Goal: Task Accomplishment & Management: Manage account settings

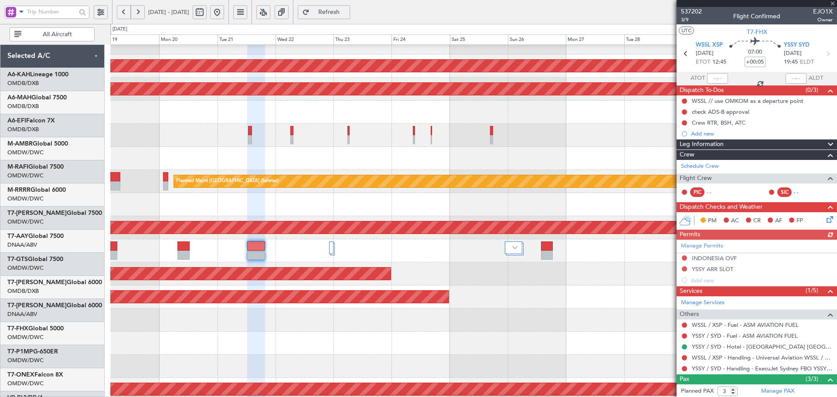
scroll to position [60, 0]
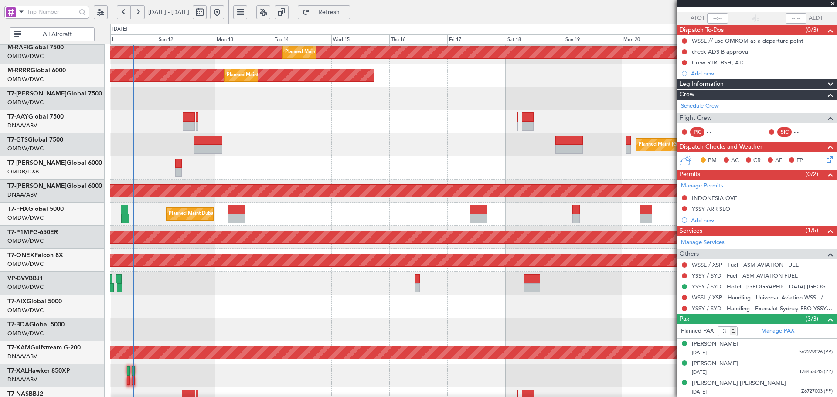
click at [730, 172] on fb-app "[DATE] - [DATE] Refresh Quick Links All Aircraft Planned Maint [GEOGRAPHIC_DATA…" at bounding box center [418, 204] width 837 height 387
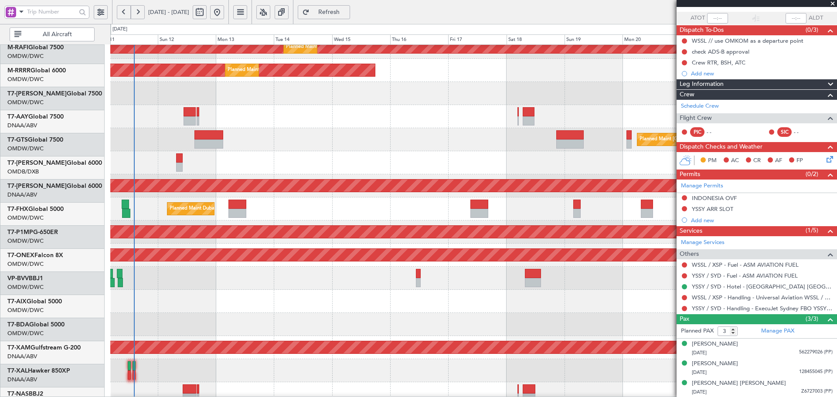
scroll to position [125, 0]
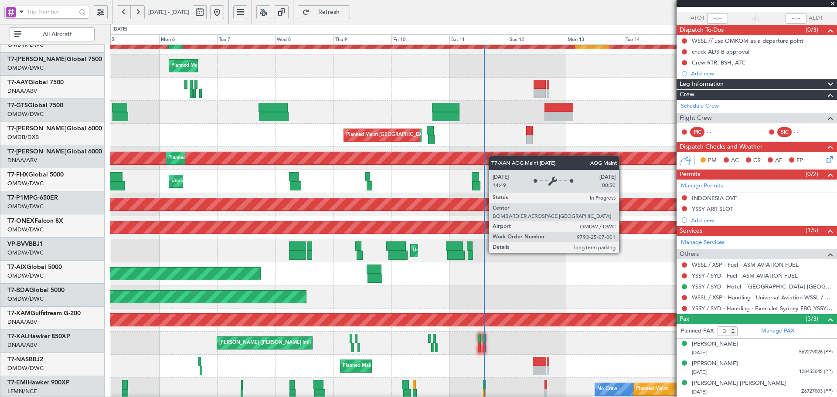
click at [595, 153] on div "AOG Maint Dubai (Al Maktoum Intl)" at bounding box center [474, 158] width 2180 height 12
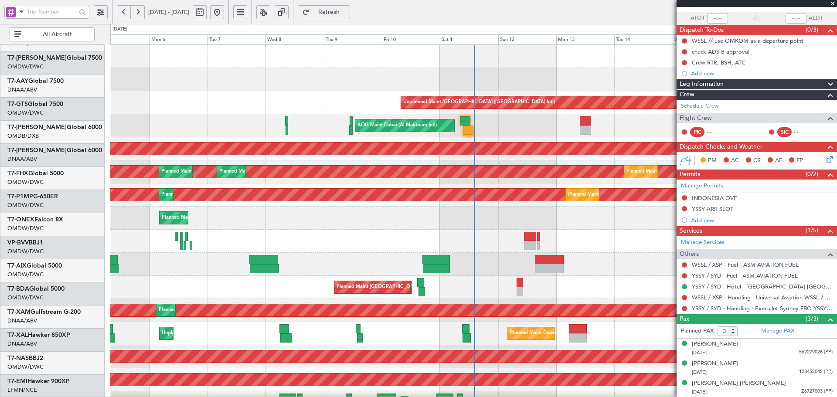
scroll to position [0, 0]
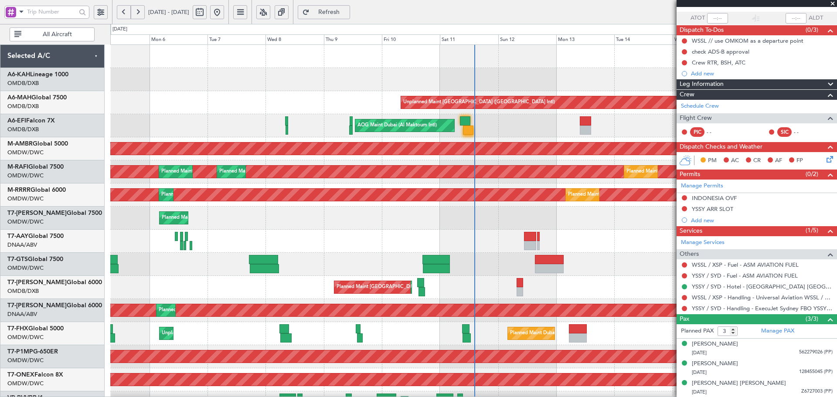
click at [465, 376] on div "Unplanned Maint [GEOGRAPHIC_DATA] ([GEOGRAPHIC_DATA] Intl) AOG Maint [GEOGRAPHI…" at bounding box center [473, 299] width 727 height 509
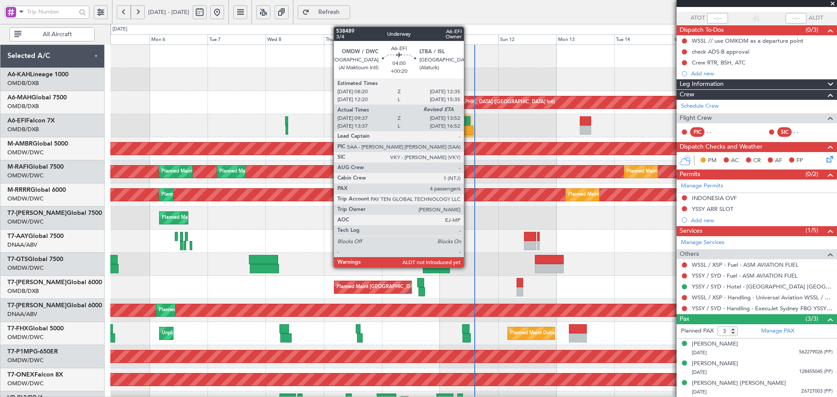
click at [469, 125] on div at bounding box center [465, 120] width 10 height 9
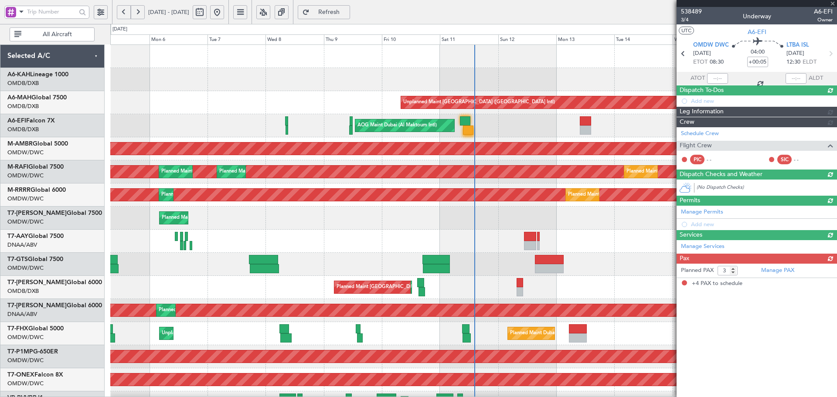
type input "+00:20"
type input "09:47"
type input "4"
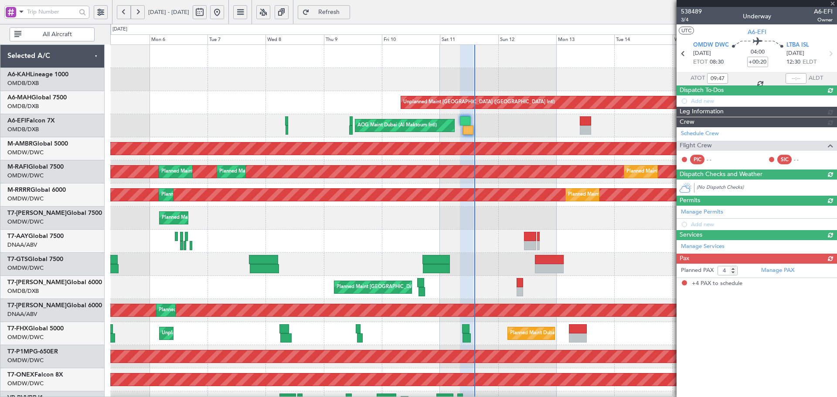
type input "[PERSON_NAME] ([PERSON_NAME])"
type input "7529"
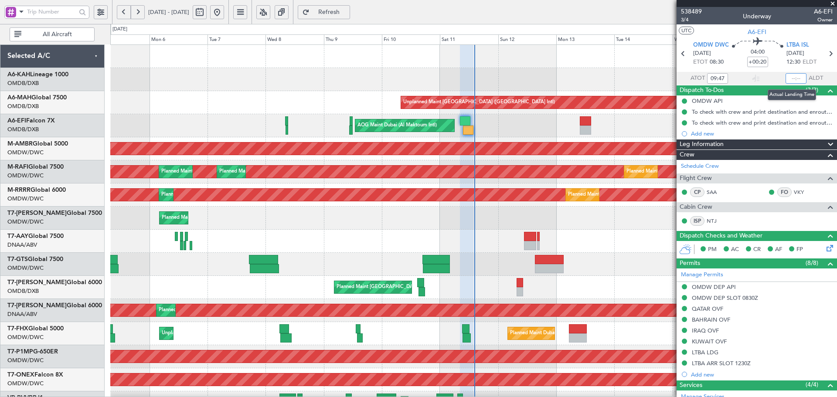
click at [790, 80] on input "text" at bounding box center [796, 78] width 21 height 10
click at [548, 234] on div at bounding box center [473, 241] width 727 height 23
type input "13:58"
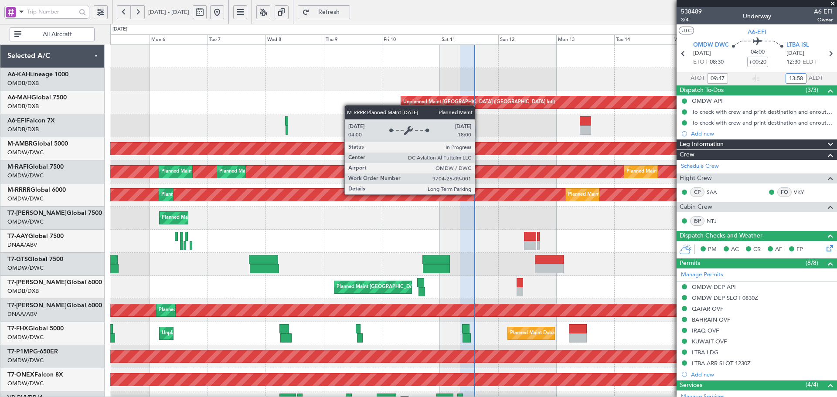
click at [479, 194] on div "Planned Maint Dubai (Al Maktoum Intl)" at bounding box center [50, 195] width 1332 height 12
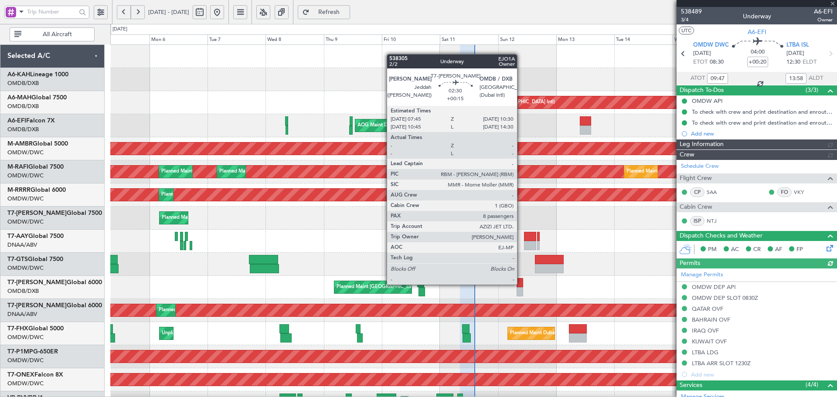
type input "[PERSON_NAME] ([PERSON_NAME])"
type input "7529"
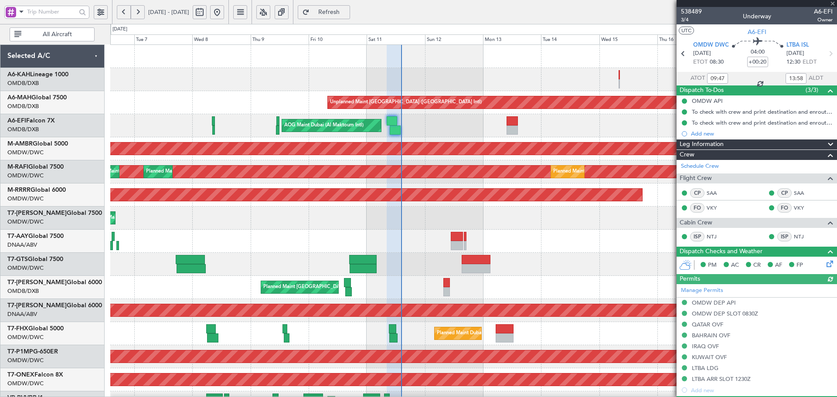
click at [368, 321] on div "Unplanned Maint [GEOGRAPHIC_DATA] ([GEOGRAPHIC_DATA] Intl) AOG Maint [GEOGRAPHI…" at bounding box center [473, 299] width 727 height 509
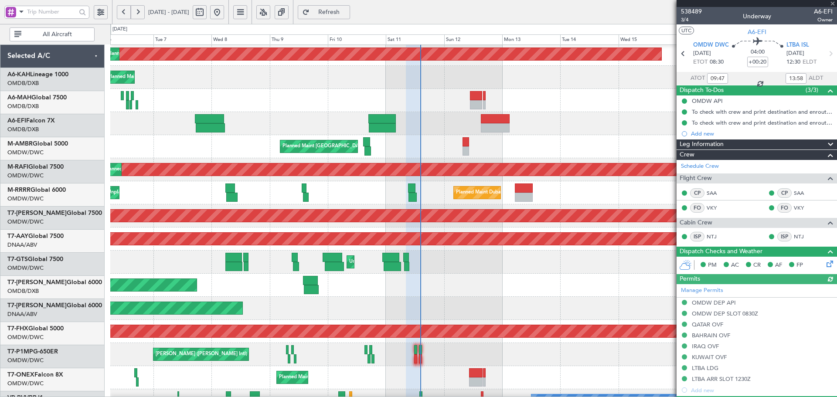
scroll to position [156, 0]
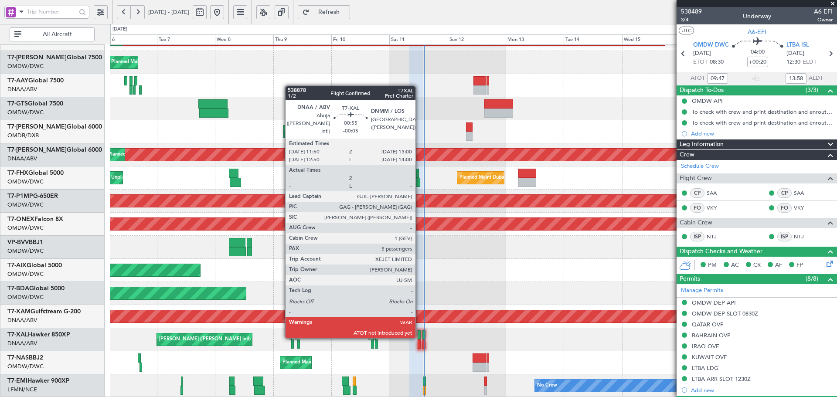
click at [420, 337] on div at bounding box center [419, 335] width 3 height 9
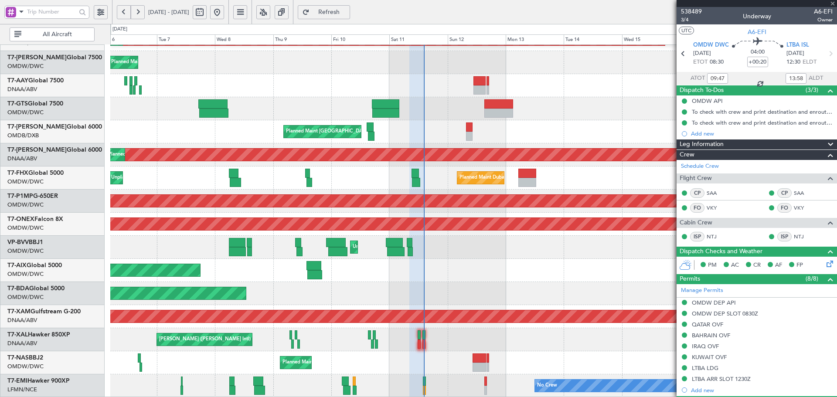
type input "-00:05"
type input "5"
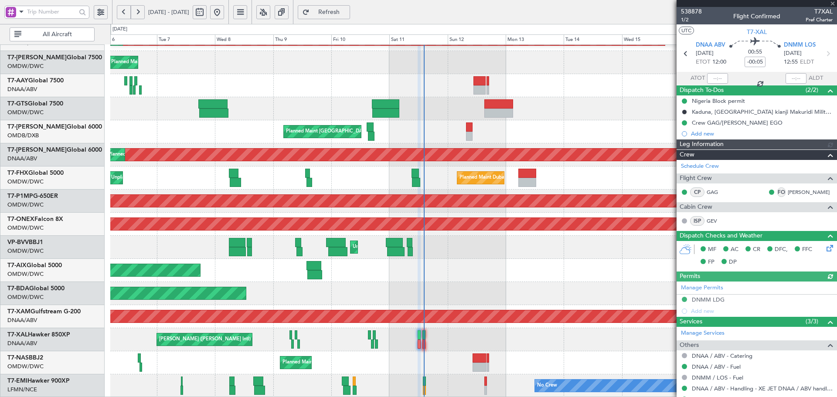
type input "Dherander Fithani (DHF)"
type input "7535"
click at [717, 79] on div "Estimated Take-Off Time" at bounding box center [719, 77] width 58 height 11
click at [717, 77] on input "text" at bounding box center [718, 78] width 21 height 10
type input "13:50"
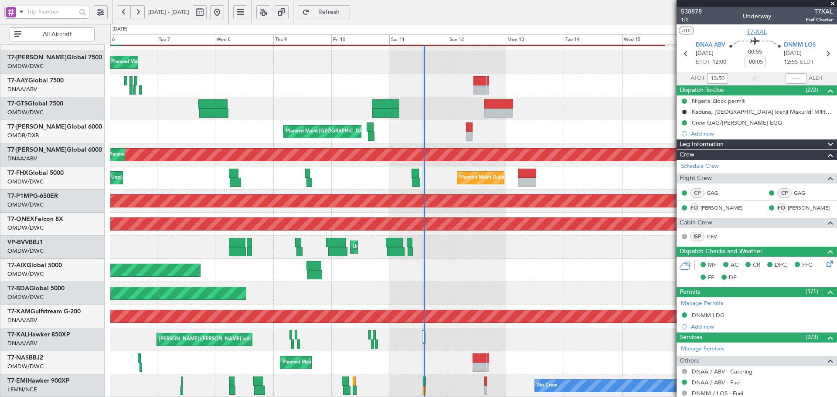
type input "Dherander Fithani (DHF)"
type input "7535"
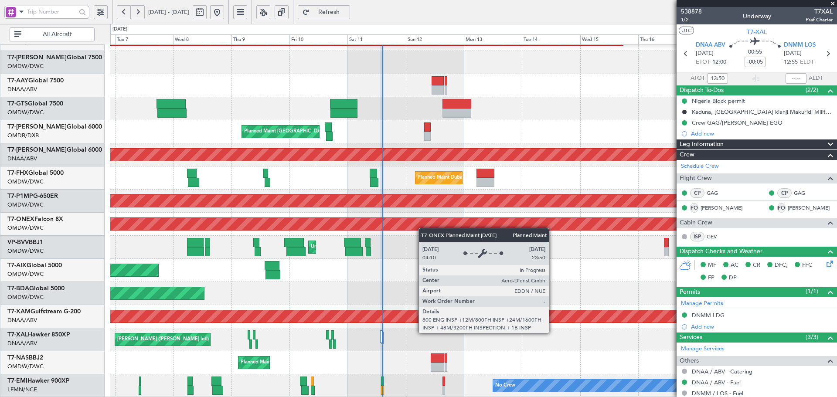
click at [423, 217] on div "Planned Maint Dubai (Al Maktoum Intl) Planned Maint [GEOGRAPHIC_DATA] (Al Makto…" at bounding box center [473, 143] width 727 height 509
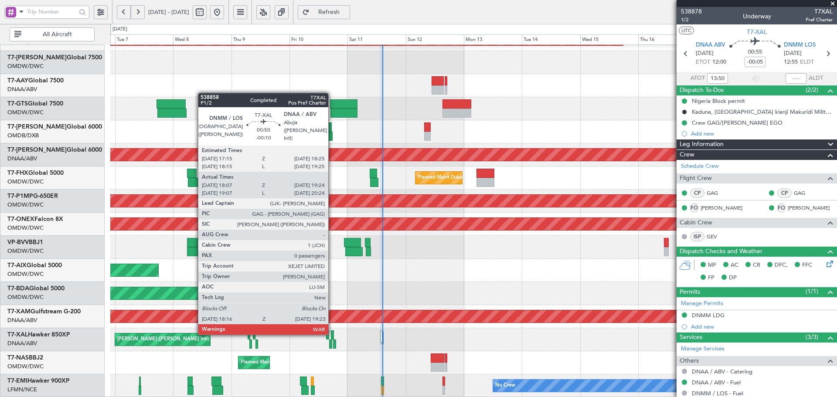
click at [332, 333] on div at bounding box center [332, 335] width 3 height 9
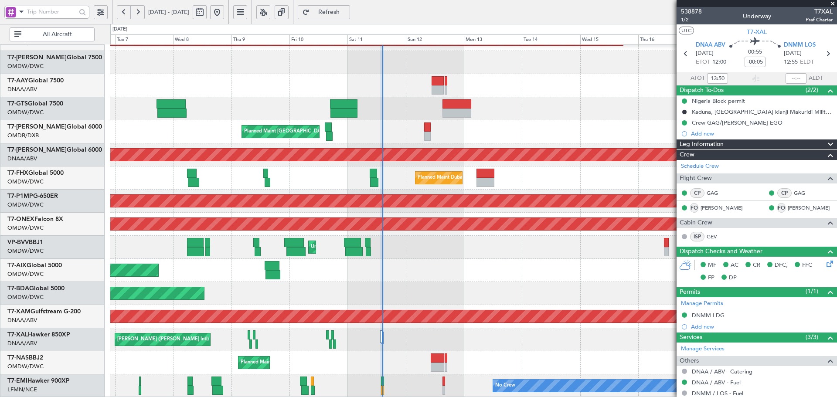
type input "Dherander Fithani (DHF)"
type input "7535"
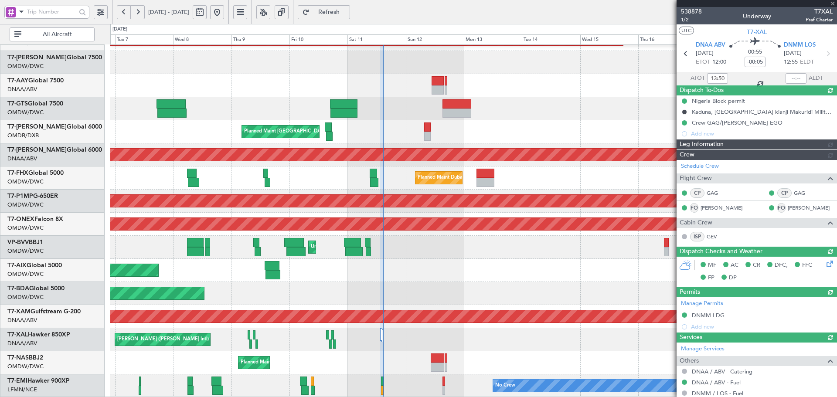
type input "Dherander Fithani (DHF)"
type input "7535"
type input "Dherander Fithani (DHF)"
type input "7535"
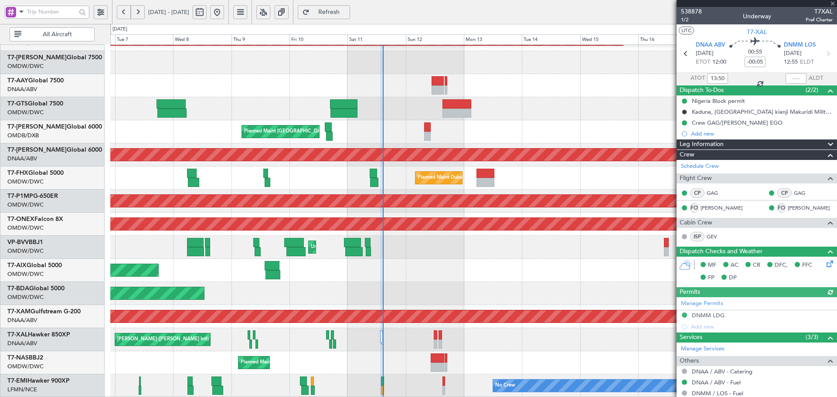
click at [347, 12] on span "Refresh" at bounding box center [329, 12] width 36 height 6
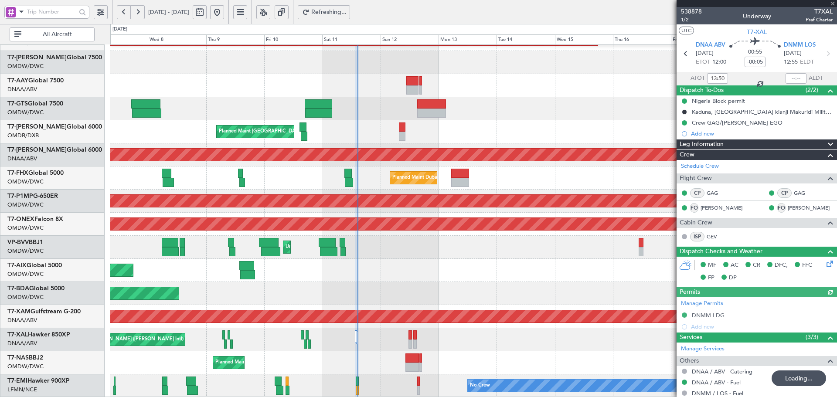
click at [372, 179] on div "Planned Maint Dubai (Al Maktoum Intl) Planned Maint [GEOGRAPHIC_DATA] (Al Makto…" at bounding box center [473, 143] width 727 height 509
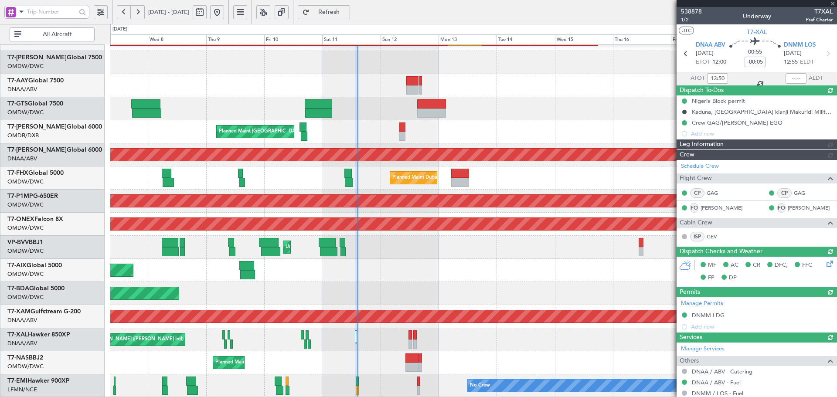
type input "Dherander Fithani (DHF)"
type input "7535"
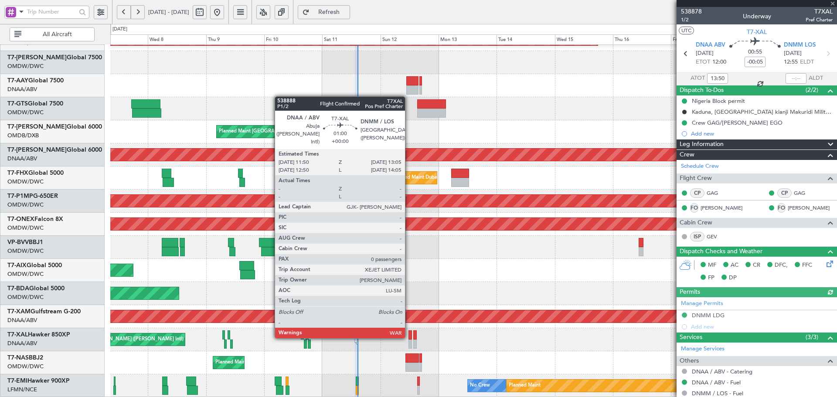
click at [409, 337] on div at bounding box center [410, 335] width 3 height 9
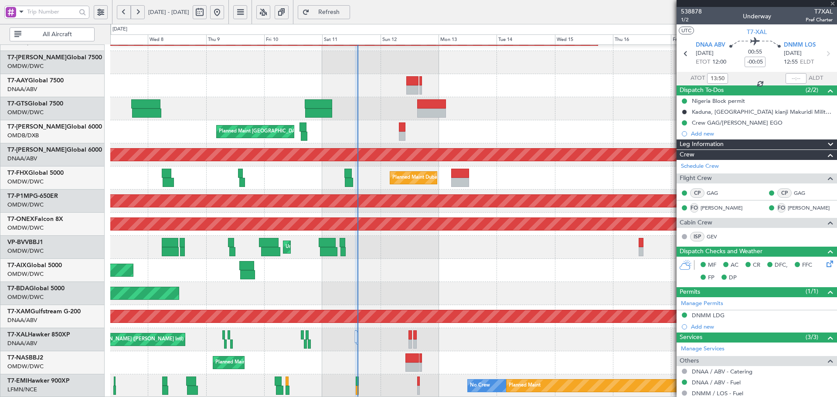
type input "0"
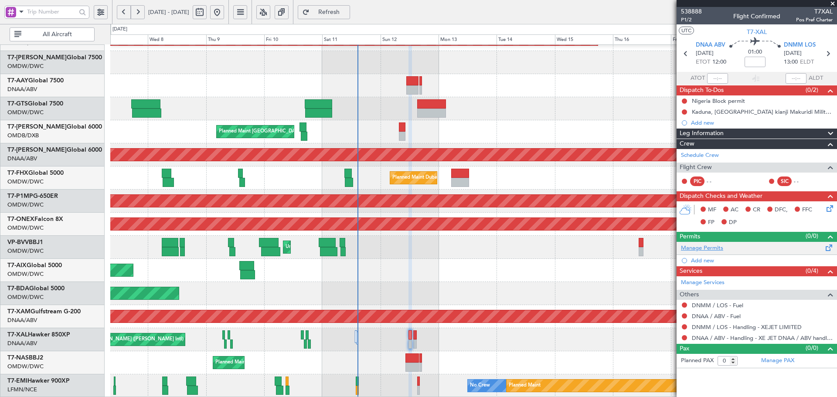
click at [706, 251] on link "Manage Permits" at bounding box center [702, 248] width 42 height 9
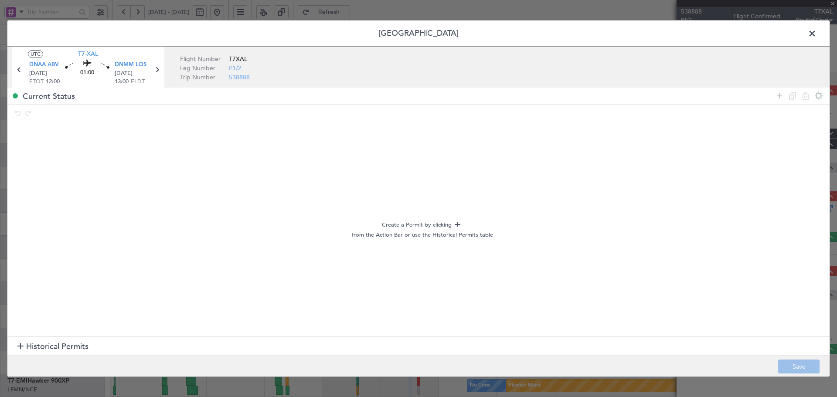
click at [33, 346] on span "Historical Permits" at bounding box center [57, 347] width 62 height 12
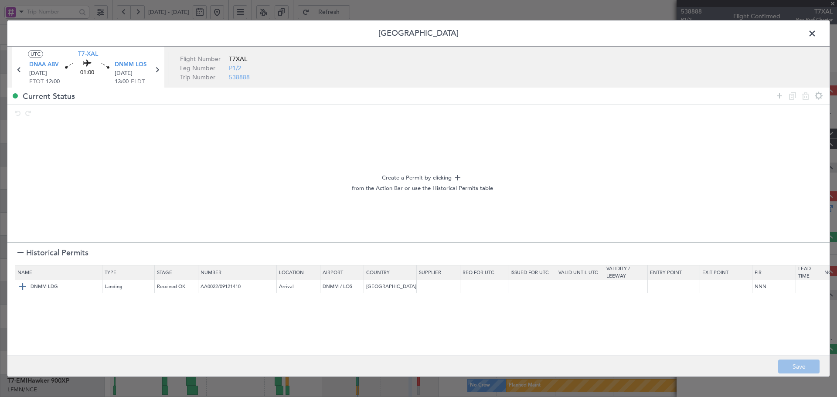
click at [24, 287] on img at bounding box center [22, 287] width 10 height 10
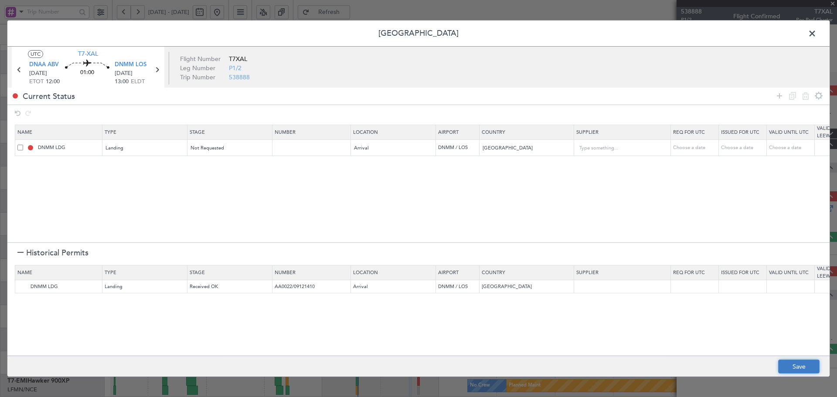
click at [785, 366] on button "Save" at bounding box center [799, 367] width 41 height 14
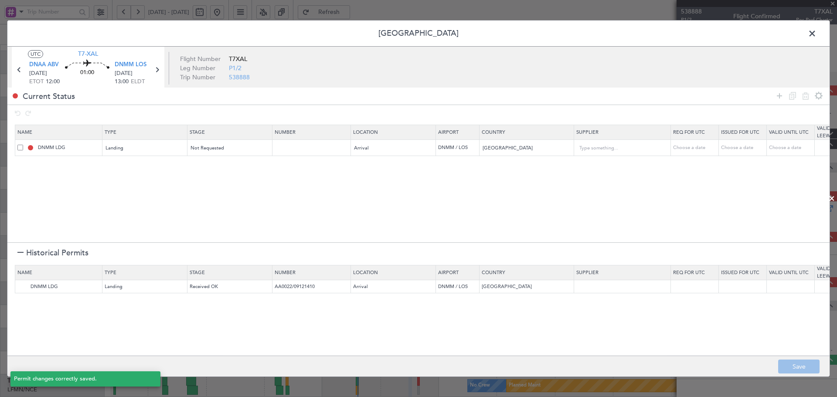
type input "NNN"
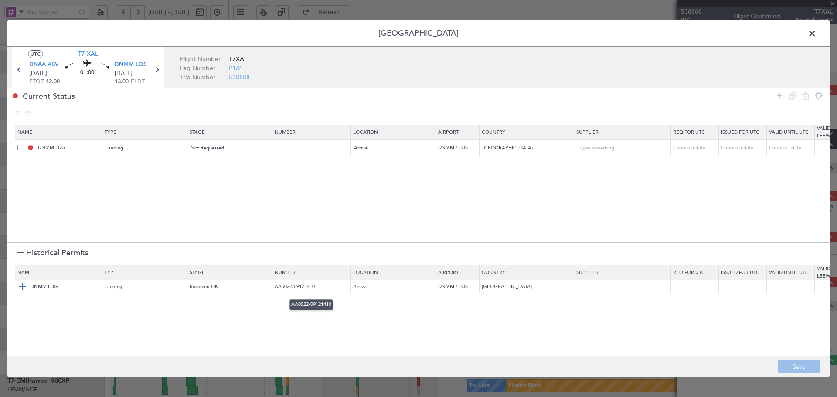
drag, startPoint x: 323, startPoint y: 288, endPoint x: 273, endPoint y: 283, distance: 50.9
click at [273, 283] on td "AA0022/09121410" at bounding box center [312, 286] width 79 height 13
copy td "AA0022/09121410"
click at [296, 150] on input "text" at bounding box center [313, 147] width 76 height 7
paste input "AA0022/09121410"
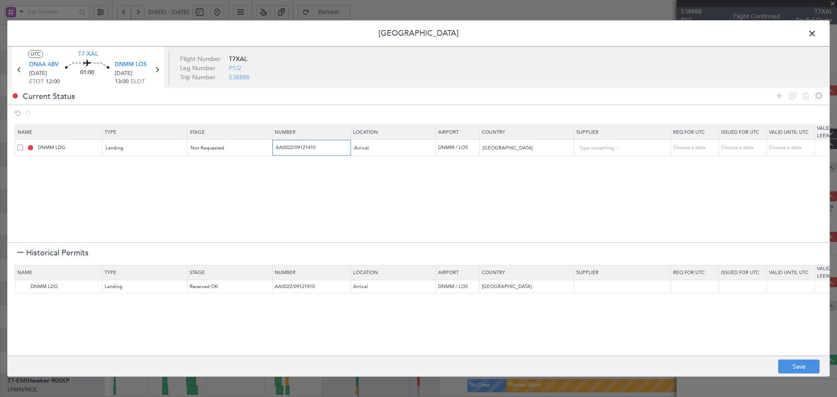
drag, startPoint x: 322, startPoint y: 148, endPoint x: 295, endPoint y: 146, distance: 27.1
click at [295, 146] on input "AA0022/09121410" at bounding box center [313, 147] width 76 height 7
type input "AA0022/27090934"
drag, startPoint x: 254, startPoint y: 187, endPoint x: 215, endPoint y: 134, distance: 66.1
click at [253, 187] on section "Name Type Stage Number Location Airport Country Supplier Req For Utc Issued For…" at bounding box center [418, 183] width 823 height 120
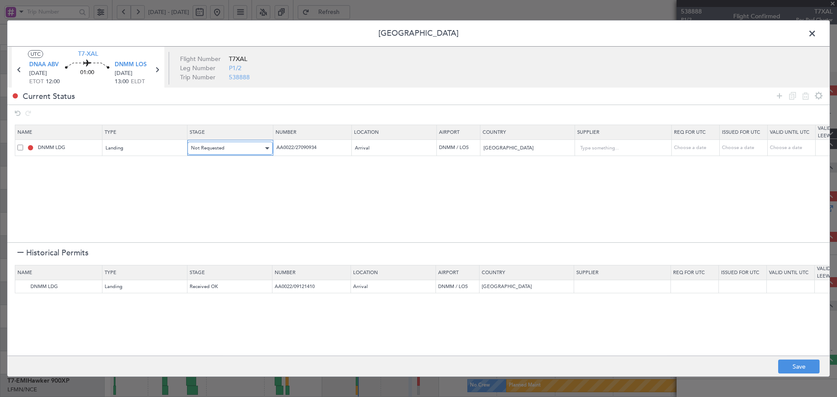
click at [218, 147] on span "Not Requested" at bounding box center [208, 148] width 34 height 7
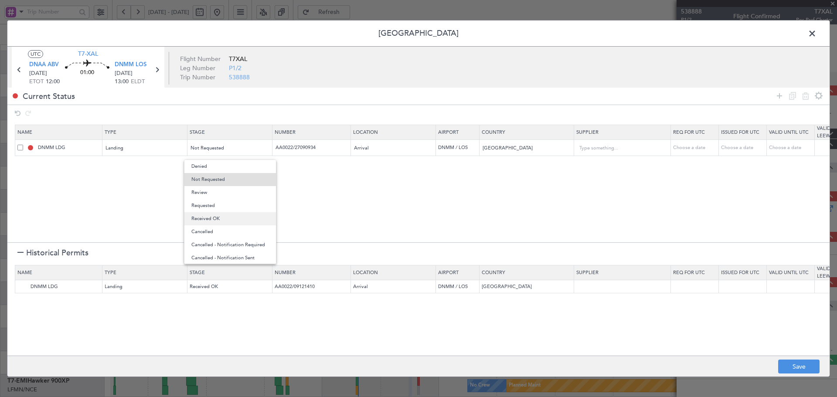
click at [214, 218] on span "Received OK" at bounding box center [230, 218] width 78 height 13
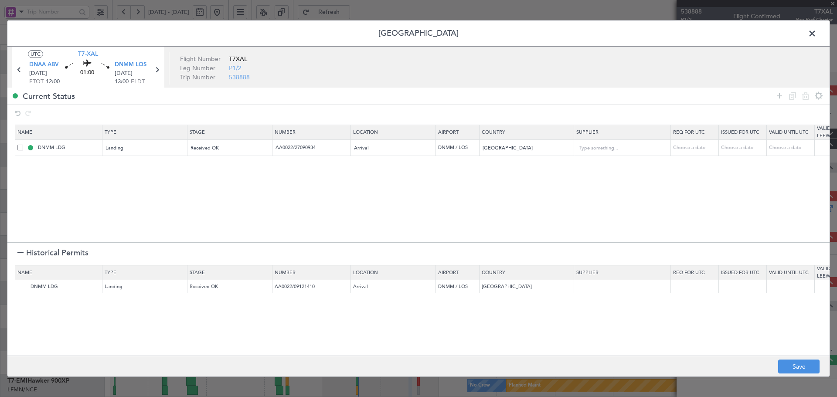
click at [301, 213] on section "Name Type Stage Number Location Airport Country Supplier Req For Utc Issued For…" at bounding box center [418, 183] width 823 height 120
click at [800, 369] on button "Save" at bounding box center [799, 367] width 41 height 14
click at [817, 33] on span at bounding box center [817, 35] width 0 height 17
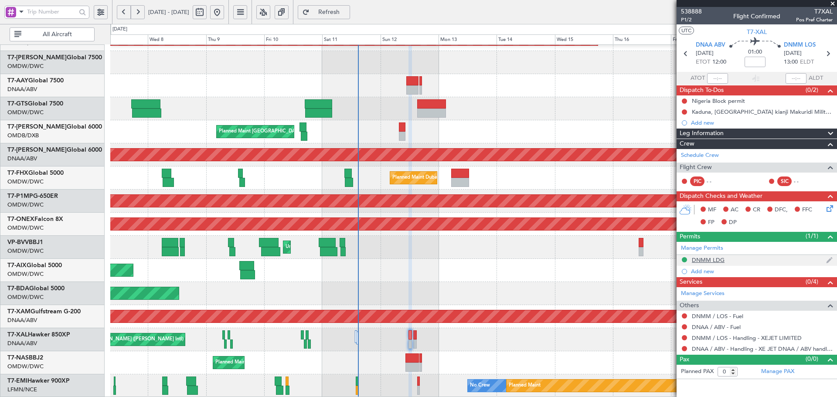
click at [714, 256] on div "DNMM LDG" at bounding box center [708, 259] width 33 height 7
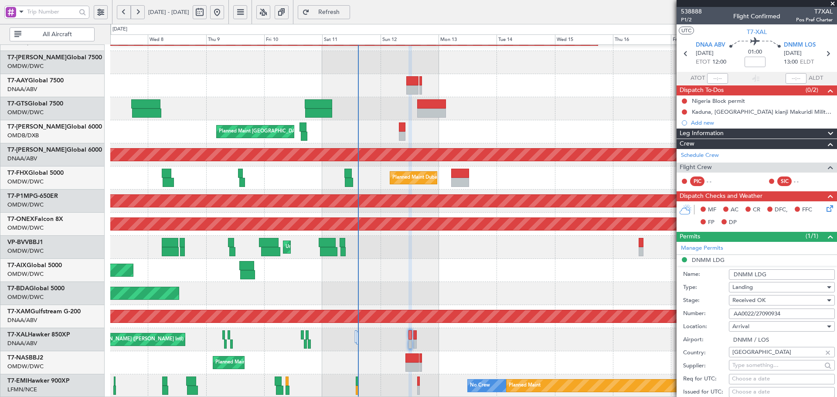
drag, startPoint x: 791, startPoint y: 314, endPoint x: 716, endPoint y: 308, distance: 75.3
click at [716, 308] on div "Number: AA0022/27090934" at bounding box center [760, 314] width 152 height 13
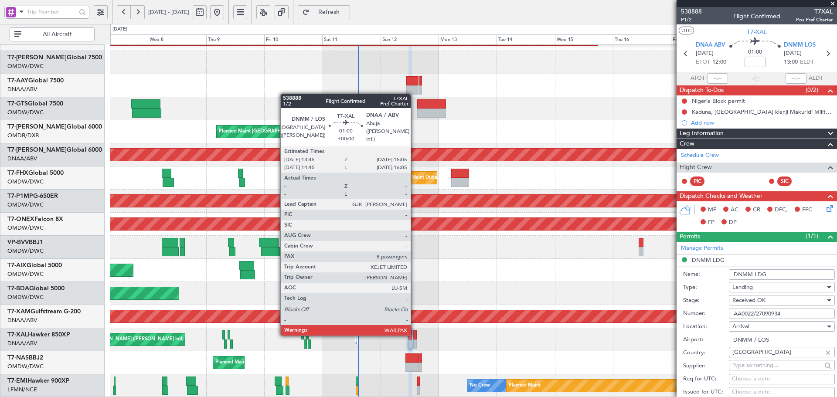
click at [414, 334] on div at bounding box center [415, 335] width 3 height 9
click at [414, 333] on div at bounding box center [415, 335] width 3 height 9
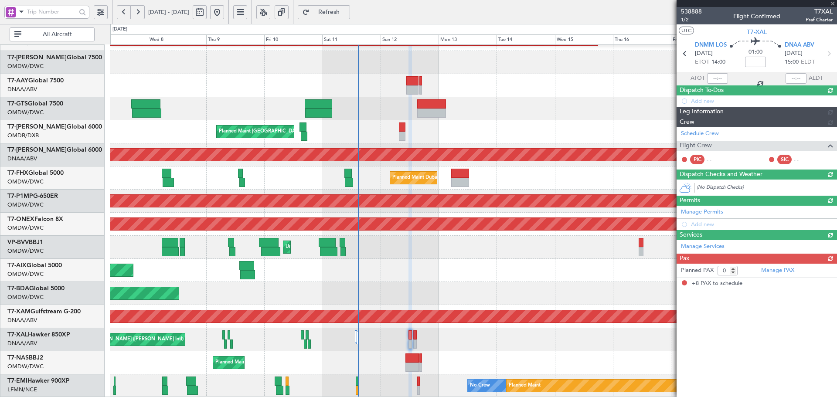
type input "8"
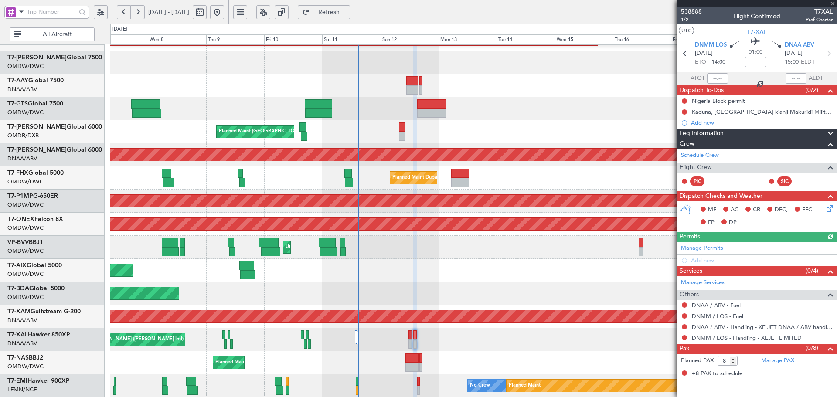
click at [708, 246] on div "Manage Permits Add new" at bounding box center [757, 254] width 161 height 24
click at [715, 250] on link "Manage Permits" at bounding box center [702, 248] width 42 height 9
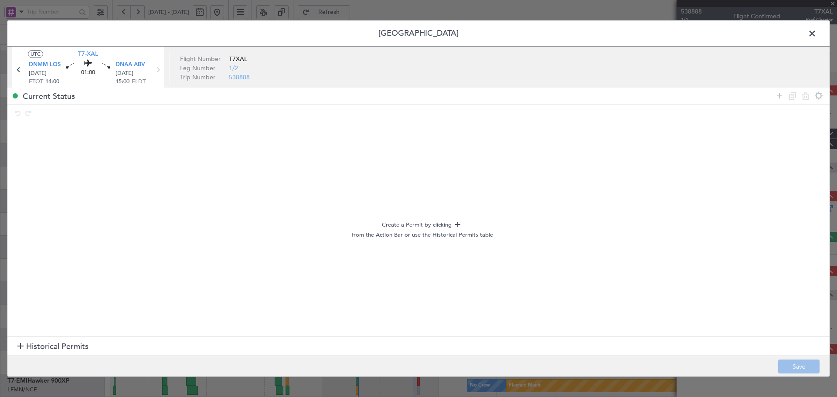
click at [76, 342] on span "Historical Permits" at bounding box center [57, 347] width 62 height 12
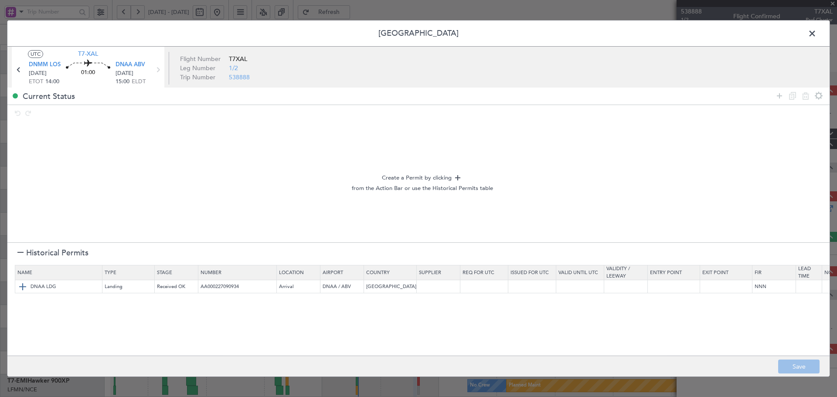
click at [16, 288] on td "DNAA LDG" at bounding box center [58, 286] width 87 height 13
click at [21, 285] on img at bounding box center [22, 287] width 10 height 10
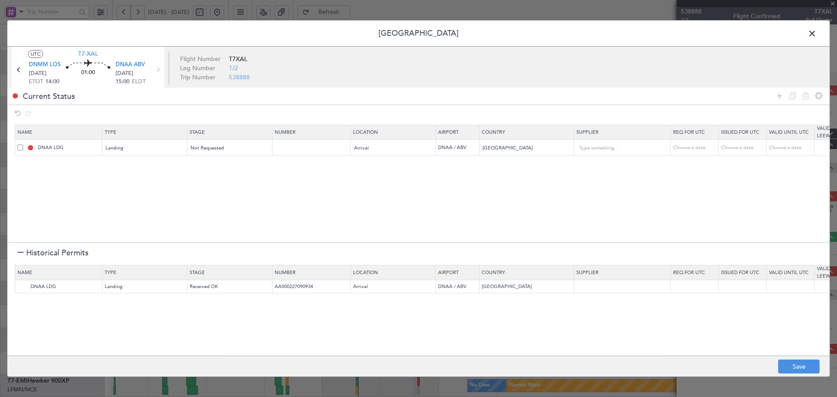
drag, startPoint x: 294, startPoint y: 156, endPoint x: 297, endPoint y: 148, distance: 8.8
click at [297, 150] on section "Name Type Stage Number Location Airport Country Supplier Req For Utc Issued For…" at bounding box center [418, 183] width 823 height 120
click at [297, 148] on input "text" at bounding box center [313, 147] width 76 height 7
paste input "AA0022/27090934"
type input "AA0022/27090934"
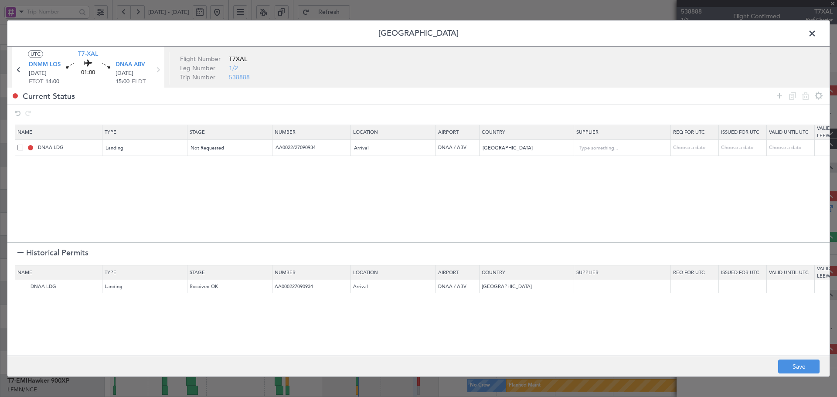
click at [282, 201] on section "Name Type Stage Number Location Airport Country Supplier Req For Utc Issued For…" at bounding box center [418, 183] width 823 height 120
click at [800, 365] on button "Save" at bounding box center [799, 367] width 41 height 14
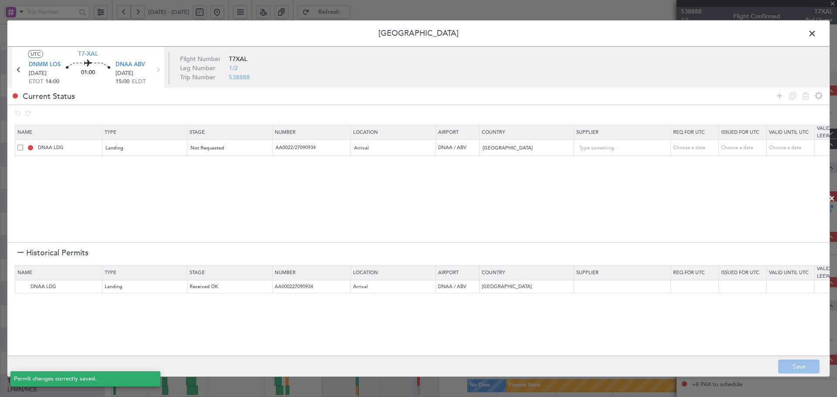
type input "NNN"
click at [817, 34] on span at bounding box center [817, 35] width 0 height 17
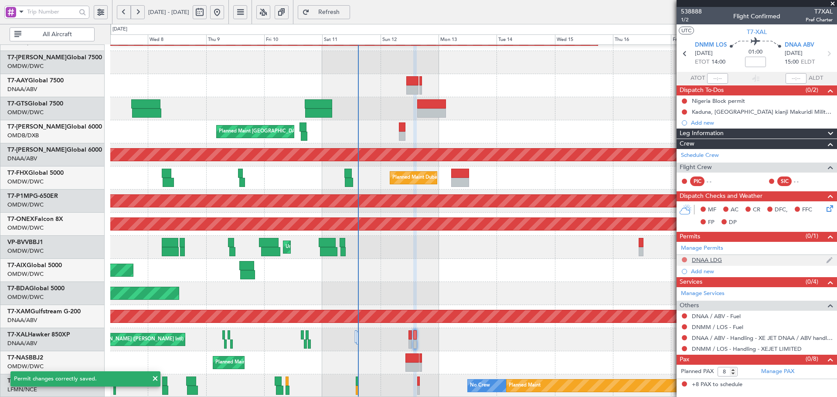
click at [684, 260] on button at bounding box center [684, 259] width 5 height 5
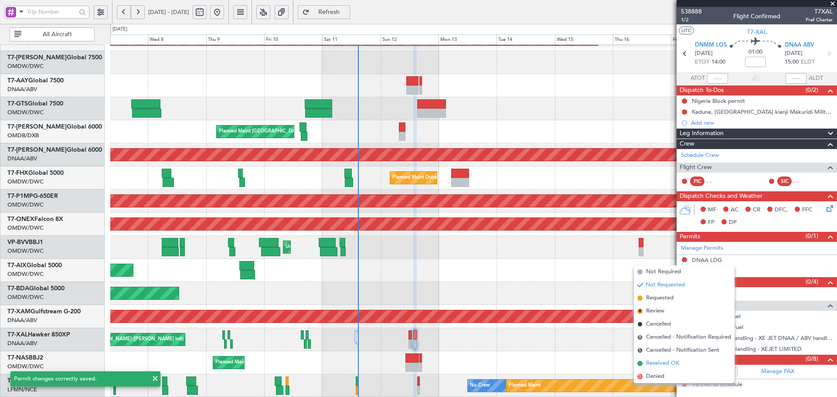
click at [650, 363] on span "Received OK" at bounding box center [662, 363] width 33 height 9
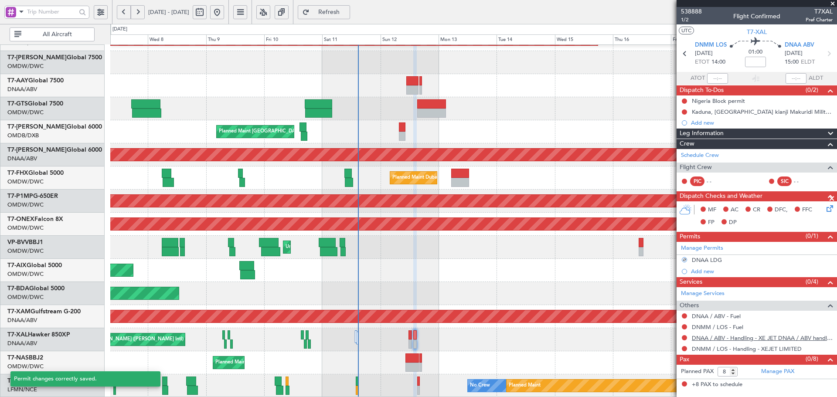
click at [729, 338] on link "DNAA / ABV - Handling - XE JET DNAA / ABV handling" at bounding box center [762, 338] width 141 height 7
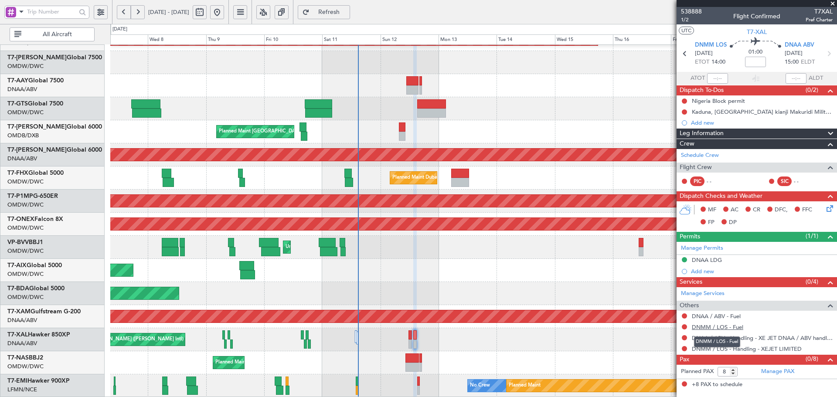
click at [722, 329] on link "DNMM / LOS - Fuel" at bounding box center [717, 327] width 51 height 7
click at [704, 318] on link "DNAA / ABV - Fuel" at bounding box center [716, 316] width 49 height 7
click at [347, 11] on span "Refresh" at bounding box center [329, 12] width 36 height 6
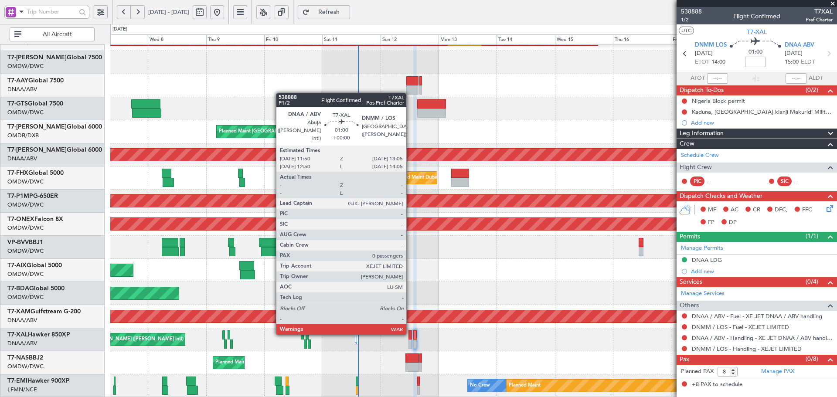
click at [410, 333] on div at bounding box center [410, 335] width 3 height 9
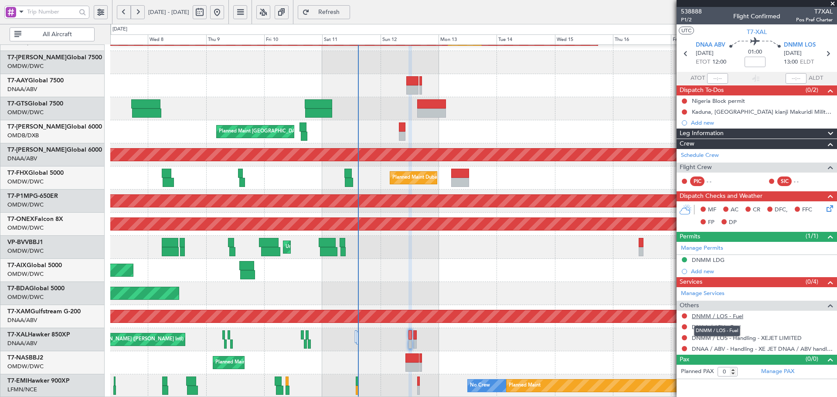
click at [724, 314] on link "DNMM / LOS - Fuel" at bounding box center [717, 316] width 51 height 7
click at [721, 328] on link "DNAA / ABV - Fuel" at bounding box center [716, 327] width 49 height 7
click at [347, 11] on span "Refresh" at bounding box center [329, 12] width 36 height 6
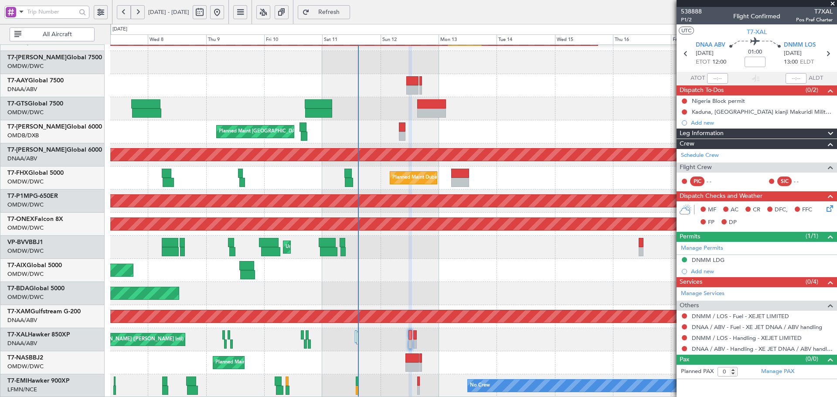
click at [347, 14] on span "Refresh" at bounding box center [329, 12] width 36 height 6
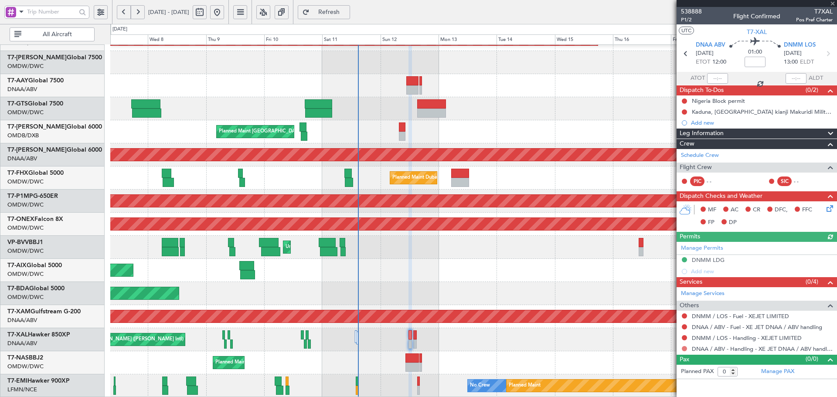
click at [684, 349] on button at bounding box center [684, 348] width 5 height 5
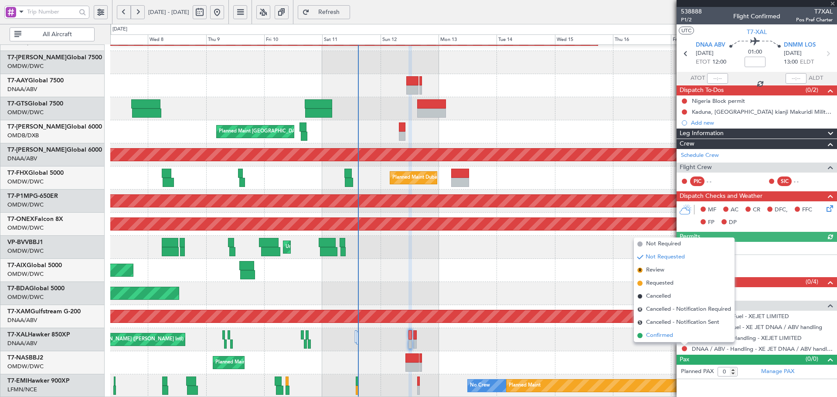
click at [660, 337] on span "Confirmed" at bounding box center [659, 336] width 27 height 9
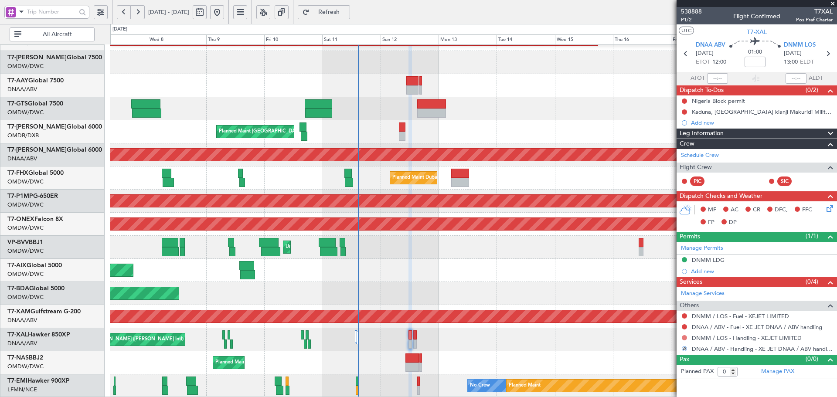
click at [685, 338] on button at bounding box center [684, 337] width 5 height 5
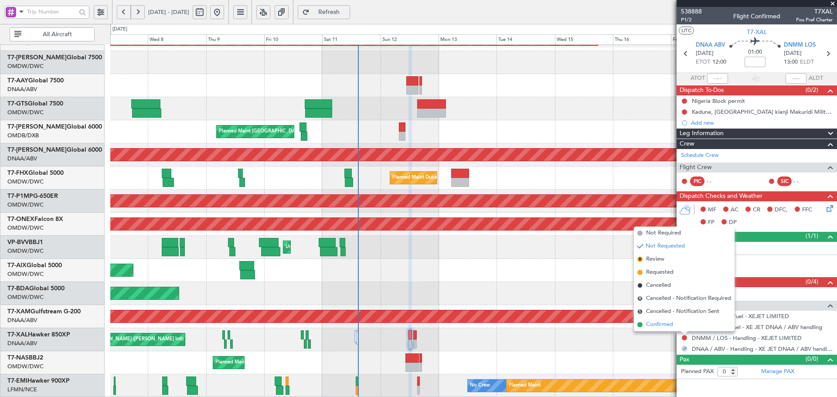
click at [643, 325] on span at bounding box center [640, 324] width 5 height 5
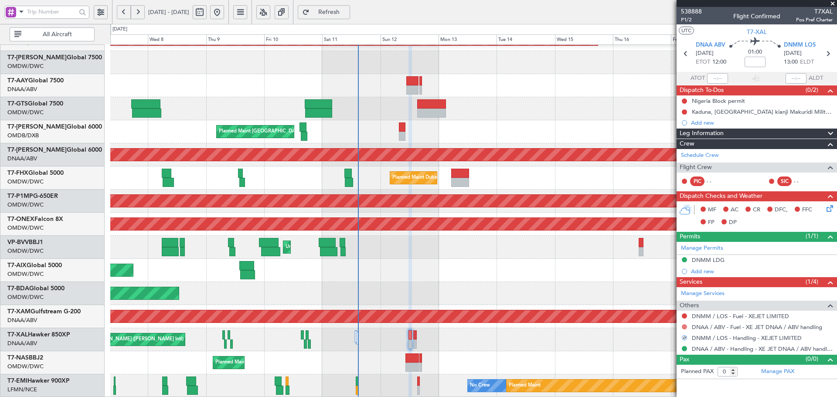
click at [685, 325] on button at bounding box center [684, 327] width 5 height 5
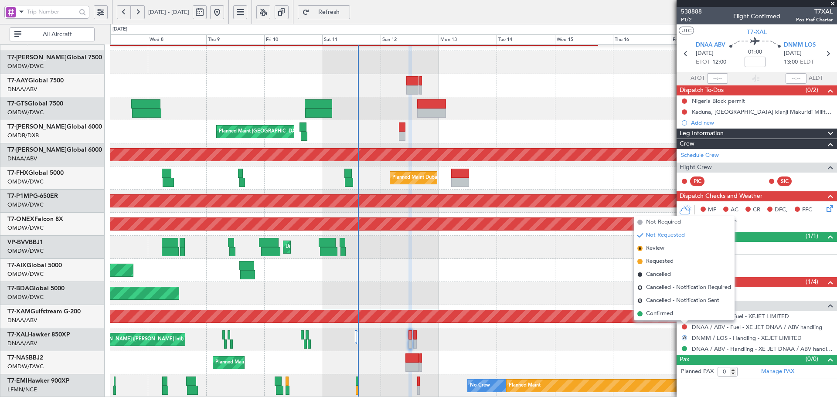
click at [666, 314] on span "Confirmed" at bounding box center [659, 314] width 27 height 9
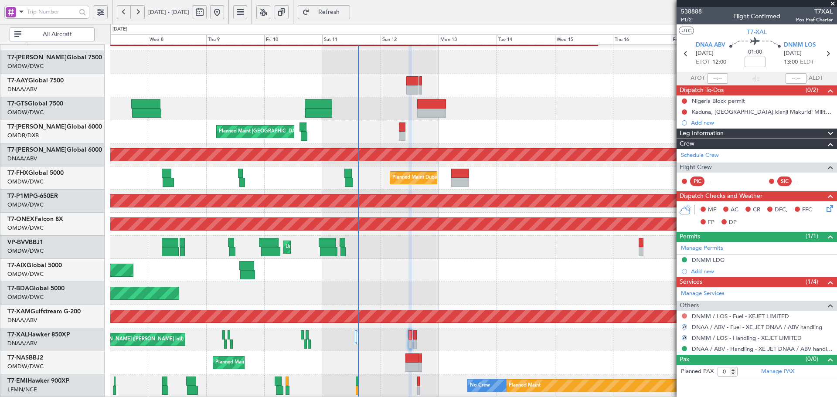
click at [684, 315] on button at bounding box center [684, 316] width 5 height 5
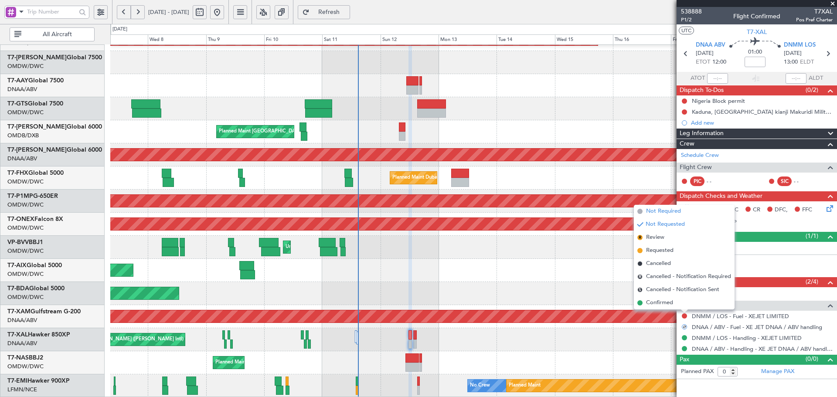
click at [654, 211] on span "Not Required" at bounding box center [663, 211] width 35 height 9
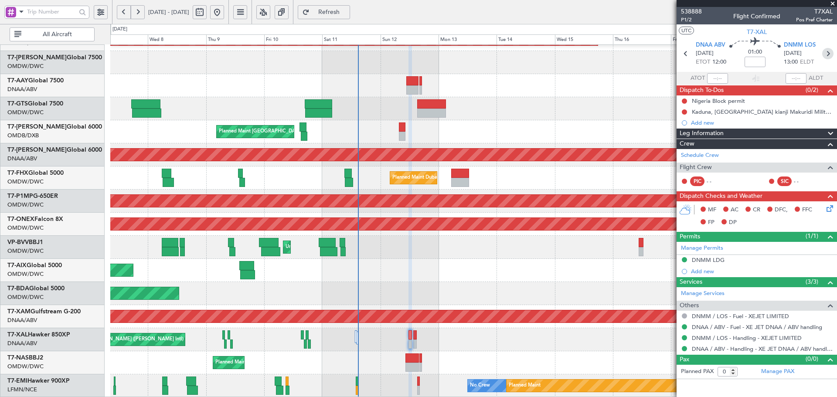
click at [825, 51] on icon at bounding box center [828, 53] width 11 height 11
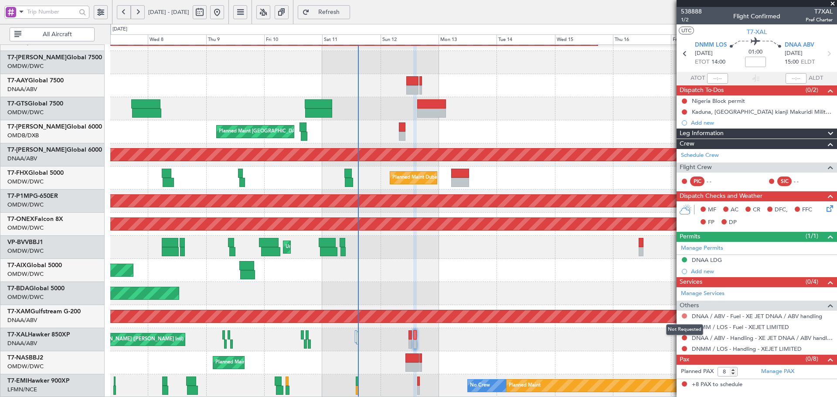
click at [684, 317] on button at bounding box center [684, 316] width 5 height 5
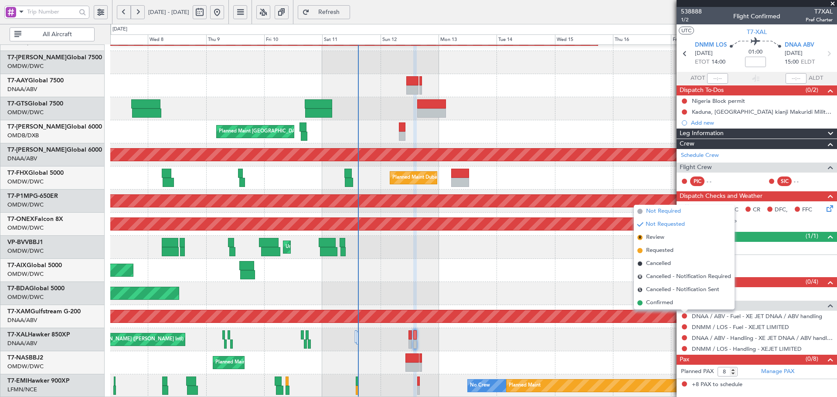
click at [650, 212] on span "Not Required" at bounding box center [663, 211] width 35 height 9
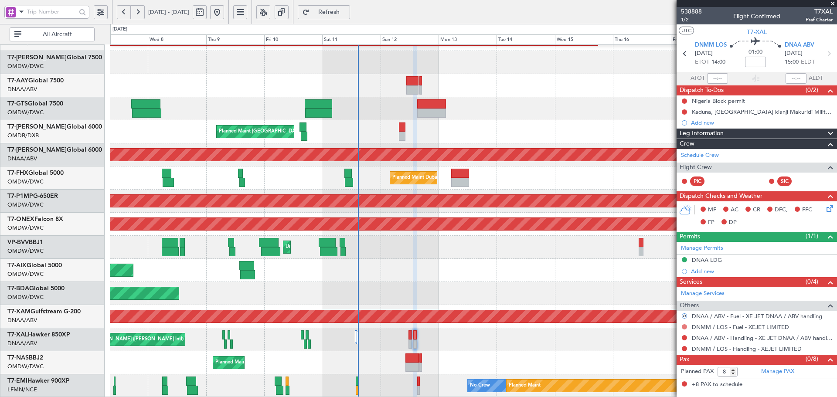
click at [684, 327] on button at bounding box center [684, 327] width 5 height 5
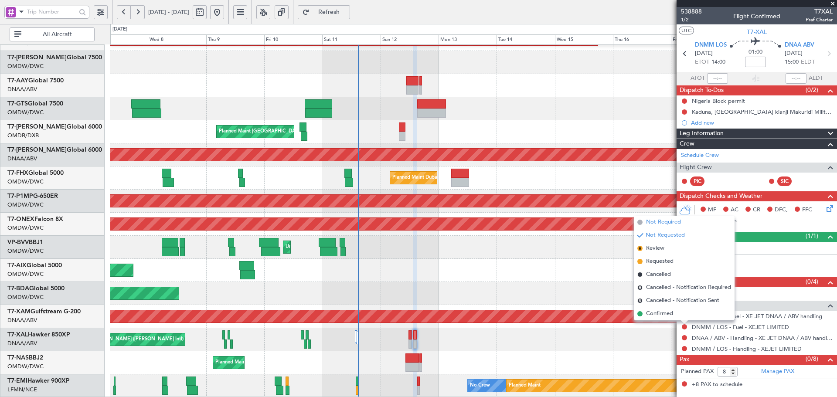
click at [651, 221] on span "Not Required" at bounding box center [663, 222] width 35 height 9
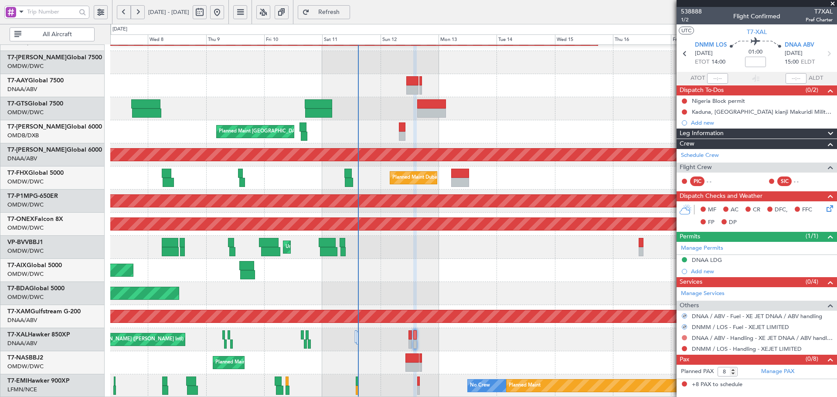
click at [684, 338] on button at bounding box center [684, 337] width 5 height 5
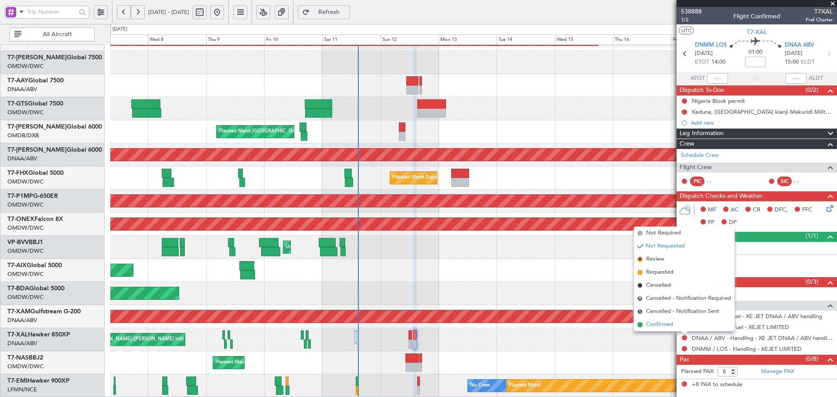
click at [659, 326] on span "Confirmed" at bounding box center [659, 325] width 27 height 9
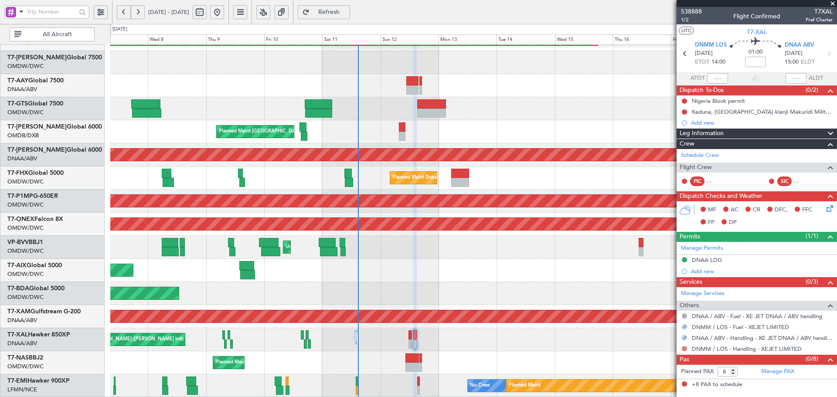
click at [683, 349] on button at bounding box center [684, 348] width 5 height 5
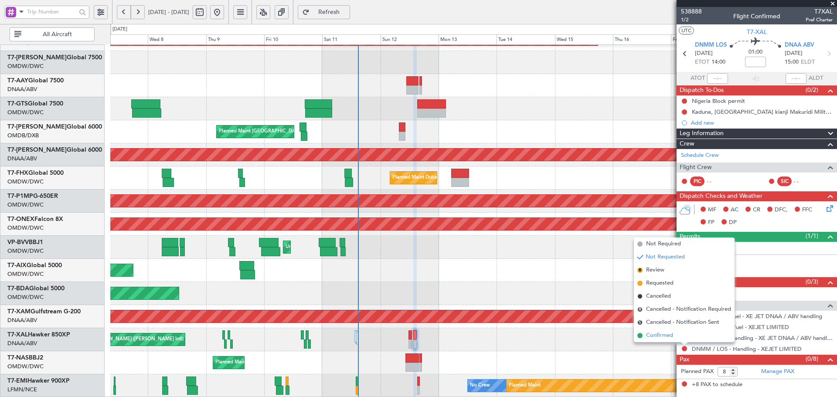
click at [659, 332] on span "Confirmed" at bounding box center [659, 336] width 27 height 9
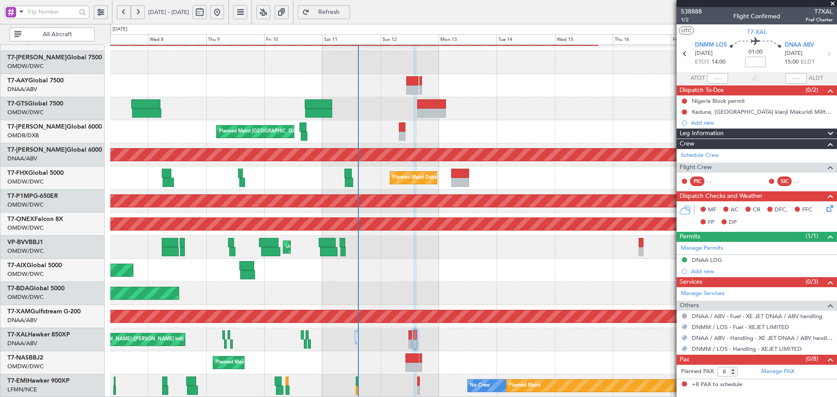
click at [602, 353] on div "Planned Maint Abuja ([PERSON_NAME] Intl)" at bounding box center [473, 363] width 727 height 23
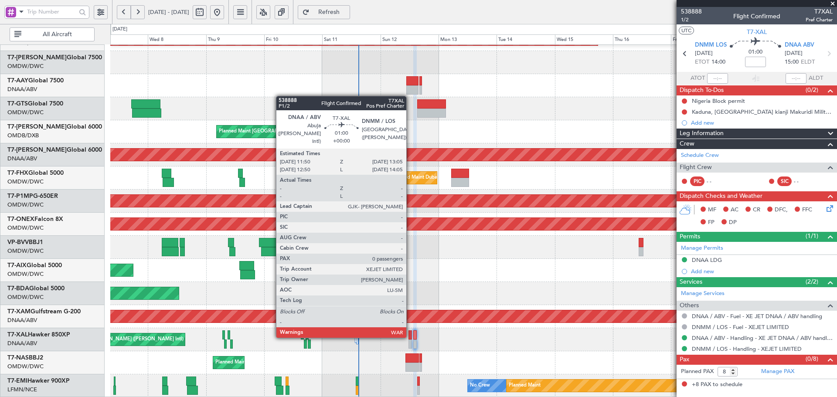
click at [410, 336] on div at bounding box center [410, 335] width 3 height 9
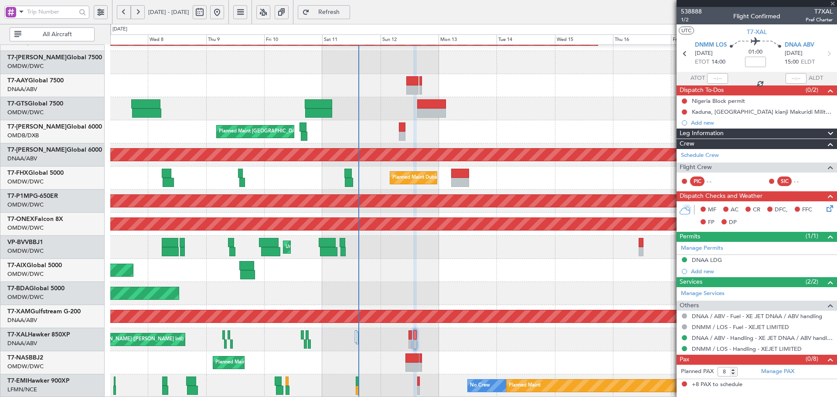
type input "0"
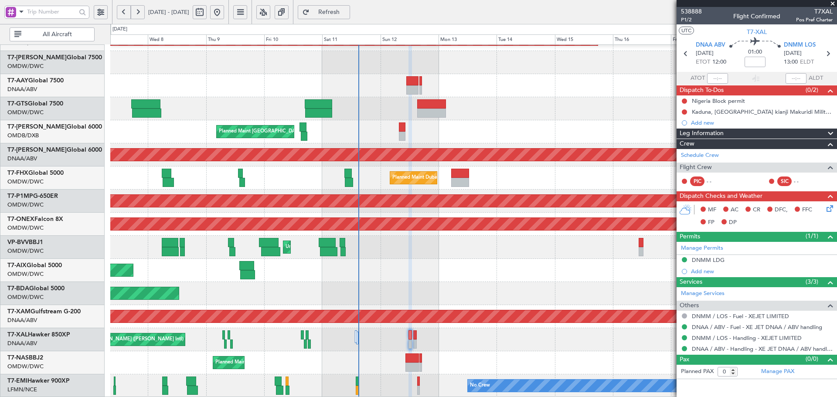
scroll to position [0, 0]
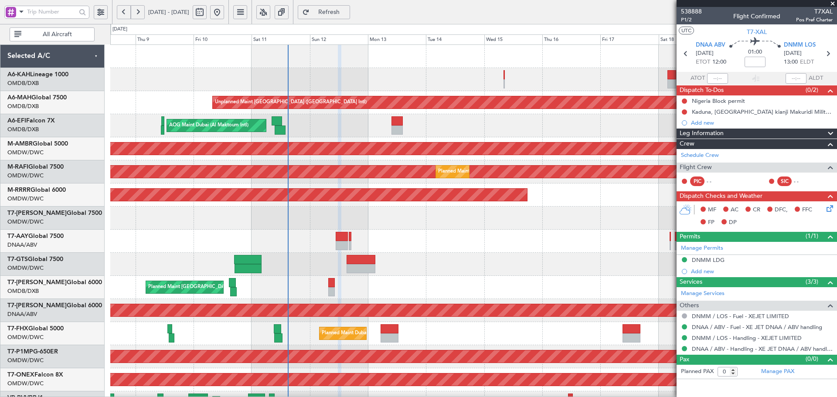
click at [308, 345] on div "Unplanned Maint [GEOGRAPHIC_DATA] ([GEOGRAPHIC_DATA] Intl) AOG Maint [GEOGRAPHI…" at bounding box center [473, 299] width 727 height 509
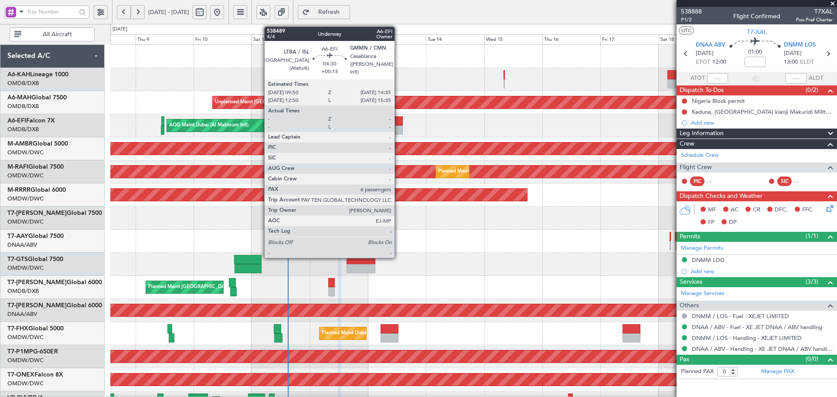
click at [399, 120] on div at bounding box center [398, 120] width 12 height 9
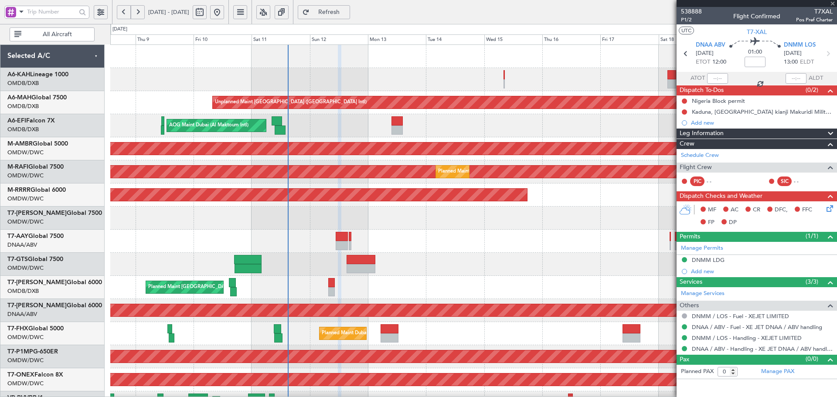
type input "+00:15"
type input "6"
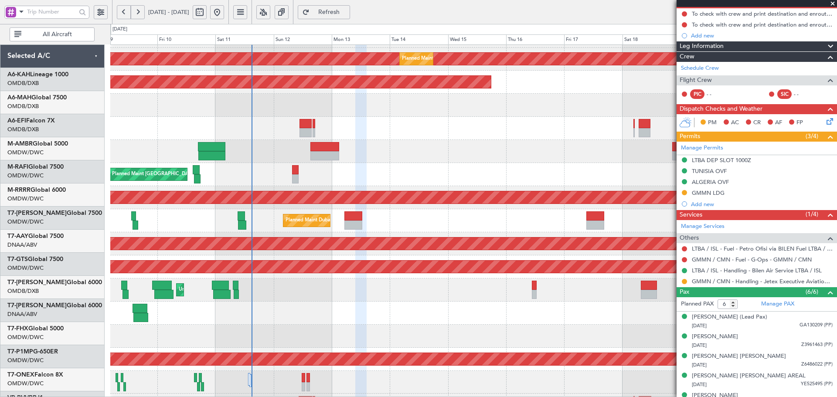
scroll to position [156, 0]
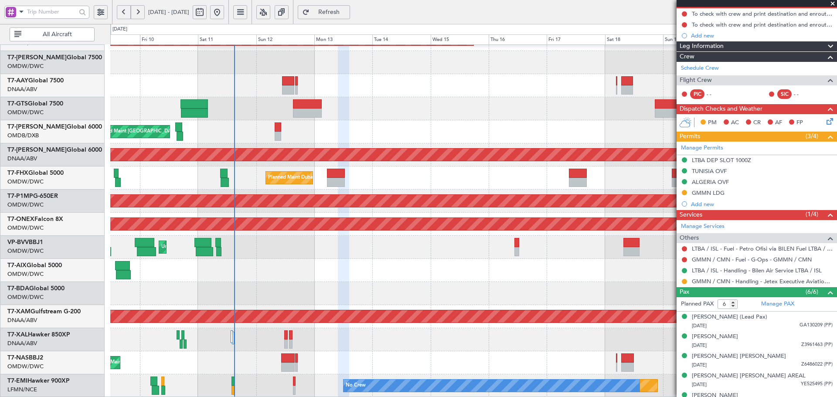
click at [251, 75] on div "Planned Maint Dubai (Al Maktoum Intl) Planned Maint [GEOGRAPHIC_DATA] (Al Makto…" at bounding box center [473, 143] width 727 height 509
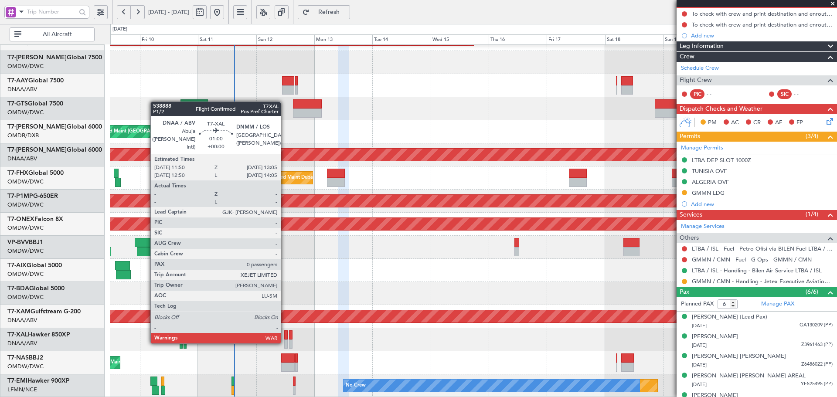
click at [285, 342] on div at bounding box center [285, 344] width 3 height 9
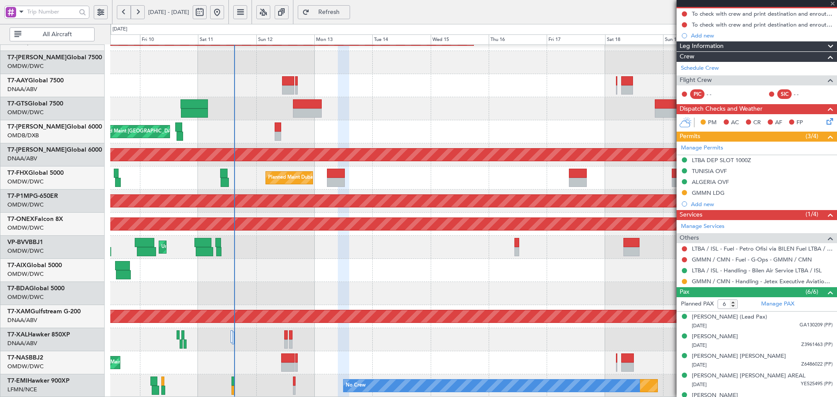
type input "0"
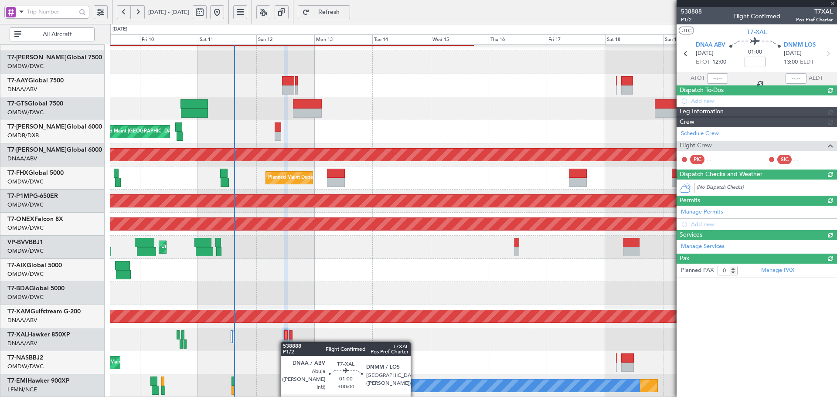
scroll to position [0, 0]
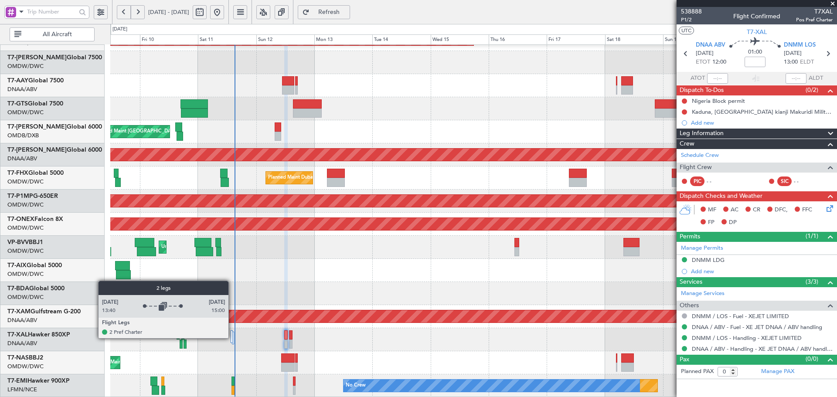
click at [232, 338] on div at bounding box center [232, 337] width 2 height 13
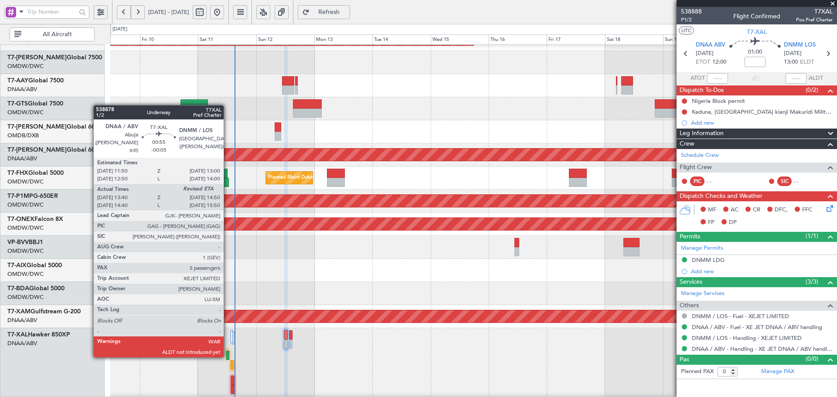
click at [228, 356] on div at bounding box center [227, 355] width 3 height 9
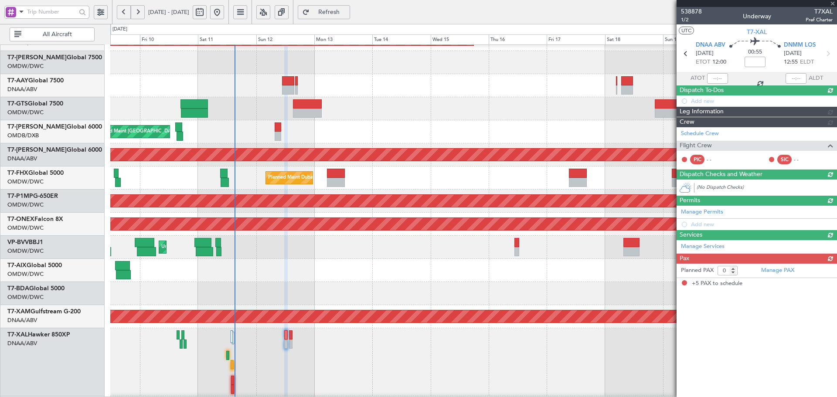
type input "-00:05"
type input "13:50"
type input "5"
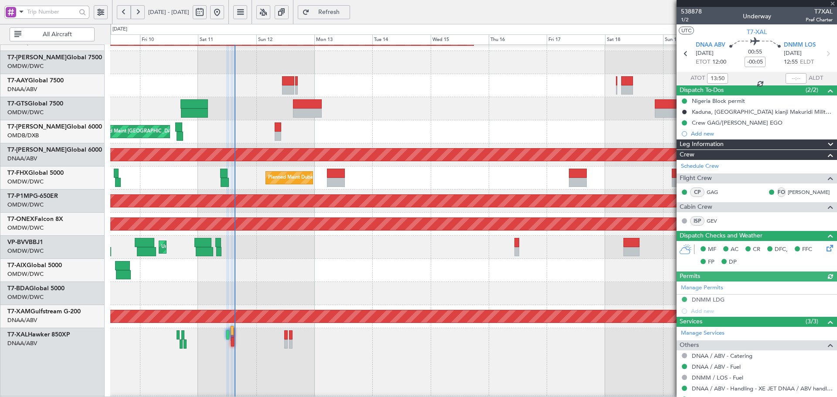
type input "Dherander Fithani (DHF)"
type input "7535"
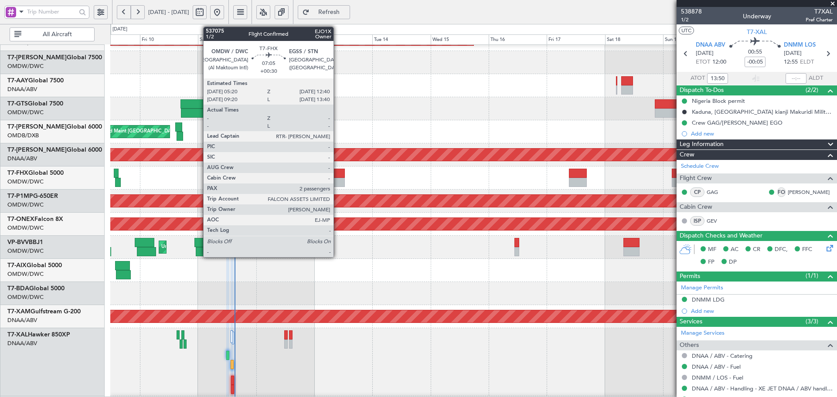
click at [338, 179] on div at bounding box center [336, 182] width 18 height 9
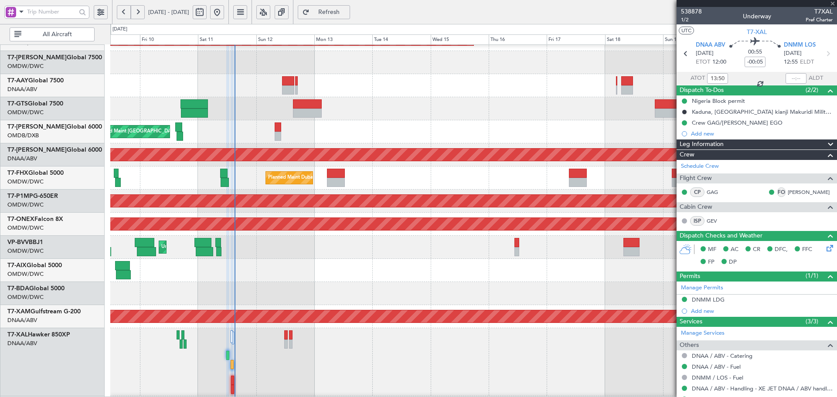
type input "+00:30"
type input "2"
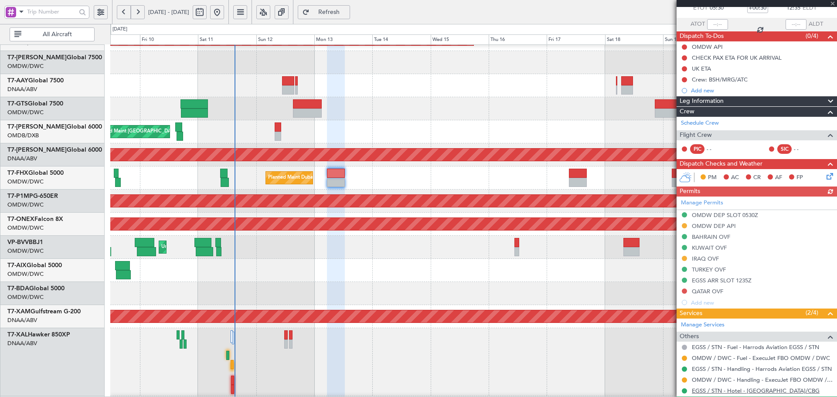
scroll to position [117, 0]
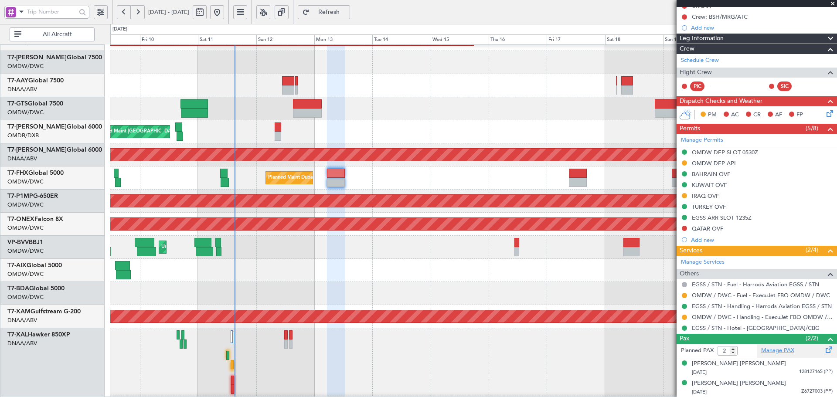
click at [770, 348] on link "Manage PAX" at bounding box center [778, 351] width 33 height 9
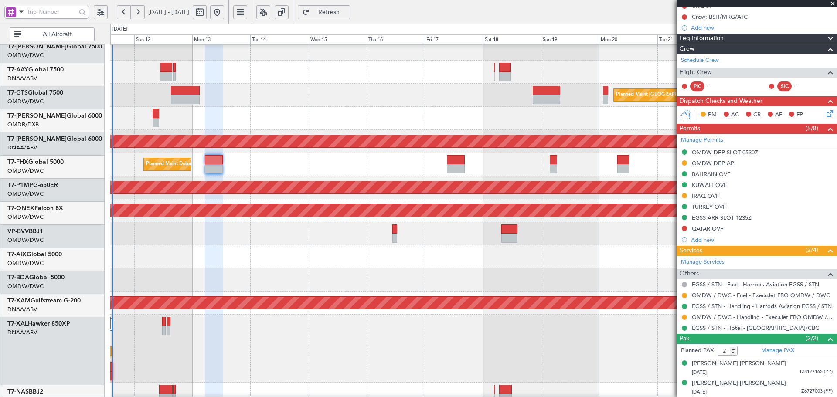
scroll to position [171, 0]
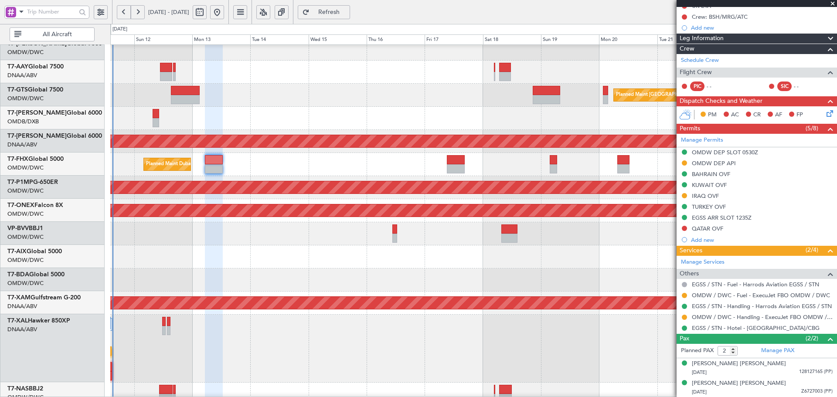
click at [254, 226] on div "Unplanned Maint [GEOGRAPHIC_DATA] (Al Maktoum Intl)" at bounding box center [473, 233] width 727 height 23
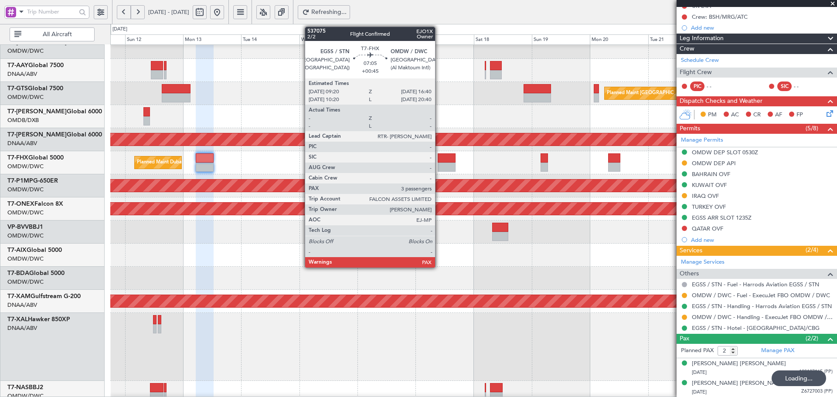
click at [439, 160] on div at bounding box center [447, 158] width 18 height 9
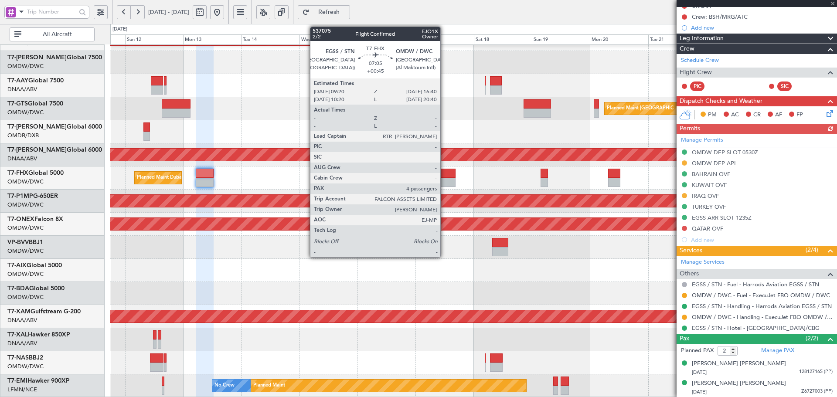
click at [444, 181] on div at bounding box center [447, 182] width 18 height 9
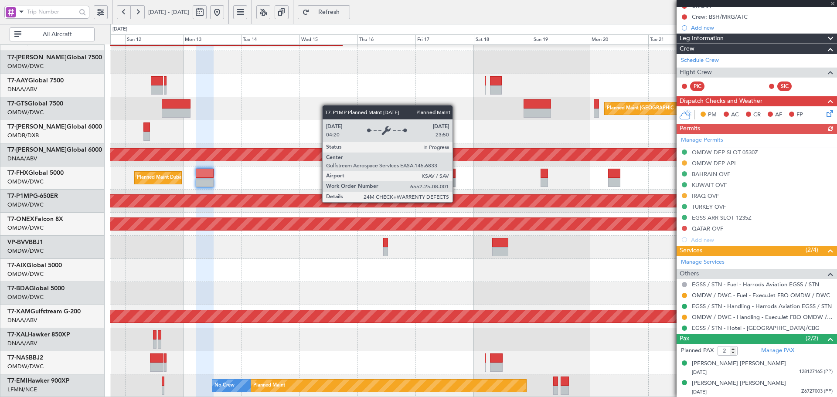
type input "+00:45"
type input "4"
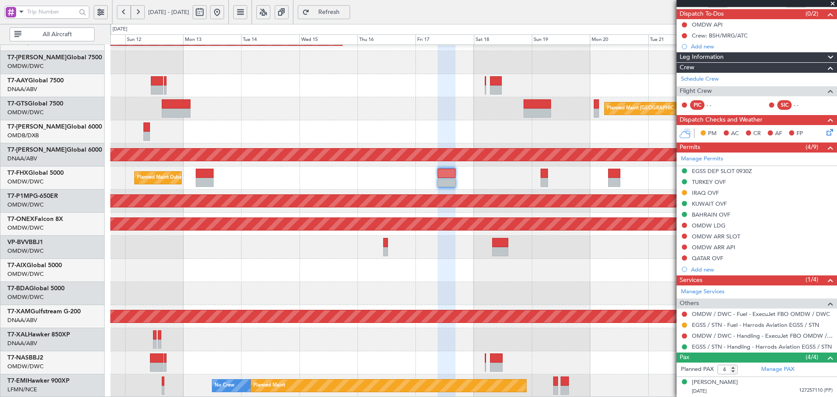
scroll to position [18, 0]
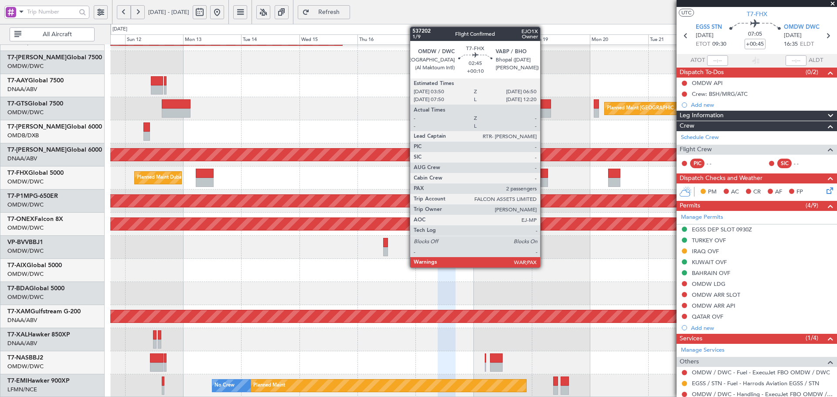
click at [544, 171] on div at bounding box center [544, 173] width 7 height 9
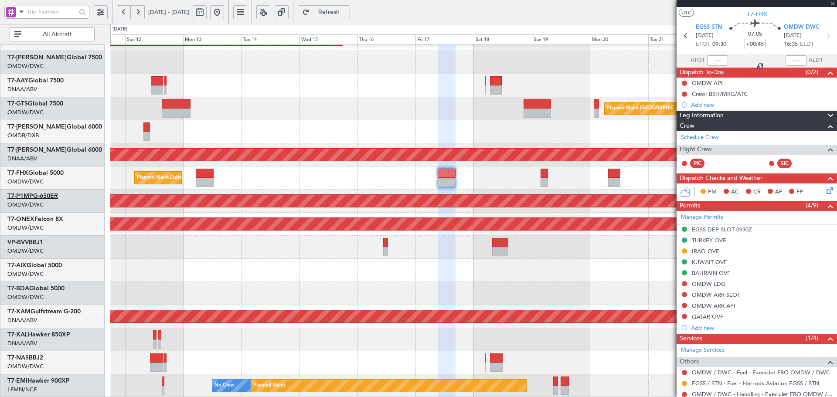
type input "+00:10"
type input "3"
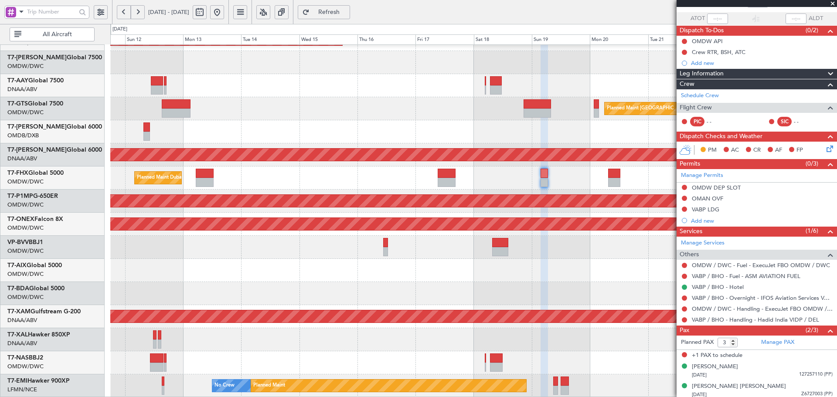
scroll to position [63, 0]
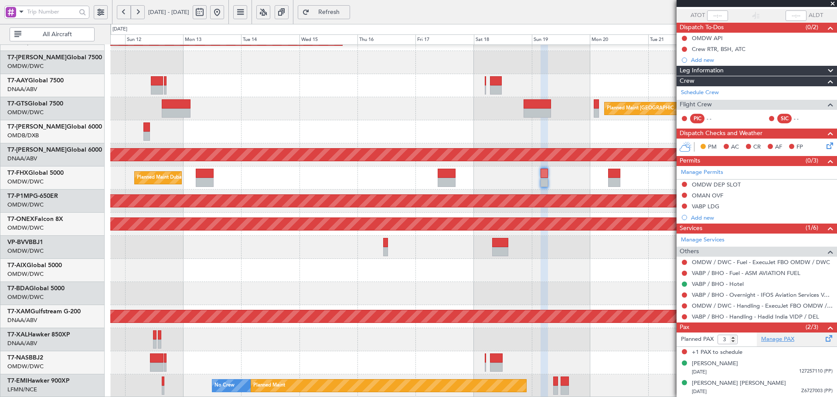
click at [770, 342] on link "Manage PAX" at bounding box center [778, 339] width 33 height 9
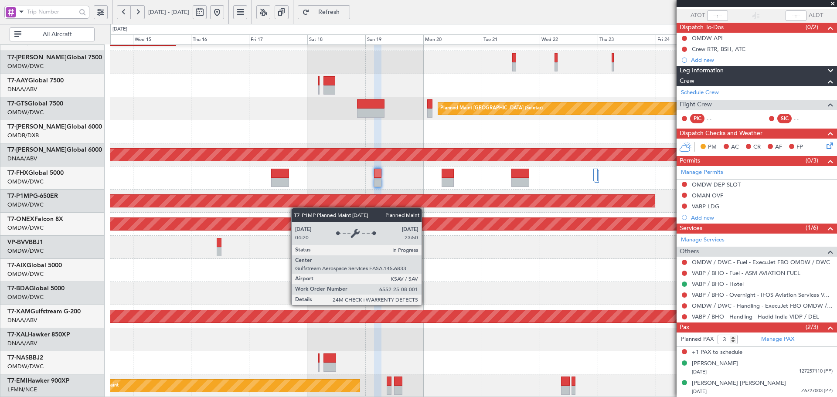
click at [292, 208] on div "Planned Maint Dubai (Al Maktoum Intl) Planned Maint [GEOGRAPHIC_DATA] (Al Makto…" at bounding box center [473, 143] width 727 height 509
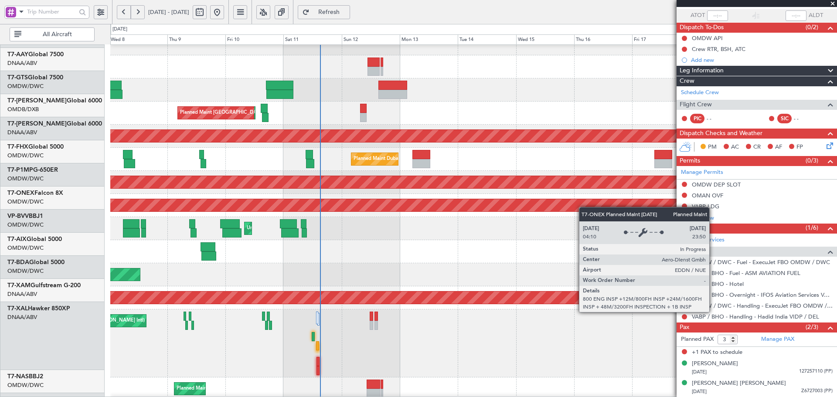
click at [753, 199] on fb-app "[DATE] - [DATE] Refresh Quick Links All Aircraft Planned Maint [GEOGRAPHIC_DATA…" at bounding box center [418, 204] width 837 height 387
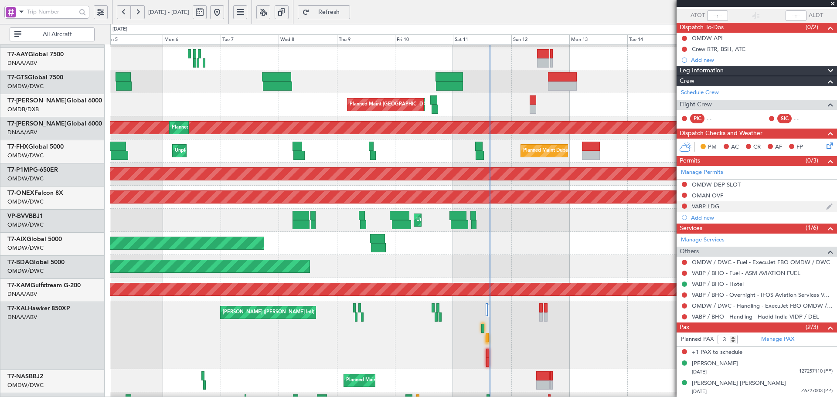
scroll to position [183, 0]
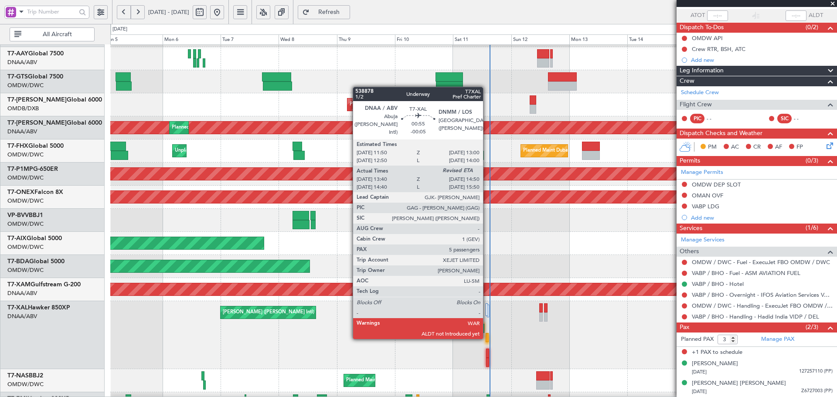
click at [487, 338] on div at bounding box center [487, 337] width 3 height 9
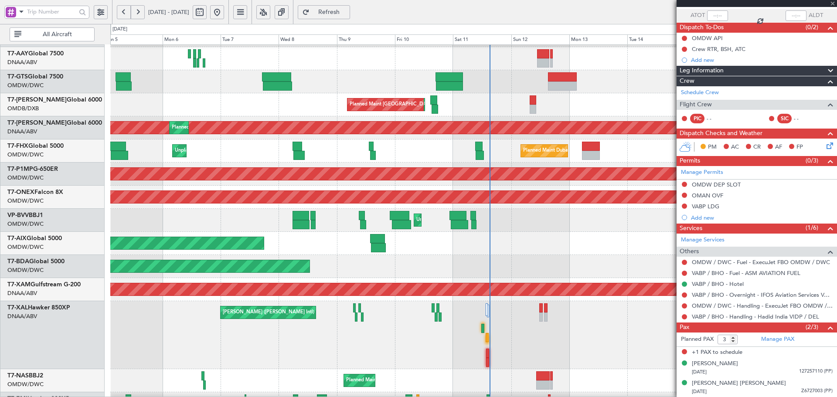
type input "-00:05"
type input "13:50"
type input "5"
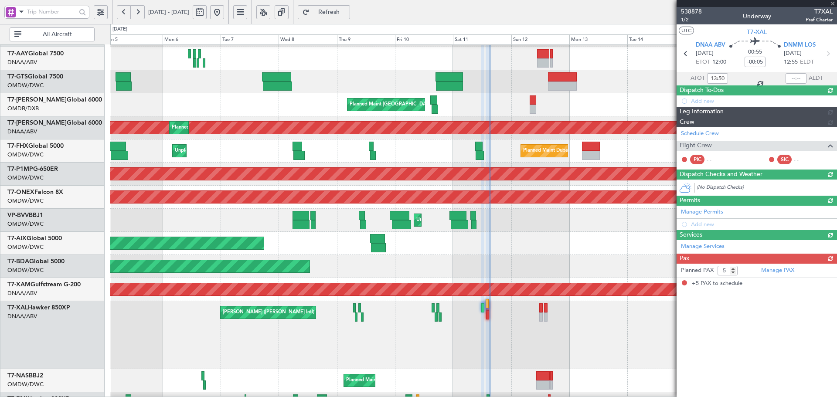
type input "Dherander Fithani (DHF)"
type input "7535"
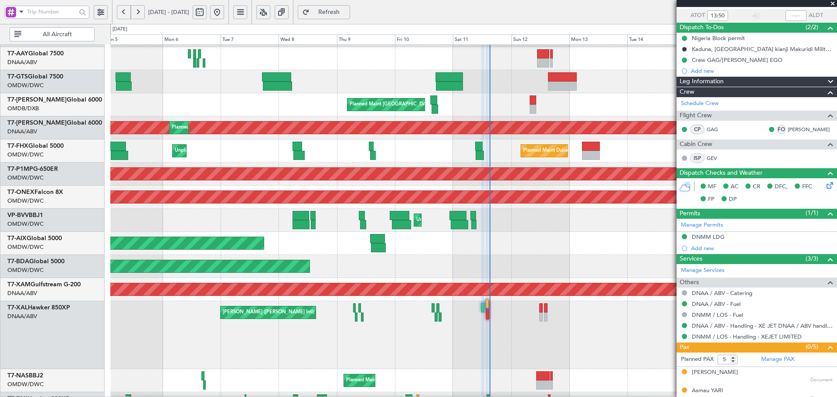
scroll to position [0, 0]
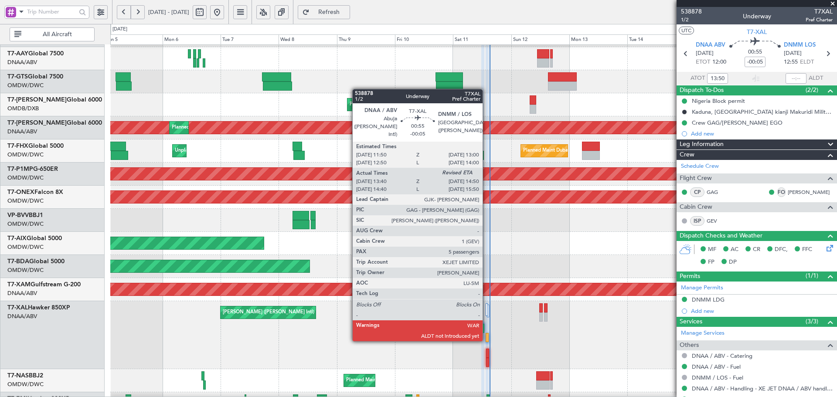
click at [487, 339] on div at bounding box center [487, 337] width 3 height 9
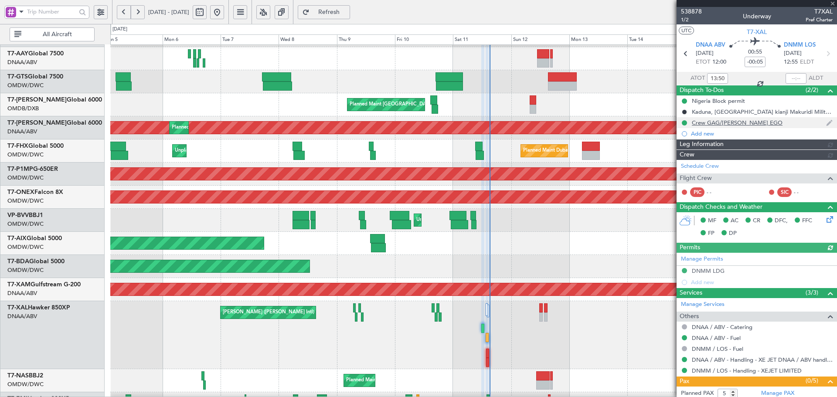
type input "Dherander Fithani (DHF)"
type input "7535"
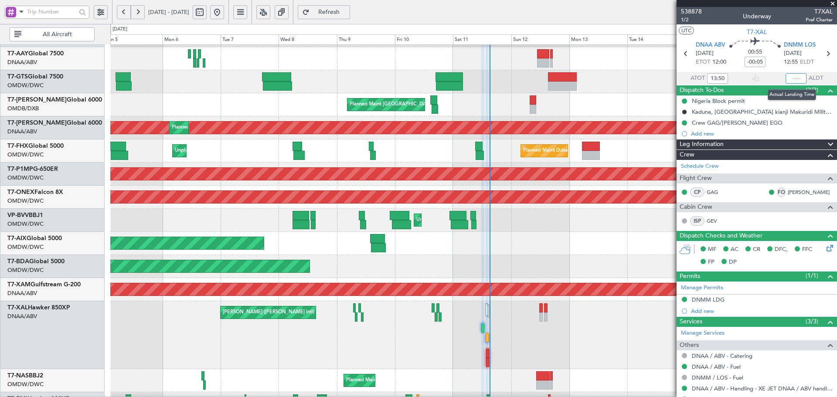
click at [794, 77] on input "text" at bounding box center [796, 78] width 21 height 10
click at [555, 241] on div "Planned Maint Dubai (Al Maktoum Intl)" at bounding box center [473, 243] width 727 height 23
type input "14:38"
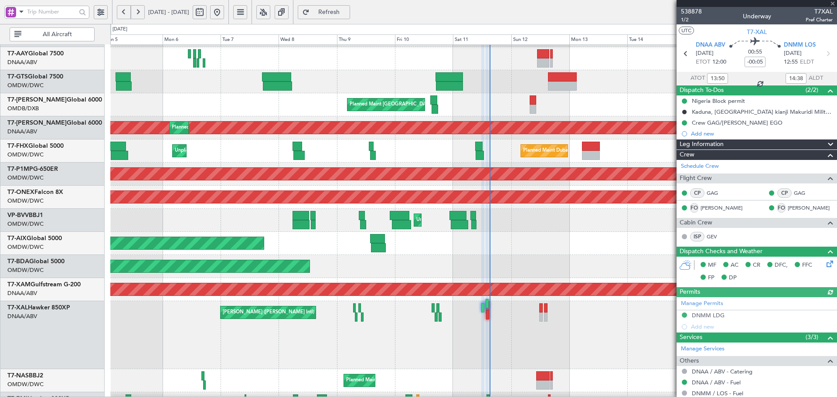
type input "Dherander Fithani (DHF)"
type input "7535"
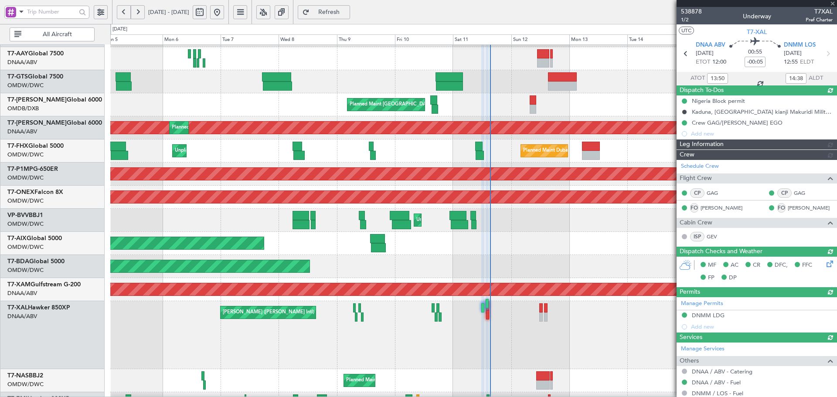
type input "Dherander Fithani (DHF)"
type input "7535"
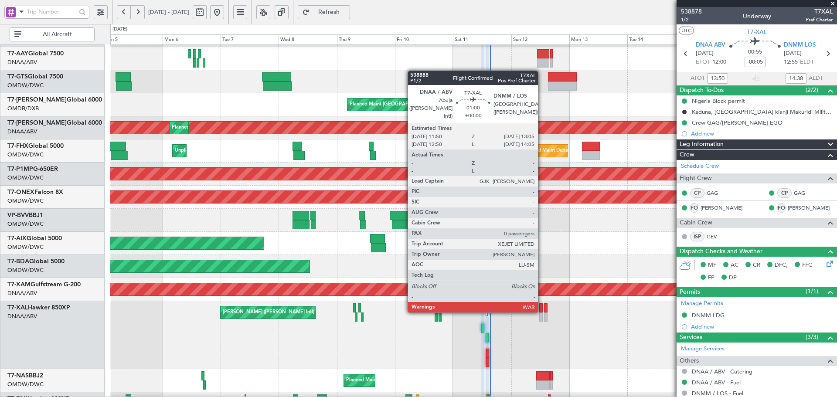
click at [542, 311] on div at bounding box center [541, 308] width 3 height 9
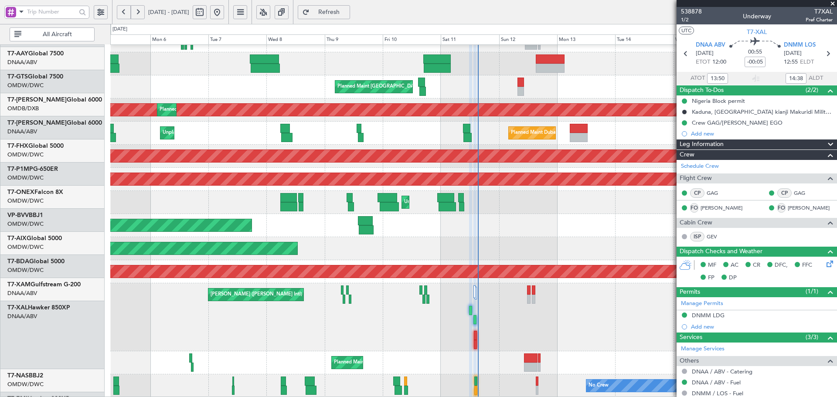
scroll to position [201, 0]
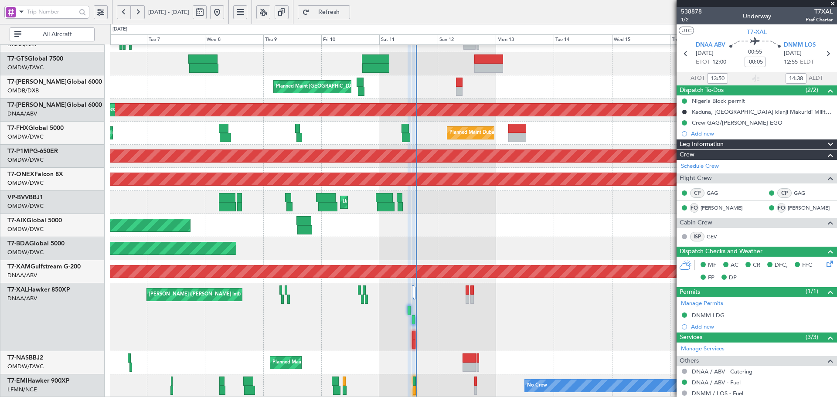
click at [364, 117] on div "Planned Maint [GEOGRAPHIC_DATA] (Seletar) Planned Maint [GEOGRAPHIC_DATA] ([GEO…" at bounding box center [473, 121] width 727 height 554
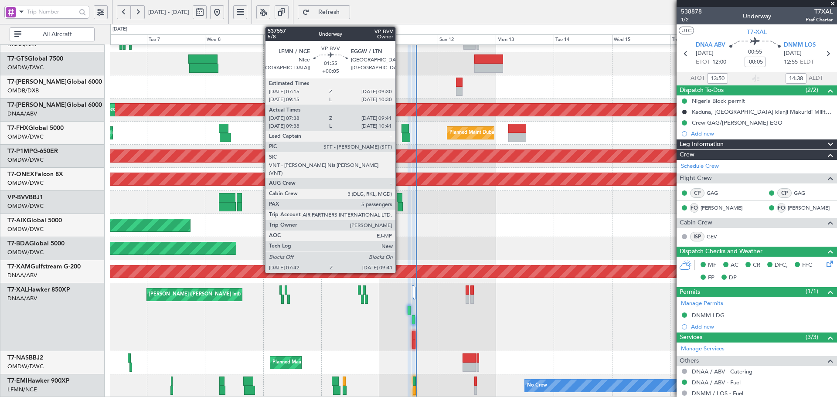
click at [400, 197] on div at bounding box center [400, 197] width 6 height 9
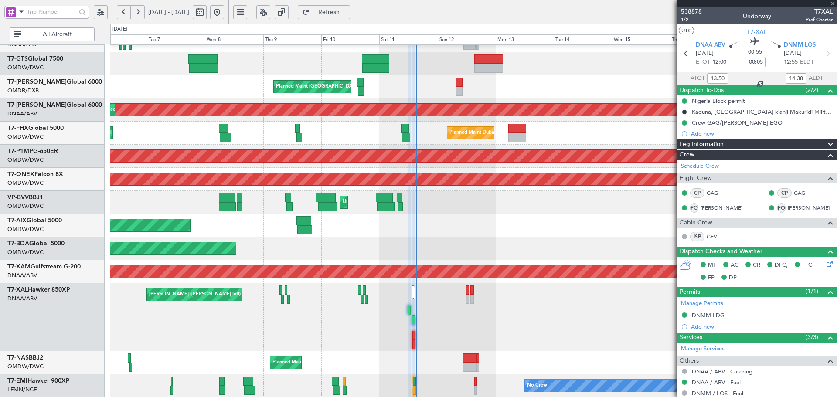
type input "+00:05"
type input "07:53"
type input "09:36"
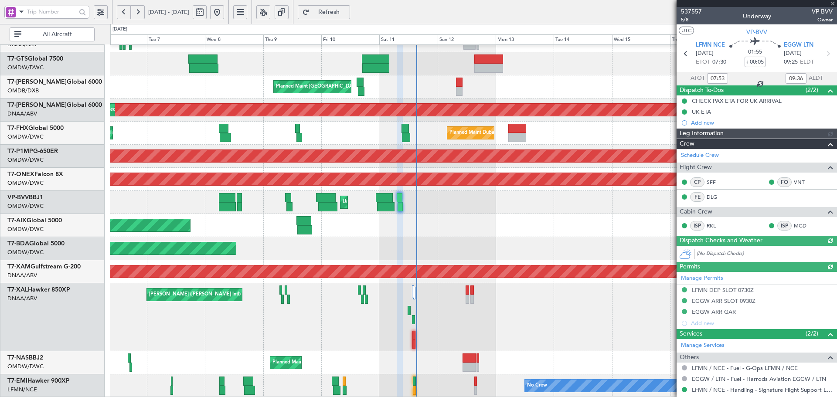
type input "[PERSON_NAME] ([PERSON_NAME])"
type input "7350"
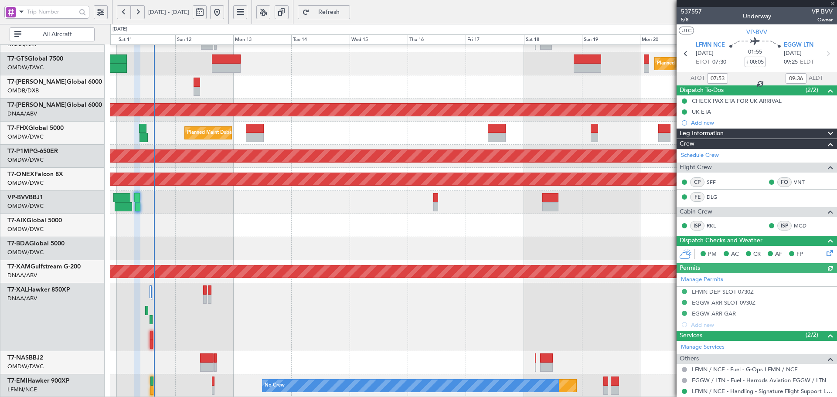
click at [290, 217] on div at bounding box center [473, 225] width 727 height 23
type input "[PERSON_NAME] ([PERSON_NAME])"
type input "7350"
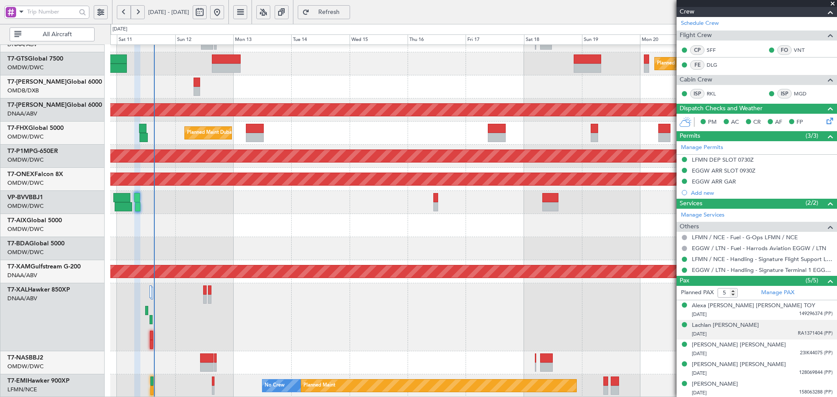
scroll to position [133, 0]
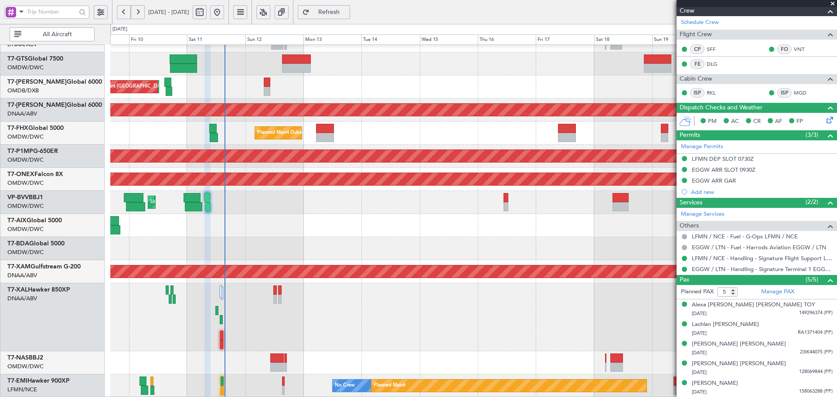
click at [280, 298] on div "[PERSON_NAME] ([PERSON_NAME] Intl)" at bounding box center [473, 318] width 727 height 68
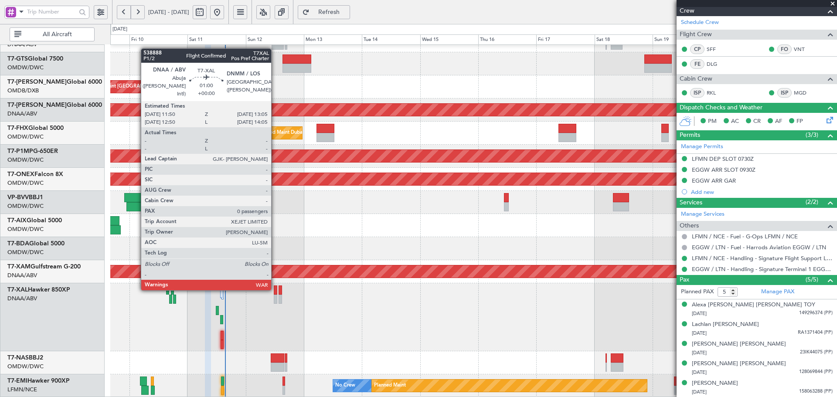
click at [275, 288] on div at bounding box center [275, 290] width 3 height 9
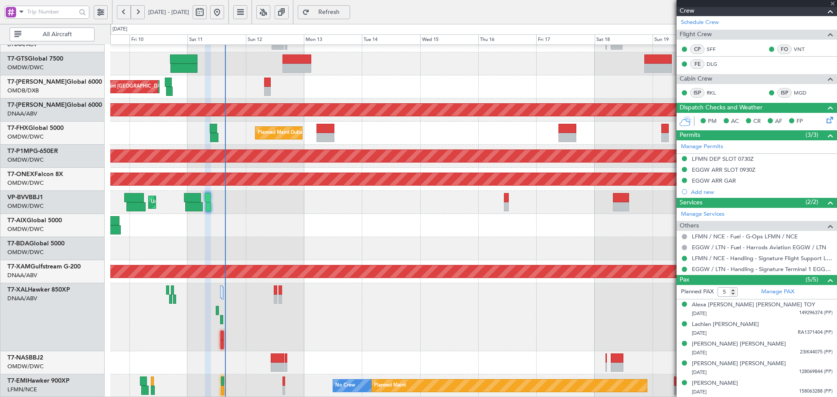
type input "0"
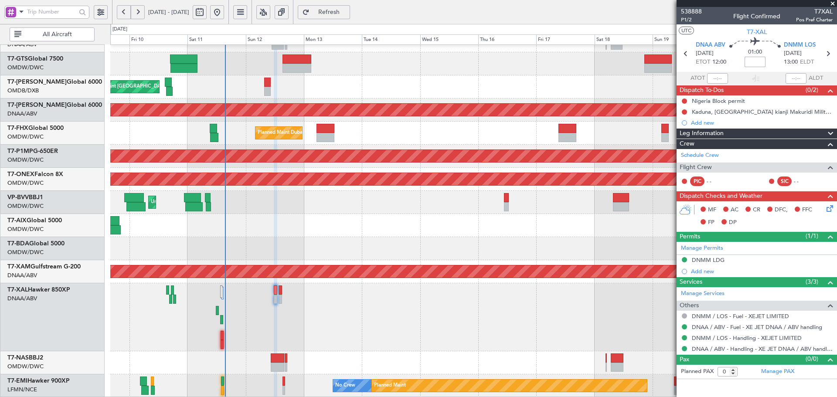
click at [756, 62] on input at bounding box center [755, 62] width 21 height 10
type input "-00:10"
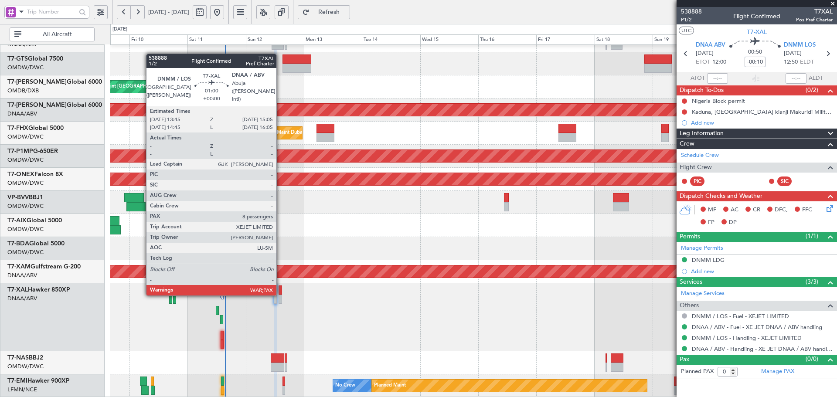
click at [280, 294] on div at bounding box center [280, 290] width 3 height 9
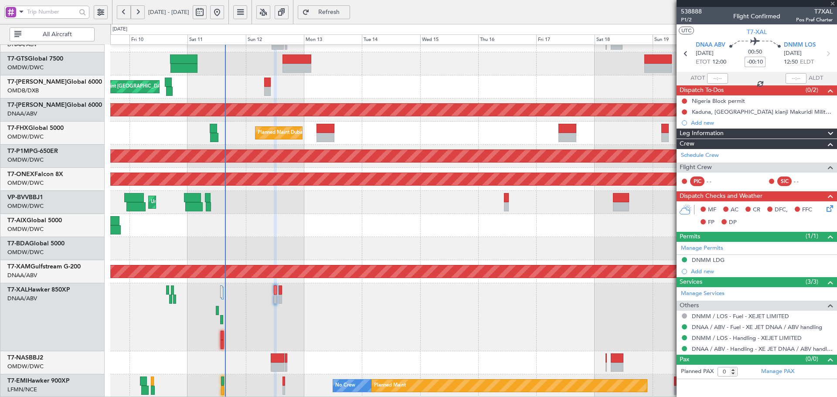
type input "8"
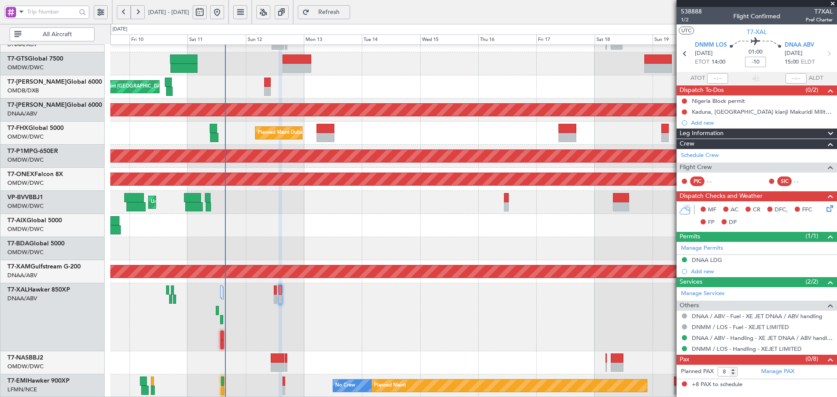
click at [497, 304] on div "[PERSON_NAME] ([PERSON_NAME] Intl)" at bounding box center [473, 318] width 727 height 68
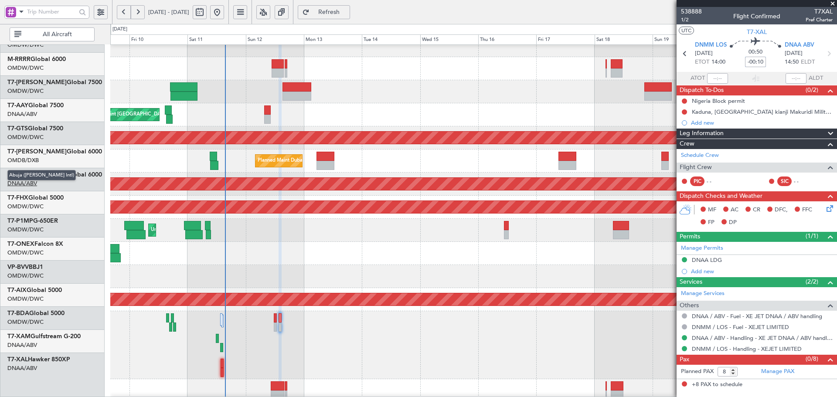
scroll to position [55, 0]
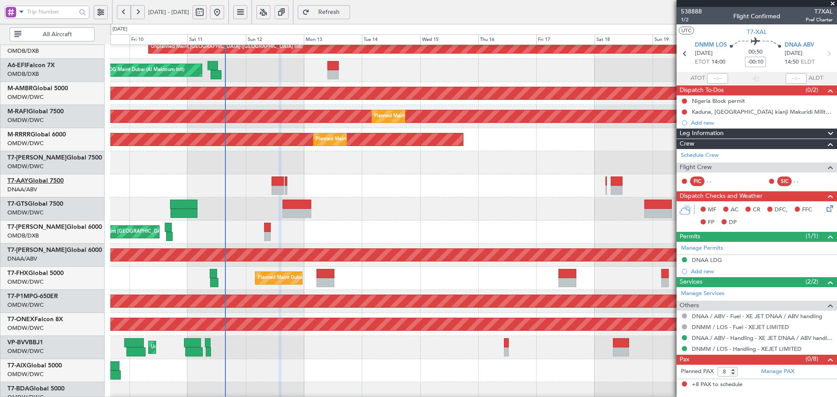
click at [48, 181] on link "T7-AAY Global 7500" at bounding box center [35, 181] width 56 height 6
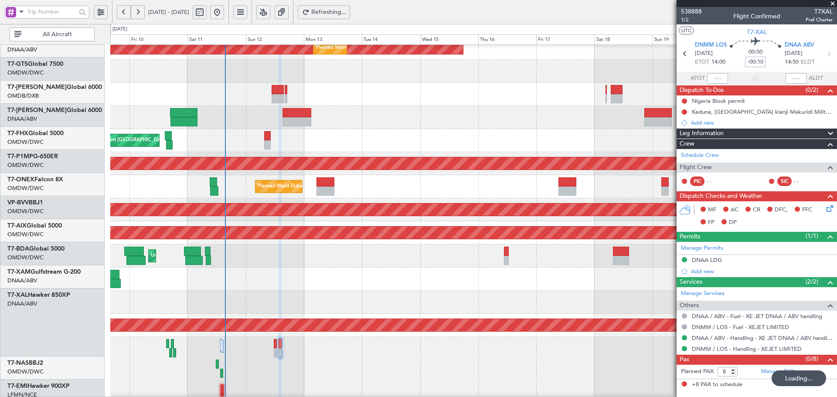
scroll to position [201, 0]
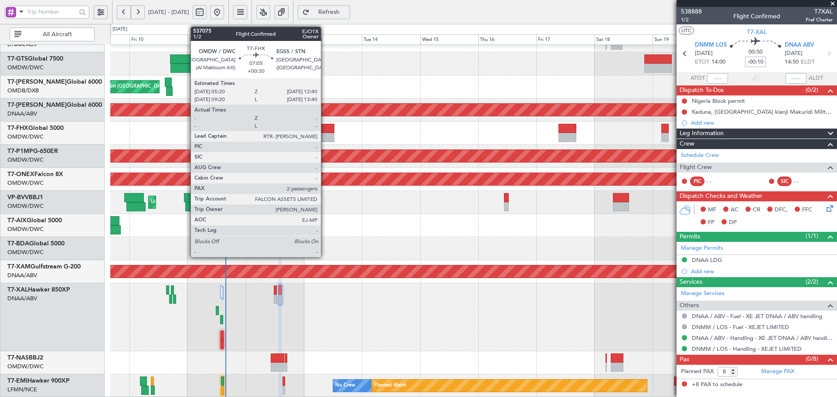
click at [325, 132] on div at bounding box center [326, 128] width 18 height 9
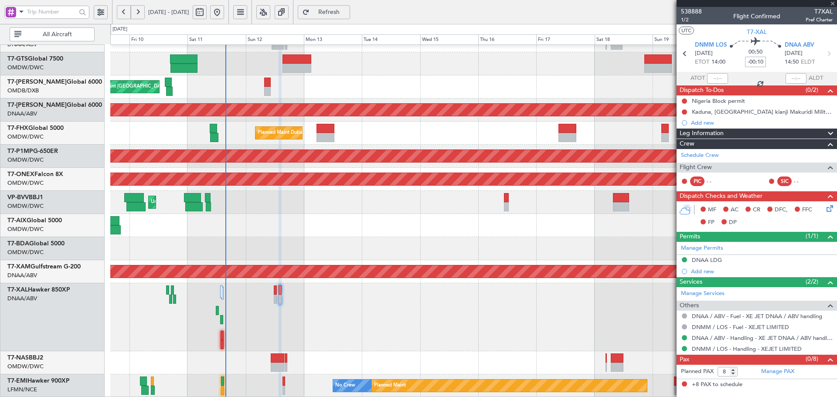
type input "+00:30"
type input "2"
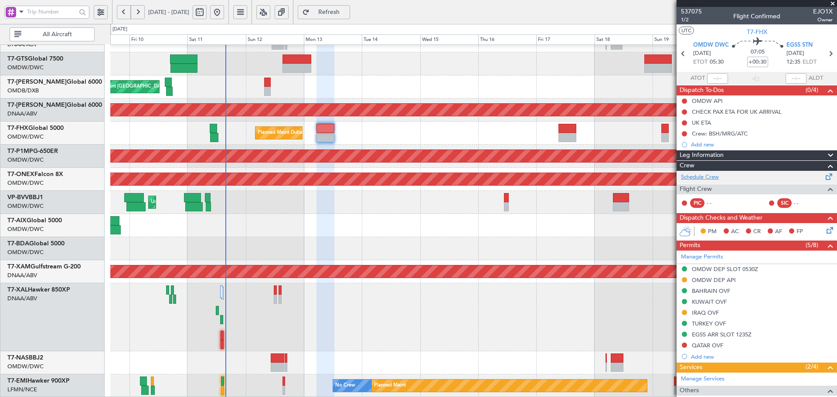
click at [711, 174] on link "Schedule Crew" at bounding box center [700, 177] width 38 height 9
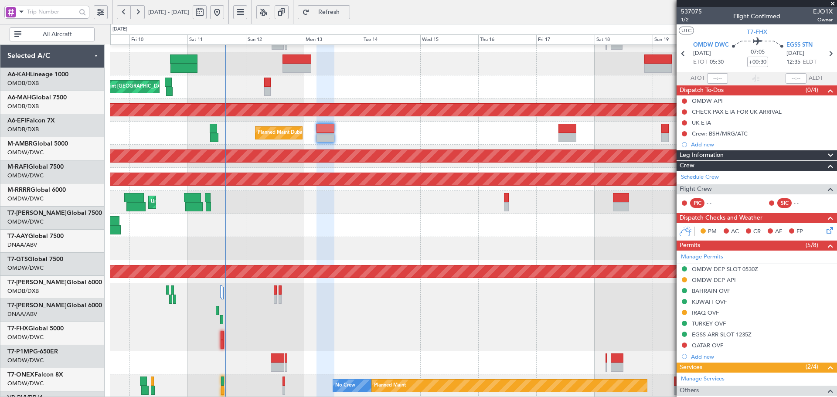
scroll to position [201, 0]
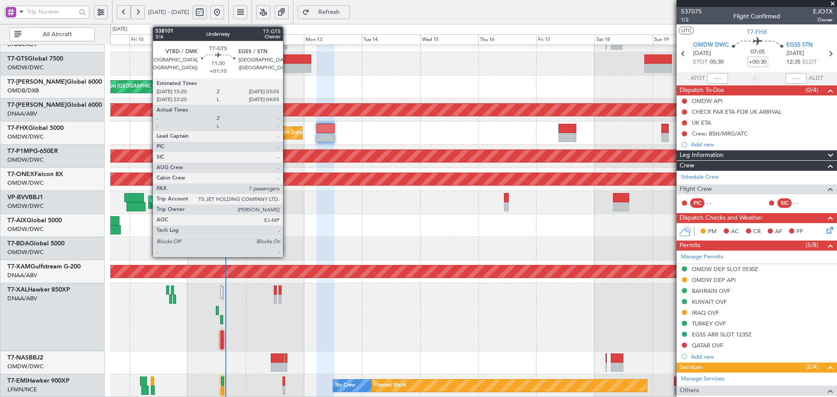
click at [287, 63] on div at bounding box center [297, 59] width 29 height 9
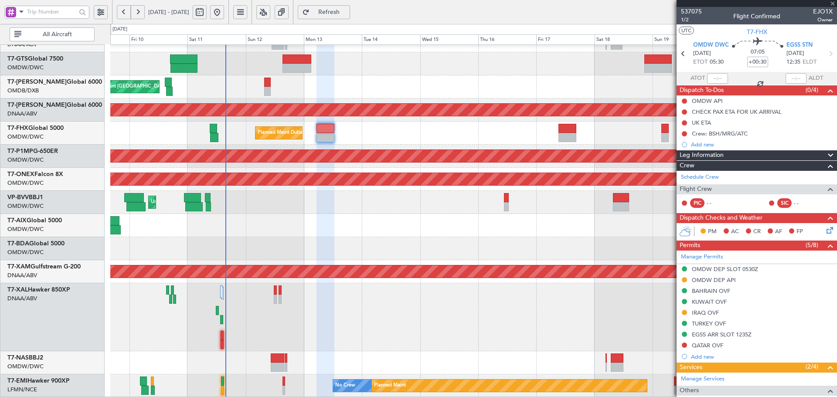
type input "+01:10"
type input "7"
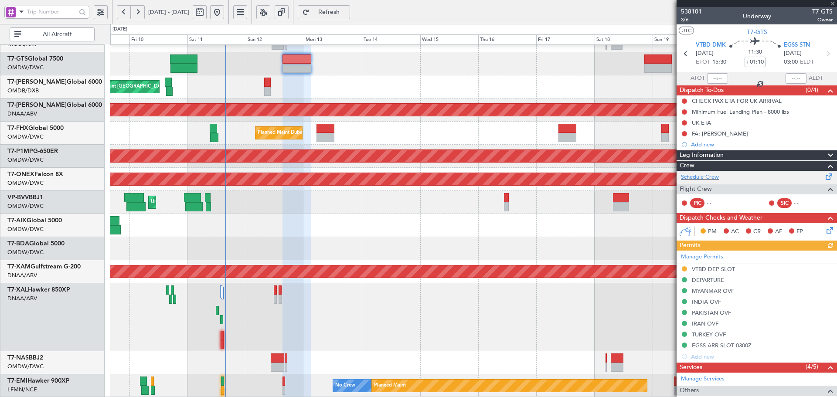
click at [709, 181] on div "Schedule Crew" at bounding box center [757, 177] width 161 height 13
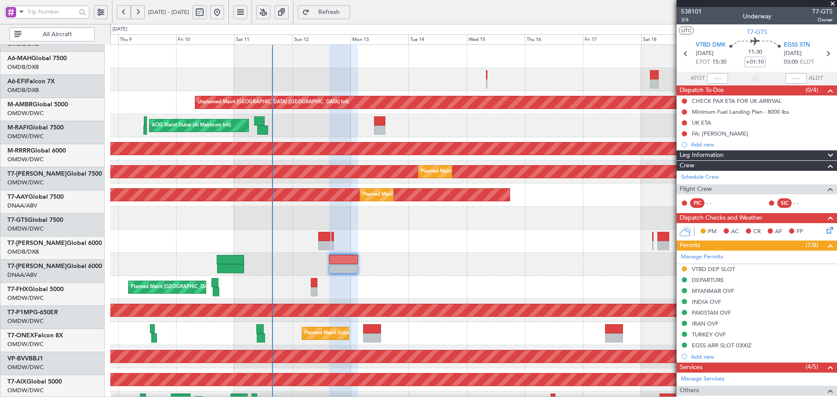
scroll to position [0, 0]
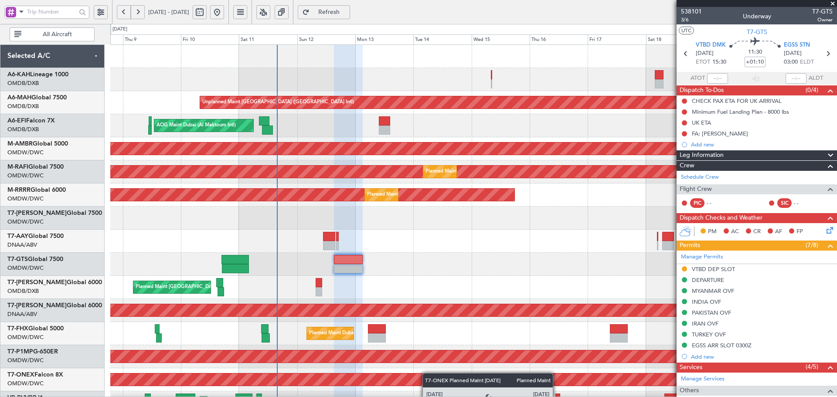
click at [427, 378] on div "Unplanned Maint [GEOGRAPHIC_DATA] ([GEOGRAPHIC_DATA] Intl) AOG Maint [GEOGRAPHI…" at bounding box center [473, 322] width 727 height 554
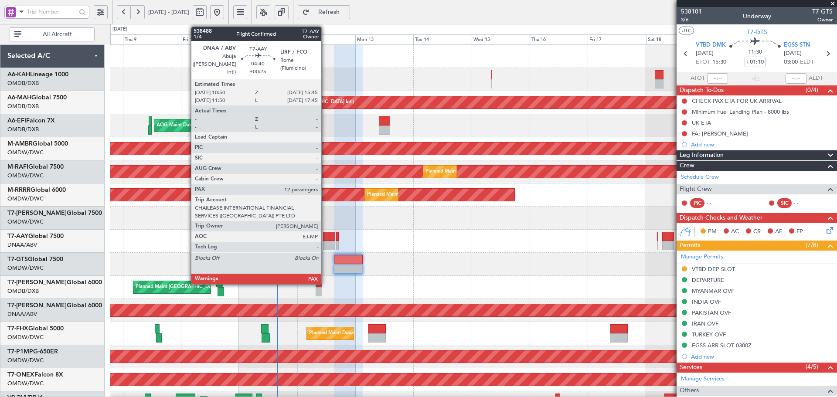
click at [325, 235] on div at bounding box center [329, 236] width 12 height 9
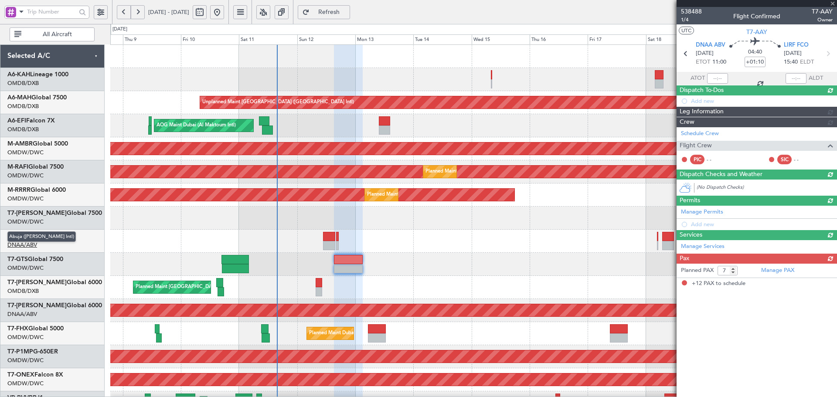
type input "+00:25"
type input "12"
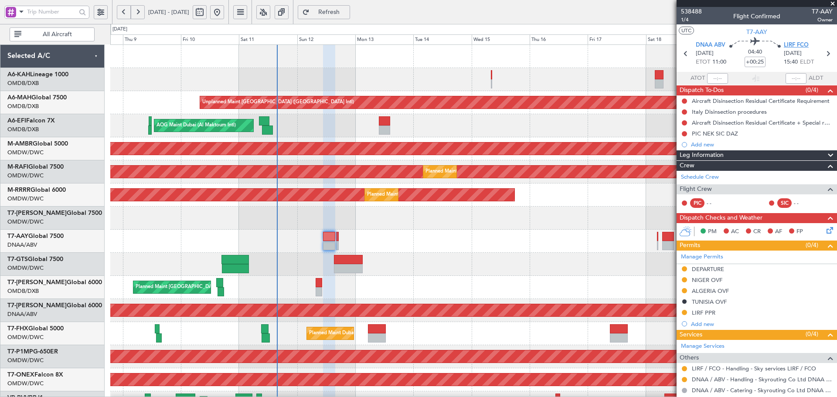
click at [796, 42] on span "LIRF FCO" at bounding box center [796, 45] width 25 height 9
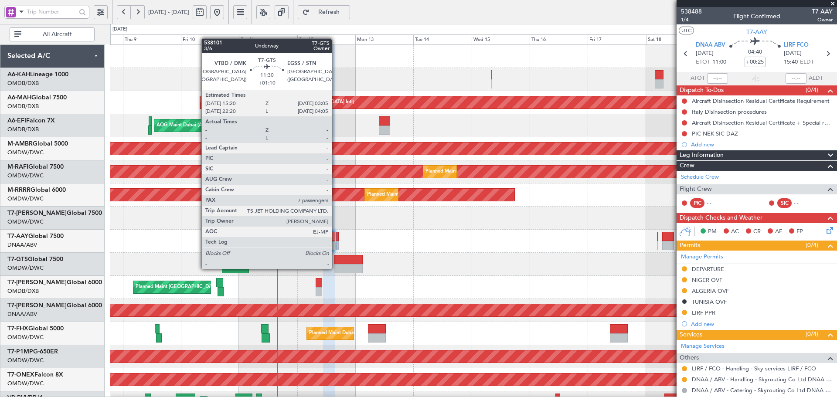
click at [336, 268] on div at bounding box center [348, 268] width 29 height 9
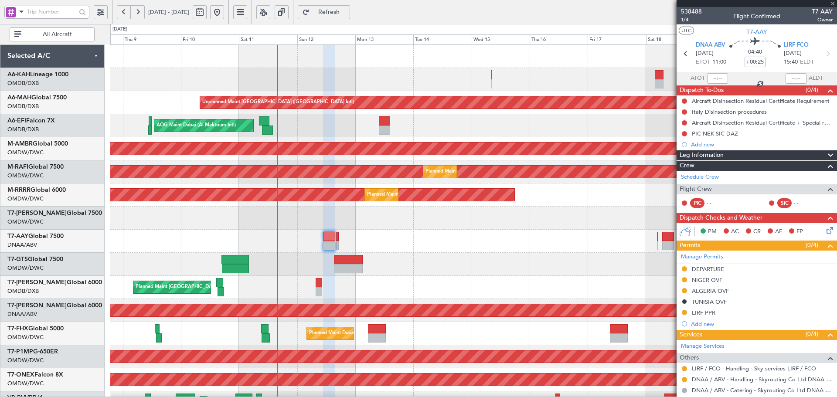
type input "+01:10"
type input "7"
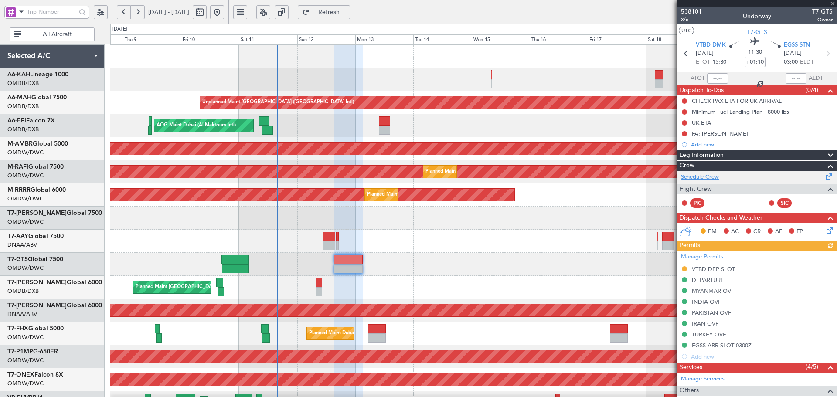
click at [713, 176] on link "Schedule Crew" at bounding box center [700, 177] width 38 height 9
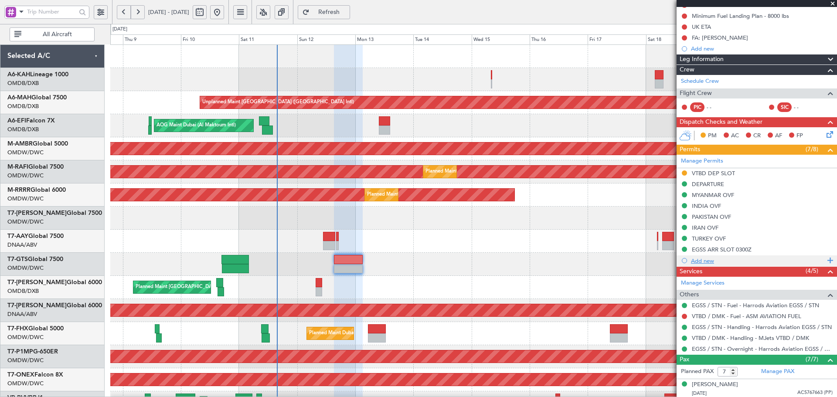
scroll to position [145, 0]
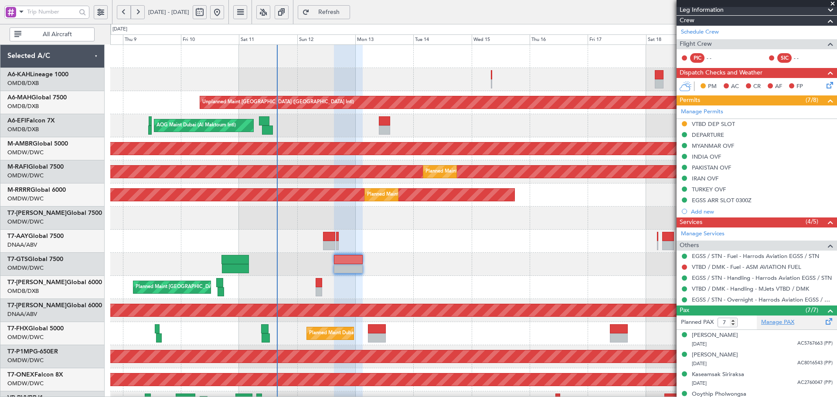
click at [777, 322] on link "Manage PAX" at bounding box center [778, 322] width 33 height 9
click at [347, 14] on span "Refresh" at bounding box center [329, 12] width 36 height 6
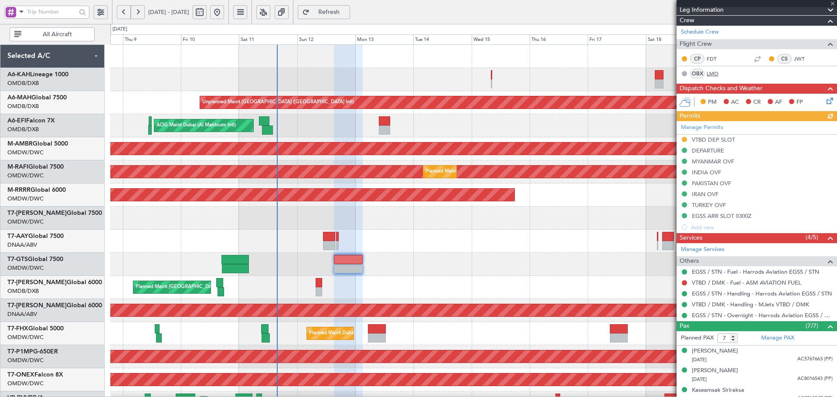
click at [710, 70] on link "LMO" at bounding box center [717, 74] width 20 height 8
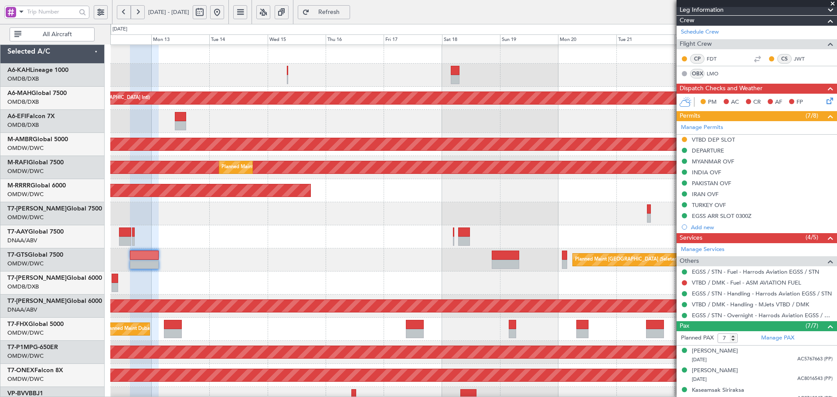
click at [357, 277] on div "Planned Maint Dubai (Dubai Intl) Planned Maint Dubai (Dubai Intl)" at bounding box center [473, 283] width 727 height 23
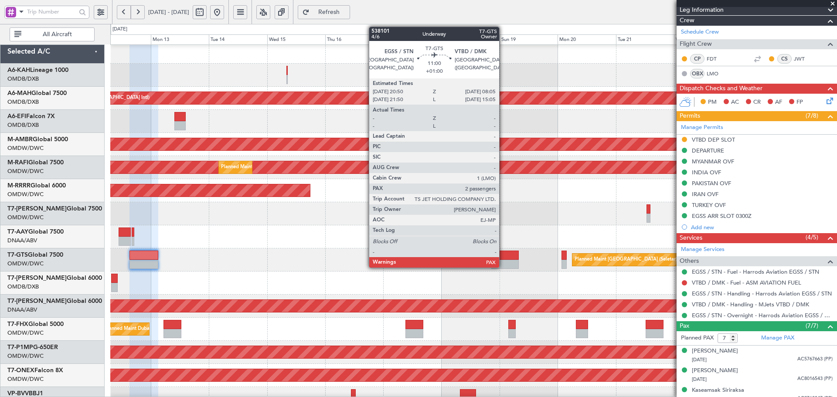
click at [503, 264] on div at bounding box center [505, 264] width 27 height 9
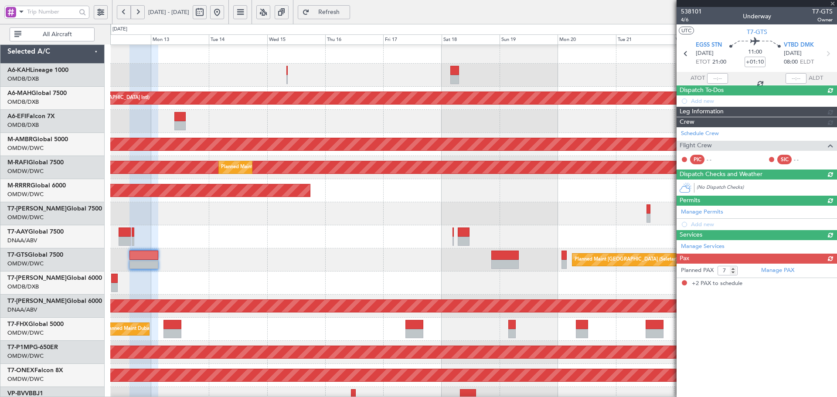
type input "+01:00"
type input "2"
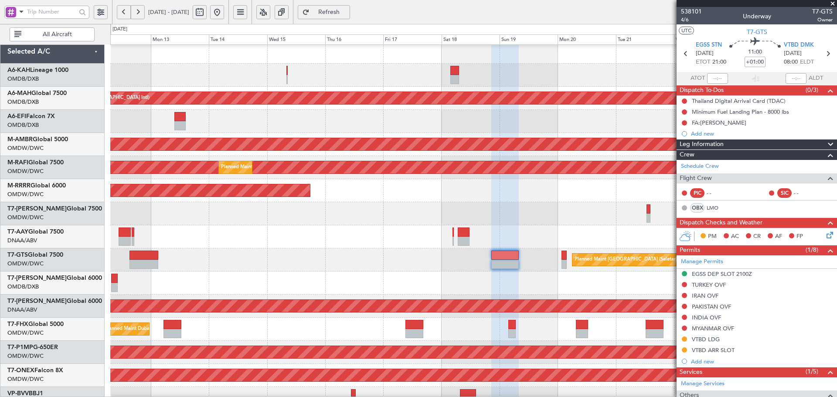
scroll to position [1, 0]
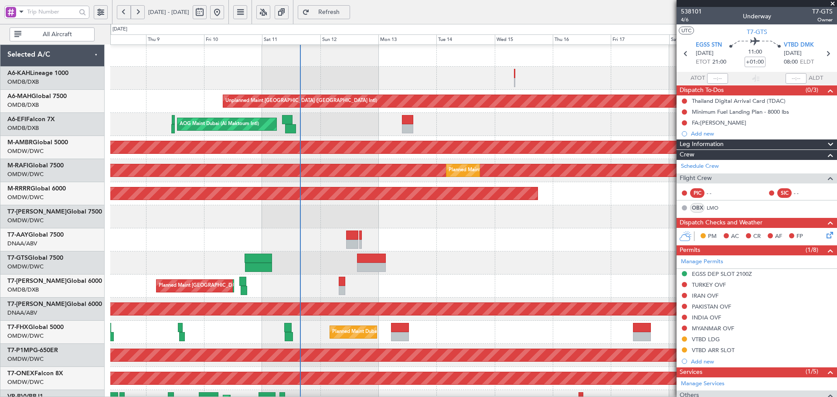
click at [498, 277] on div "Planned Maint Dubai (Dubai Intl) Planned Maint Dubai (Dubai Intl)" at bounding box center [473, 286] width 727 height 23
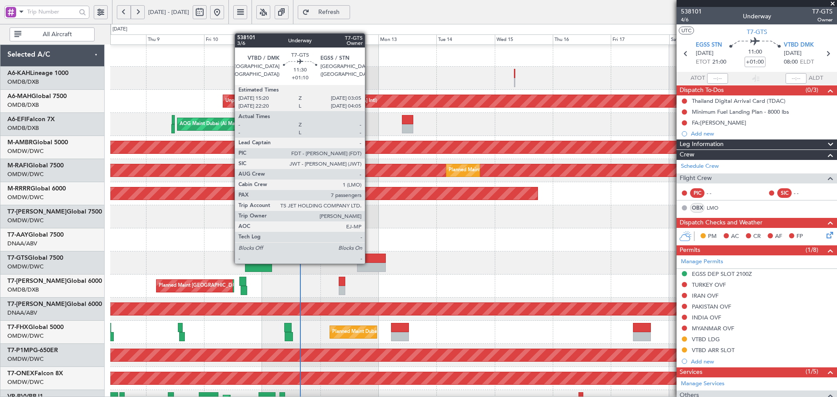
click at [369, 263] on div at bounding box center [371, 267] width 29 height 9
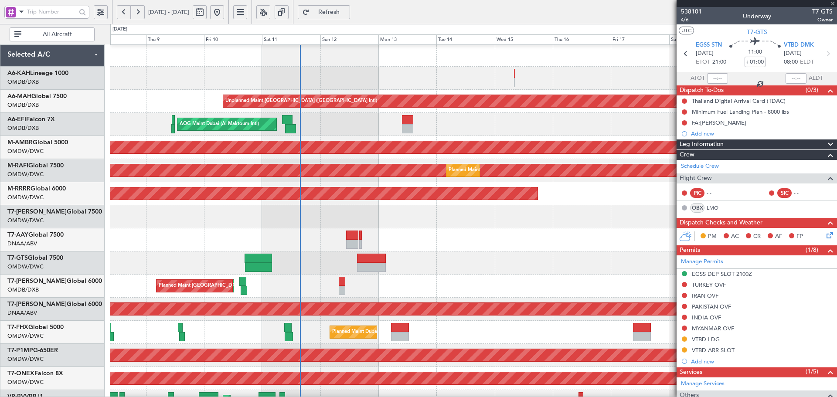
type input "+01:10"
type input "7"
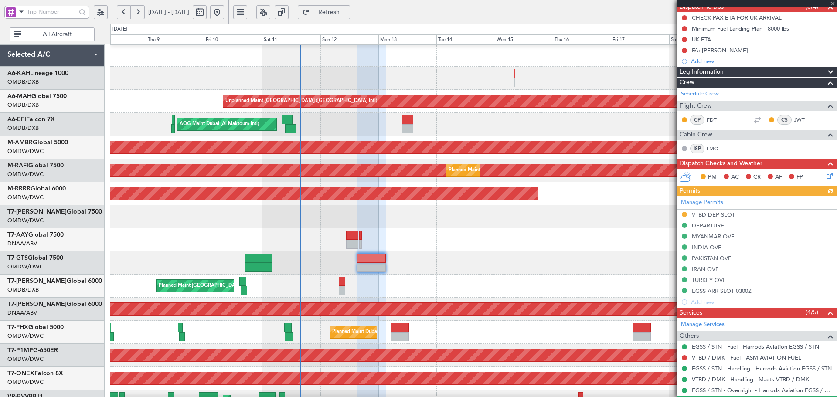
scroll to position [87, 0]
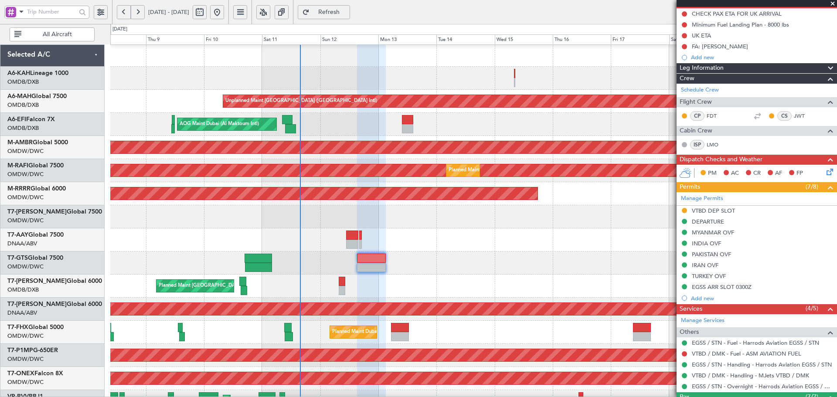
click at [532, 347] on div "Planned Maint Savannah (Savannah/hilton Head Intl)" at bounding box center [473, 355] width 727 height 23
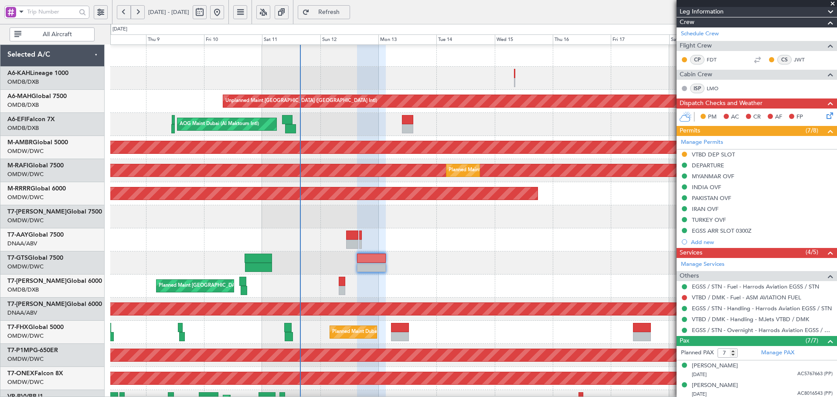
scroll to position [145, 0]
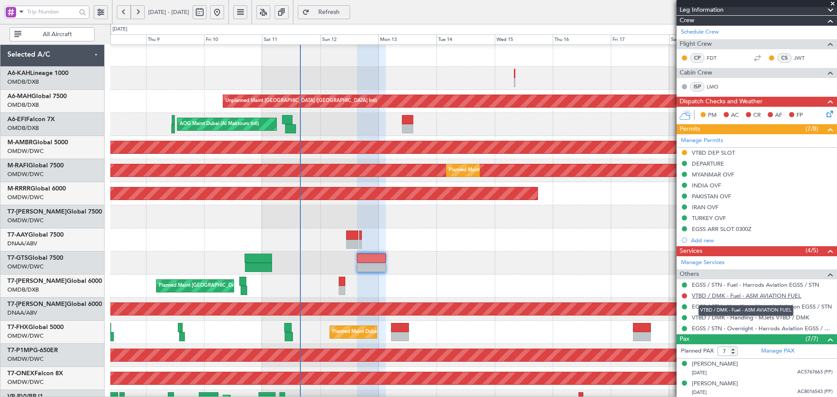
click at [796, 296] on link "VTBD / DMK - Fuel - ASM AVIATION FUEL" at bounding box center [746, 295] width 109 height 7
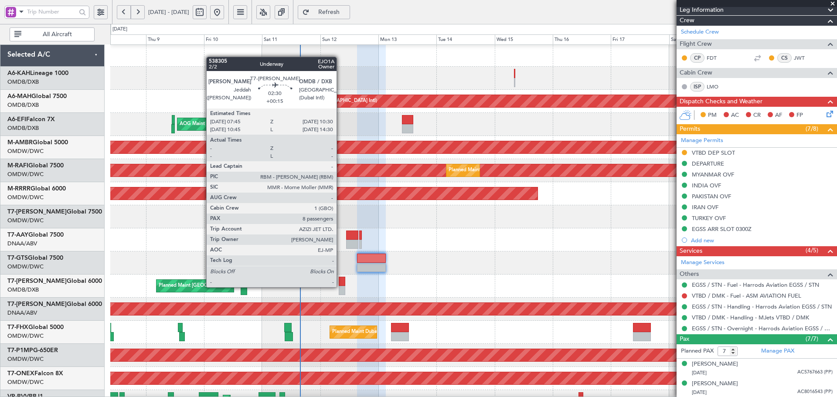
click at [341, 287] on div at bounding box center [342, 290] width 7 height 9
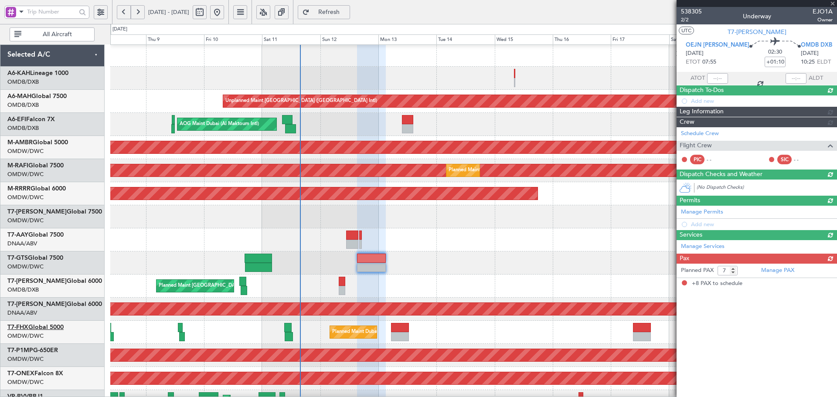
type input "+00:15"
type input "8"
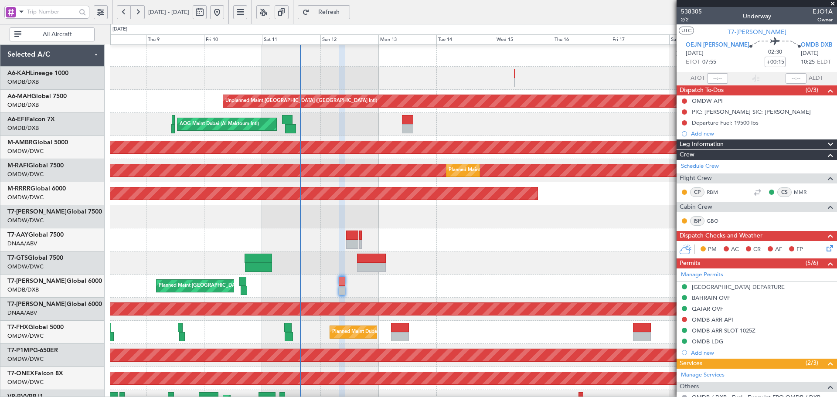
click at [347, 12] on span "Refresh" at bounding box center [329, 12] width 36 height 6
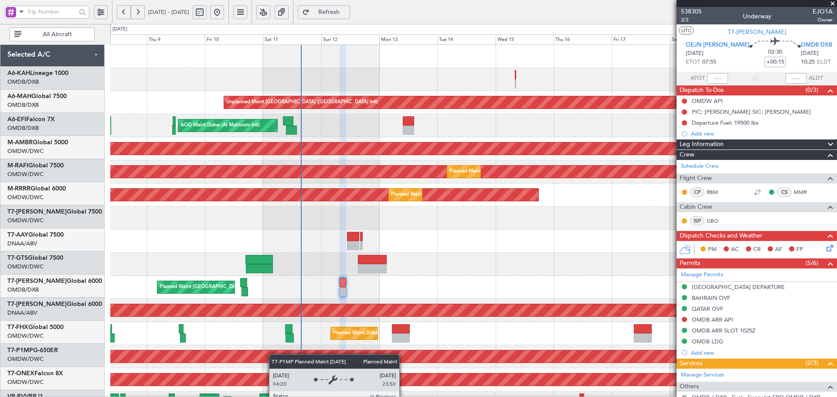
click at [274, 355] on div "Unplanned Maint [GEOGRAPHIC_DATA] ([GEOGRAPHIC_DATA] Intl) AOG Maint [GEOGRAPHI…" at bounding box center [473, 322] width 727 height 554
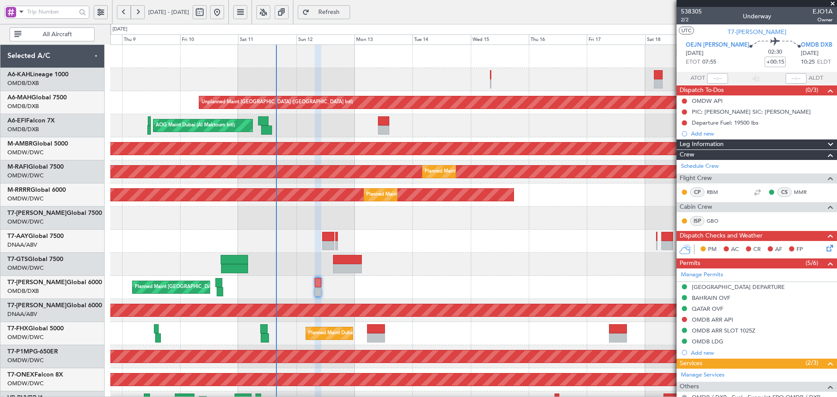
click at [348, 283] on div "Unplanned Maint [GEOGRAPHIC_DATA] ([GEOGRAPHIC_DATA] Intl) AOG Maint [GEOGRAPHI…" at bounding box center [473, 322] width 727 height 554
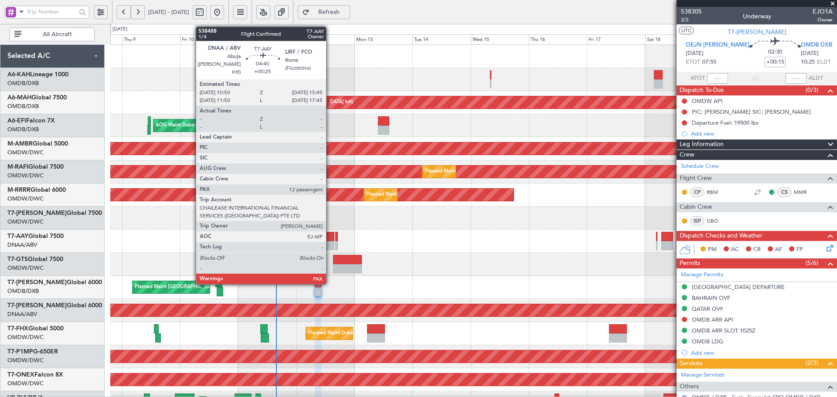
click at [330, 244] on div at bounding box center [328, 245] width 12 height 9
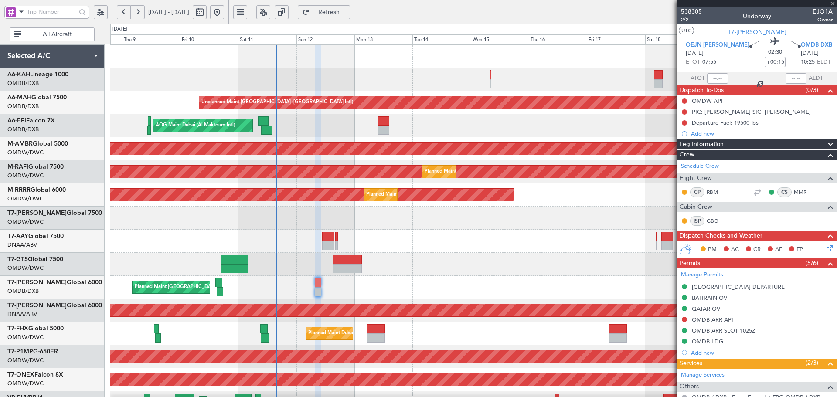
type input "+00:25"
type input "12"
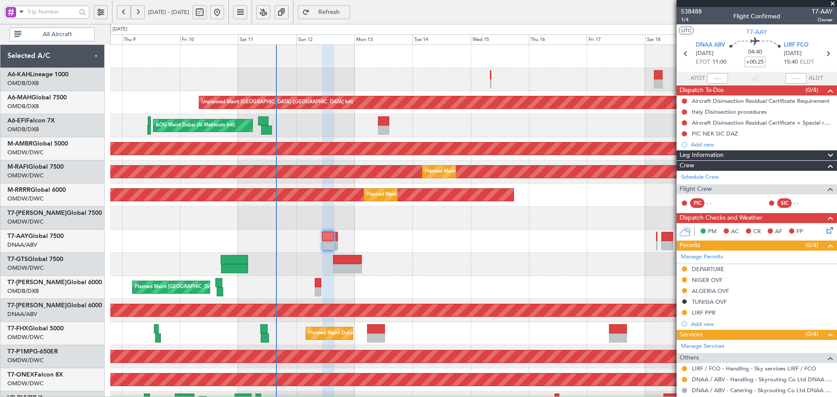
click at [350, 7] on button "Refresh" at bounding box center [324, 12] width 52 height 14
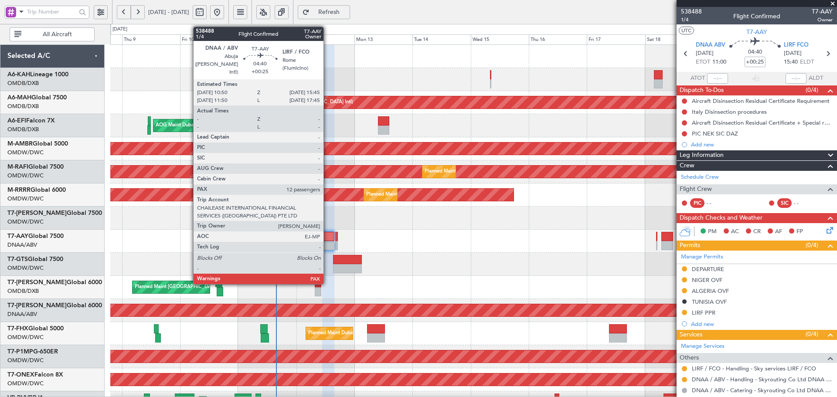
click at [328, 236] on div at bounding box center [328, 236] width 12 height 9
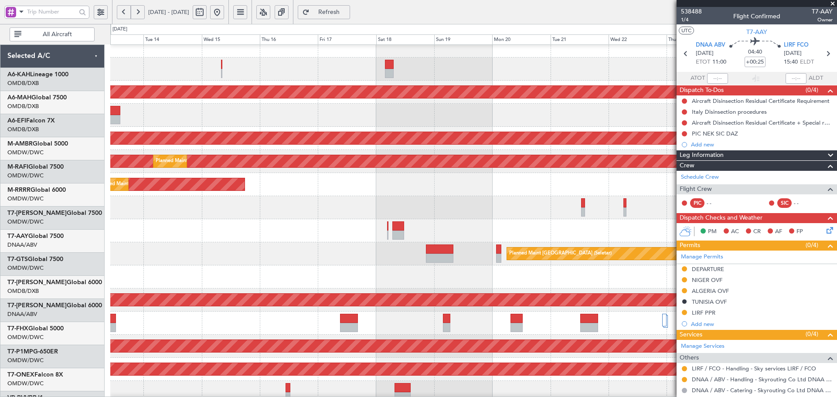
scroll to position [11, 0]
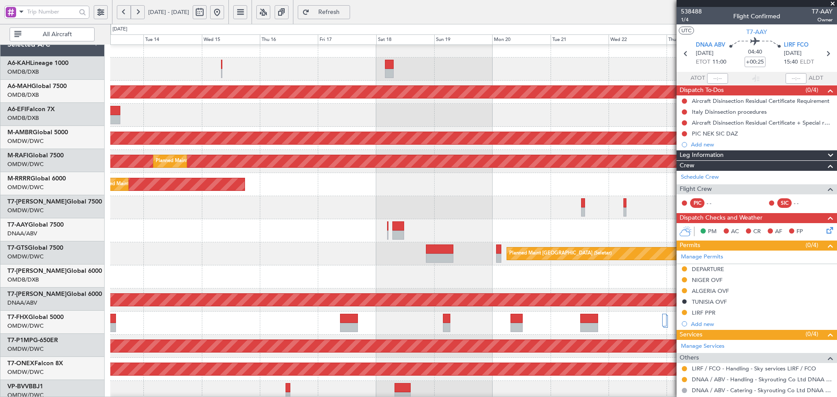
click at [190, 237] on div at bounding box center [473, 230] width 727 height 23
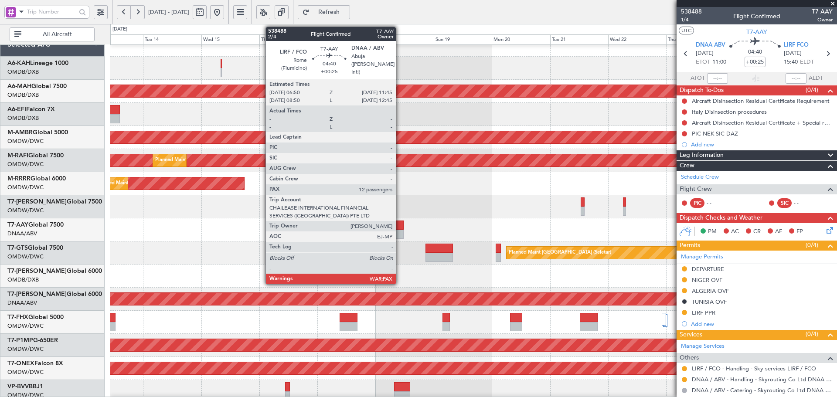
click at [400, 230] on div at bounding box center [398, 234] width 12 height 9
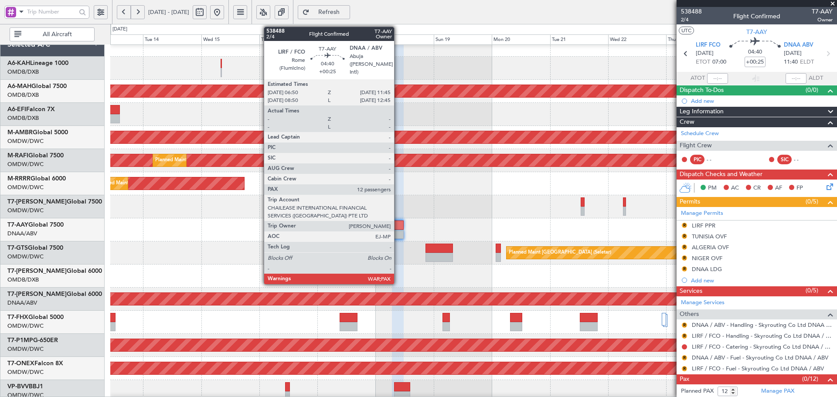
click at [398, 227] on div at bounding box center [398, 225] width 12 height 9
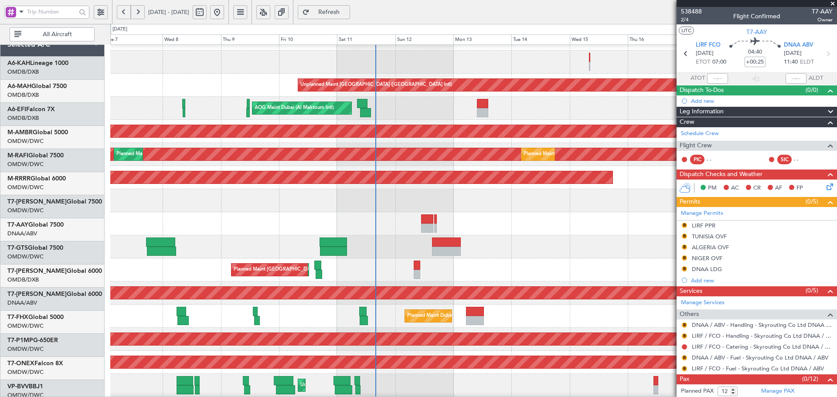
click at [739, 265] on fb-app "13 Oct 2025 - 25 Oct 2025 Refresh Quick Links All Aircraft Unplanned Maint Duba…" at bounding box center [418, 204] width 837 height 387
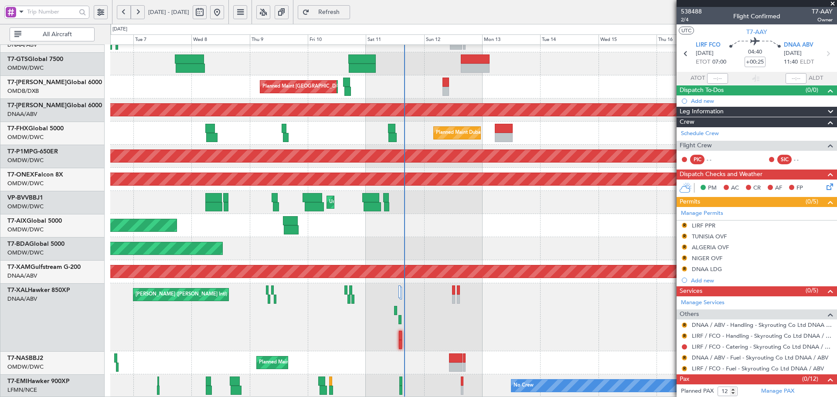
scroll to position [201, 0]
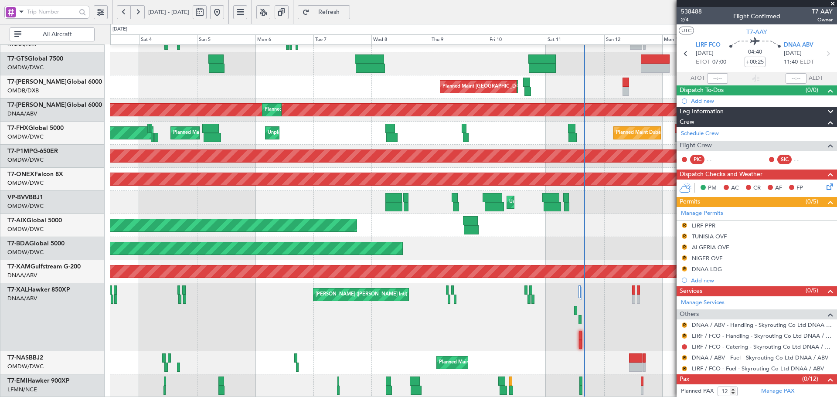
click at [365, 359] on div "Planned Maint Abuja (Nnamdi Azikiwe Intl) Unplanned Maint Lagos (Murtala Muhamm…" at bounding box center [473, 363] width 727 height 23
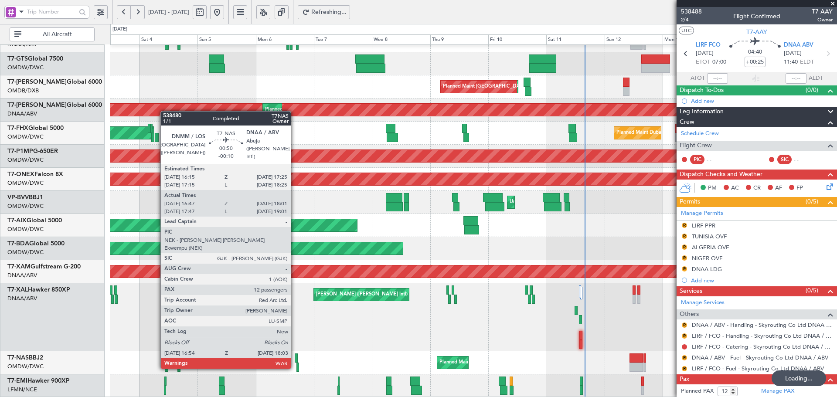
click at [295, 359] on div at bounding box center [296, 358] width 3 height 9
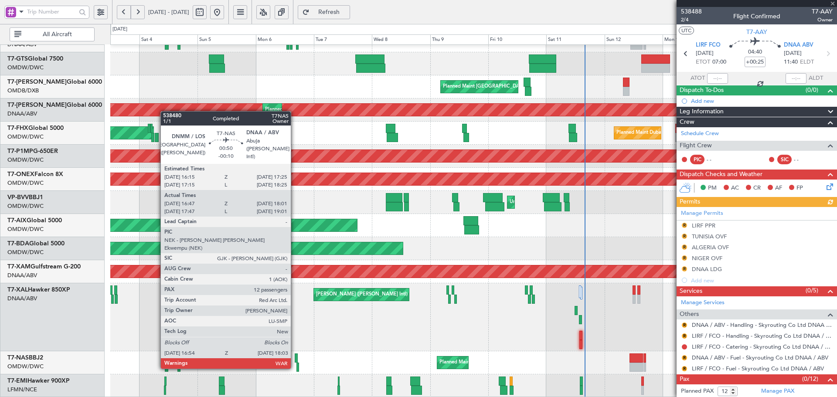
type input "-00:10"
type input "17:02"
type input "17:56"
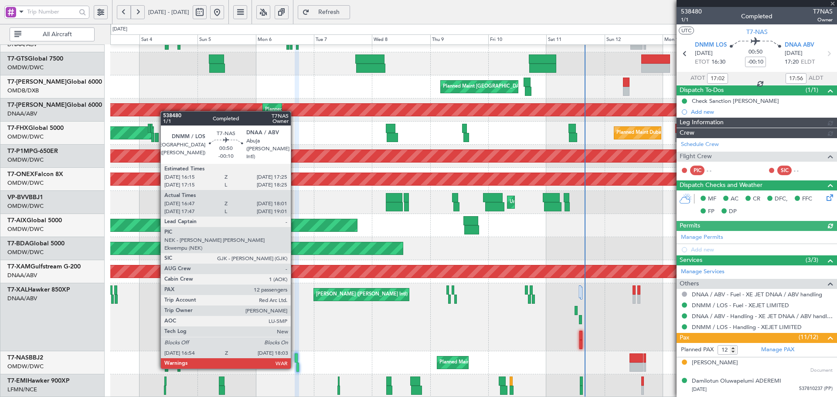
type input "Dherander Fithani (DHF)"
type input "7465"
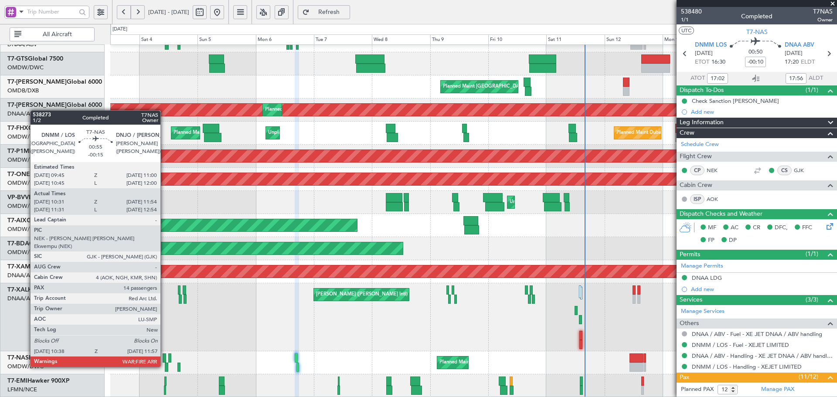
click at [164, 358] on div at bounding box center [164, 358] width 3 height 9
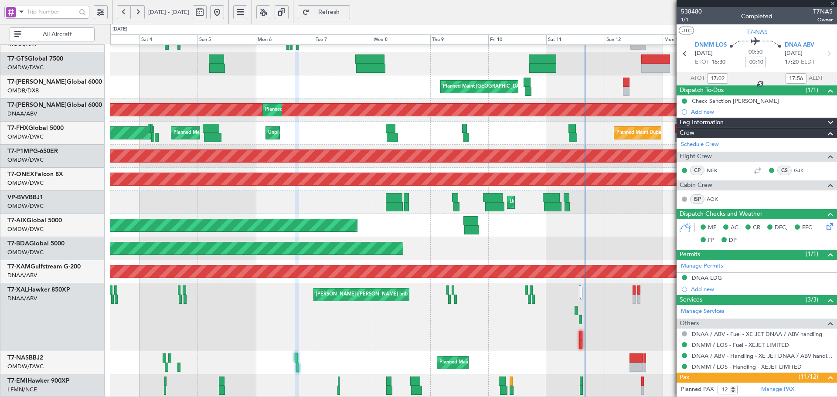
type input "-00:15"
type input "10:46"
type input "11:49"
type input "14"
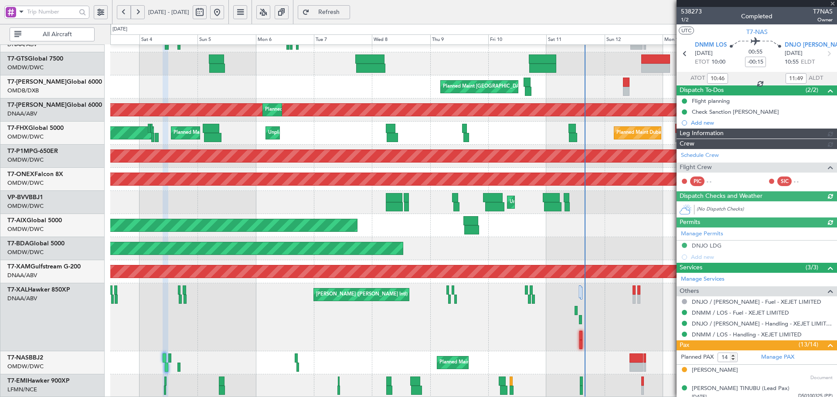
type input "Anita Mani (ANI)"
type input "7435"
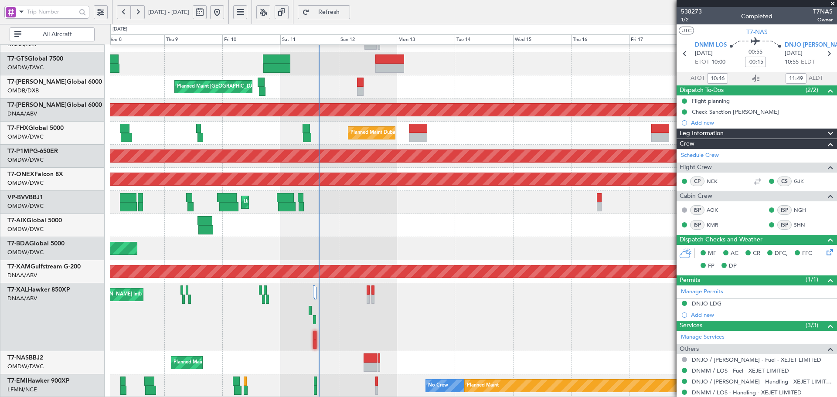
click at [240, 212] on div "Planned Maint Singapore (Seletar) Planned Maint Dubai (Dubai Intl) Planned Main…" at bounding box center [473, 121] width 727 height 554
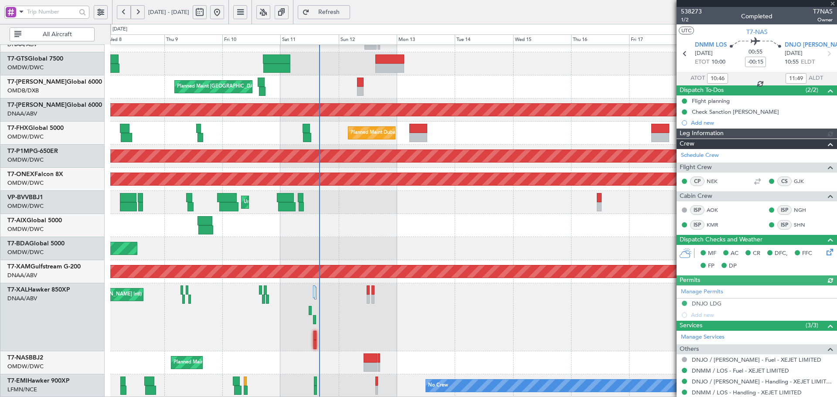
type input "Anita Mani (ANI)"
type input "7435"
type input "Anita Mani (ANI)"
type input "7435"
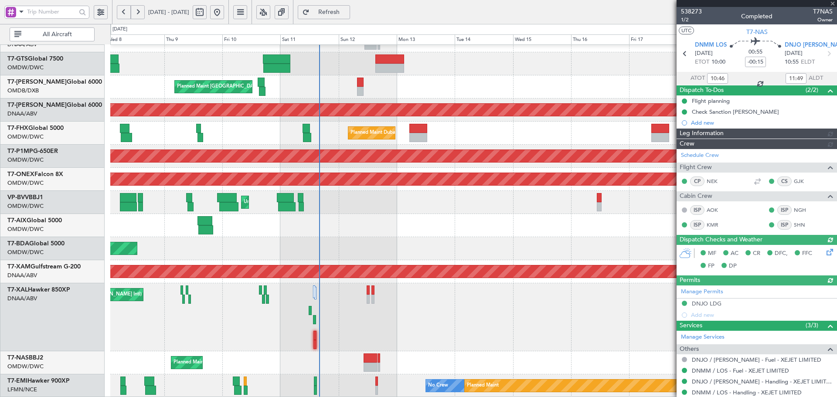
type input "Anita Mani (ANI)"
type input "7435"
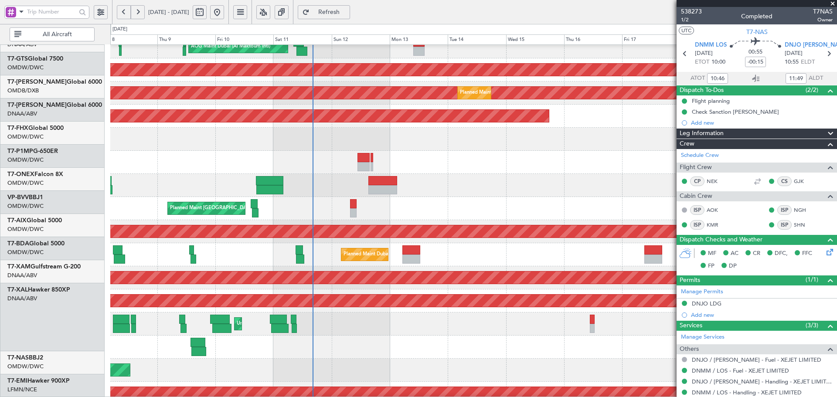
scroll to position [71, 0]
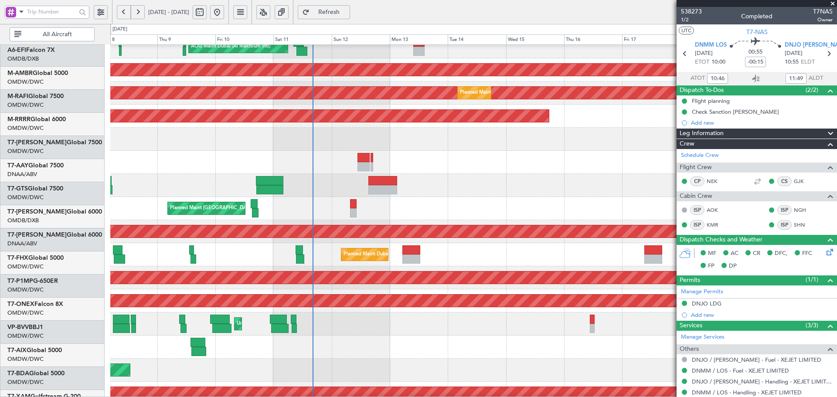
click at [360, 206] on div "AOG Maint Dubai (Al Maktoum Intl) Planned Maint Singapore (Seletar) Planned Mai…" at bounding box center [473, 243] width 727 height 554
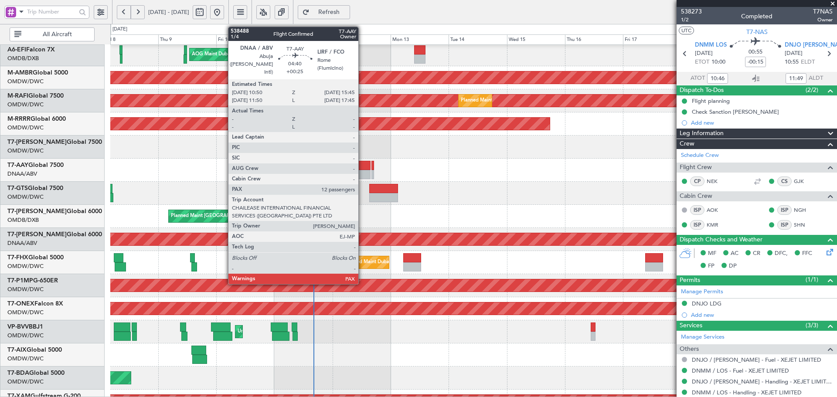
click at [362, 168] on div at bounding box center [365, 165] width 12 height 9
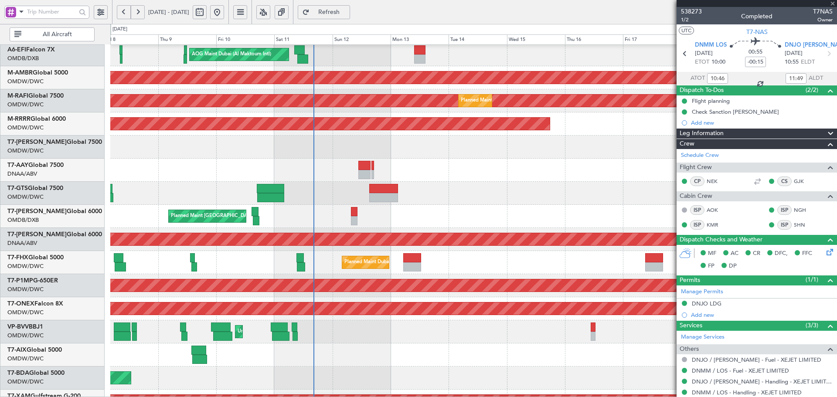
type input "+00:25"
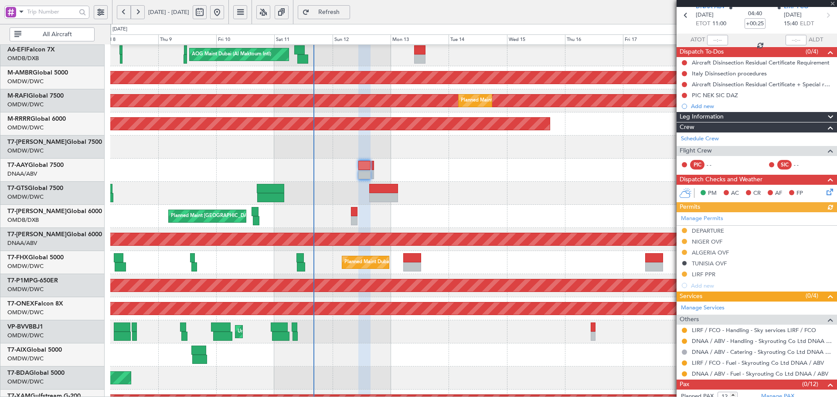
scroll to position [56, 0]
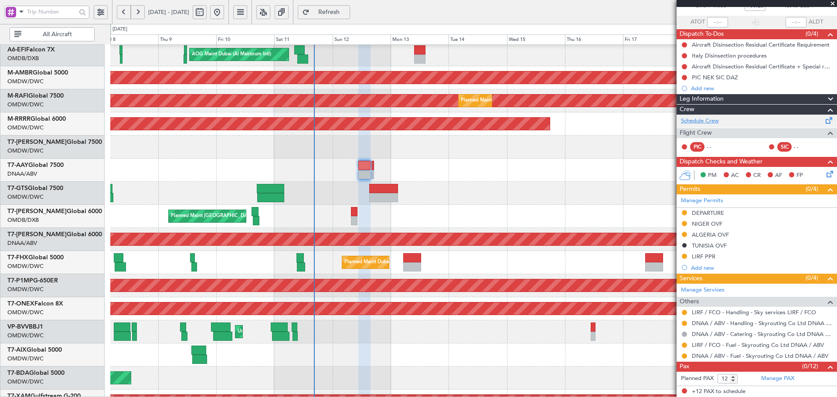
click at [716, 121] on link "Schedule Crew" at bounding box center [700, 121] width 38 height 9
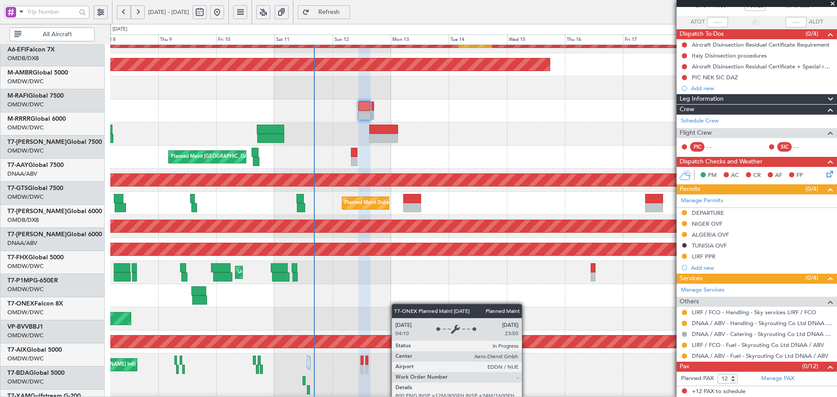
scroll to position [201, 0]
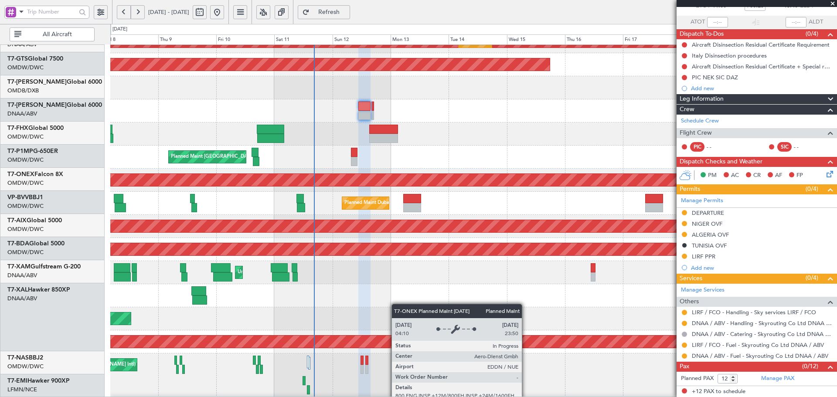
click at [393, 261] on div "Unplanned Maint [GEOGRAPHIC_DATA] (Al Maktoum Intl)" at bounding box center [473, 272] width 727 height 23
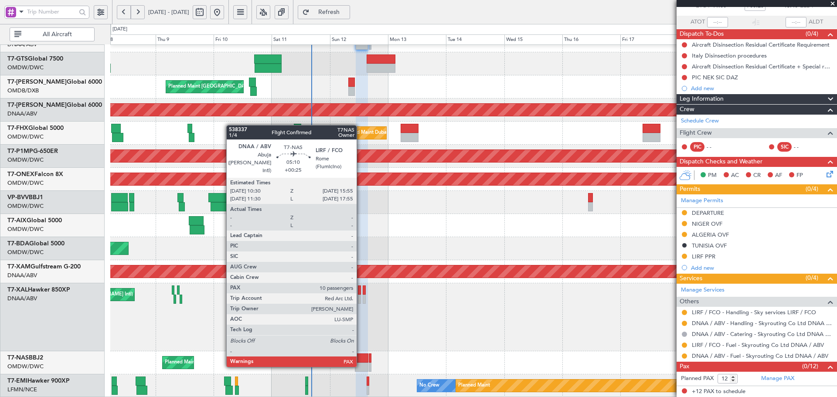
click at [361, 365] on div at bounding box center [362, 367] width 14 height 9
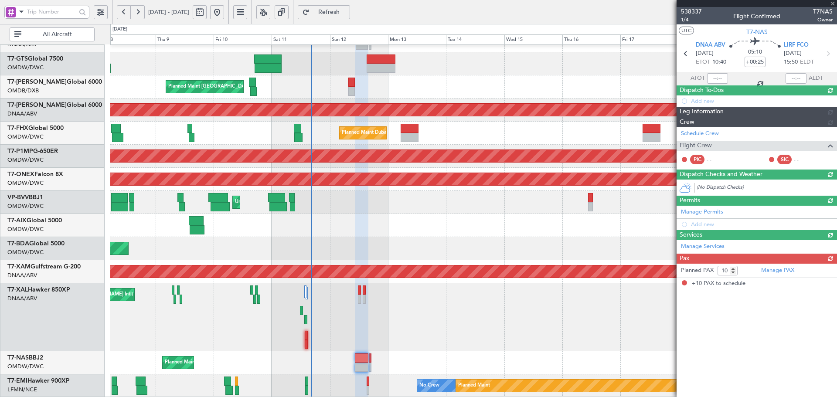
scroll to position [0, 0]
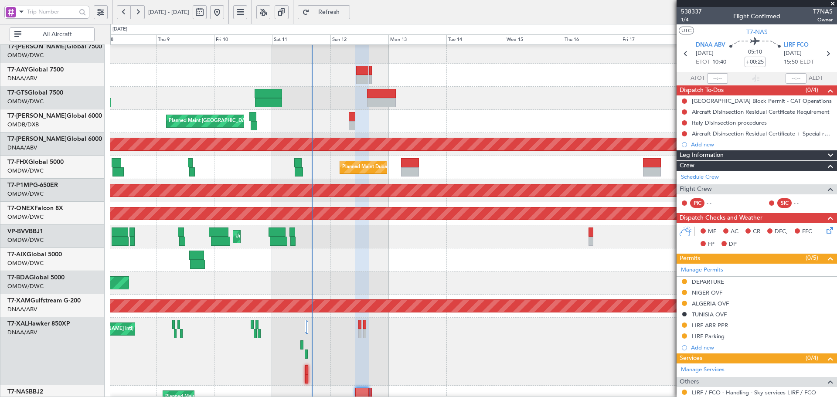
click at [363, 137] on div "AOG Maint Dubai (Al Maktoum Intl) Planned Maint Dubai (Al Maktoum Intl)" at bounding box center [473, 144] width 727 height 23
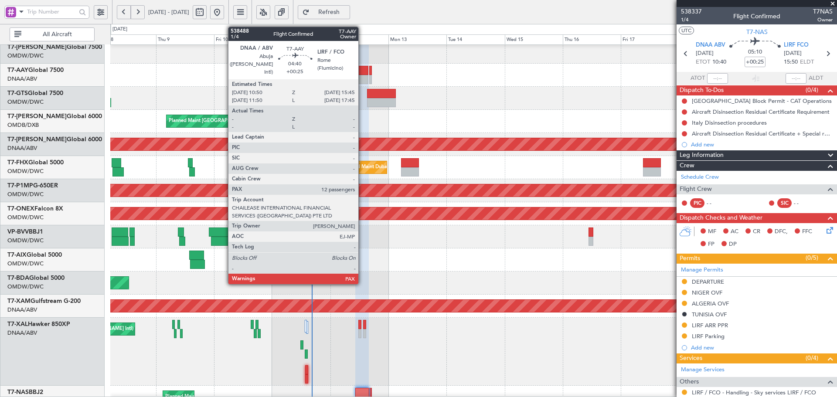
click at [362, 75] on div at bounding box center [362, 70] width 12 height 9
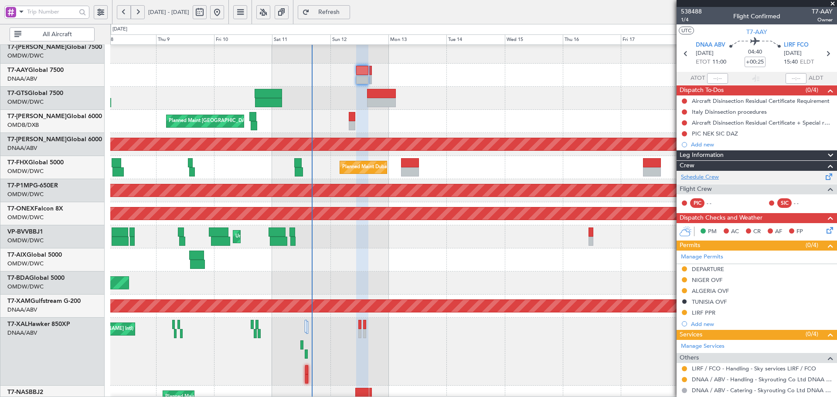
click at [711, 179] on link "Schedule Crew" at bounding box center [700, 177] width 38 height 9
click at [692, 14] on span "538488" at bounding box center [691, 11] width 21 height 9
click at [689, 20] on span "1/4" at bounding box center [691, 19] width 21 height 7
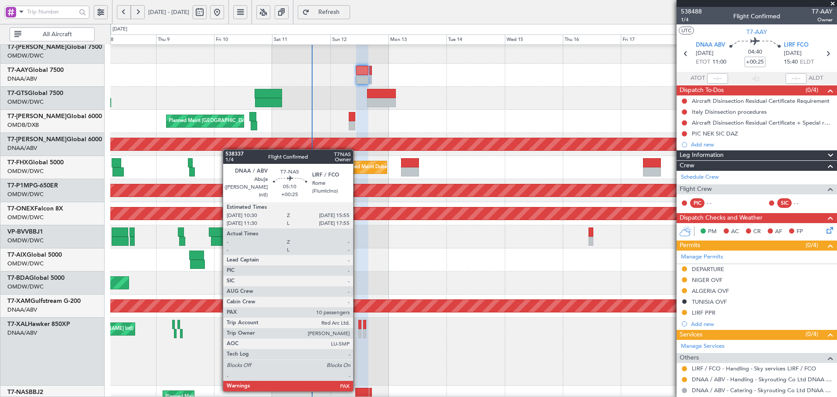
click at [357, 390] on div at bounding box center [362, 392] width 14 height 9
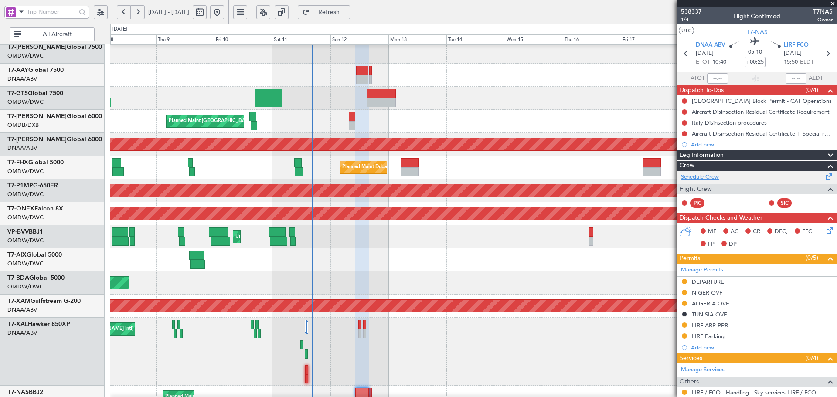
click at [710, 178] on link "Schedule Crew" at bounding box center [700, 177] width 38 height 9
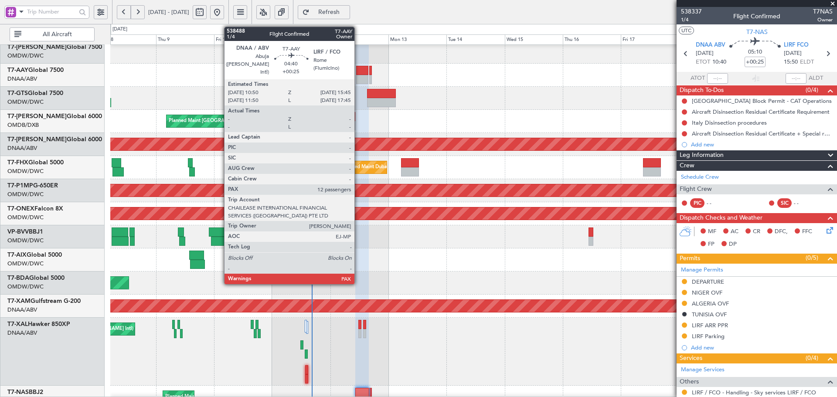
click at [359, 69] on div at bounding box center [362, 70] width 12 height 9
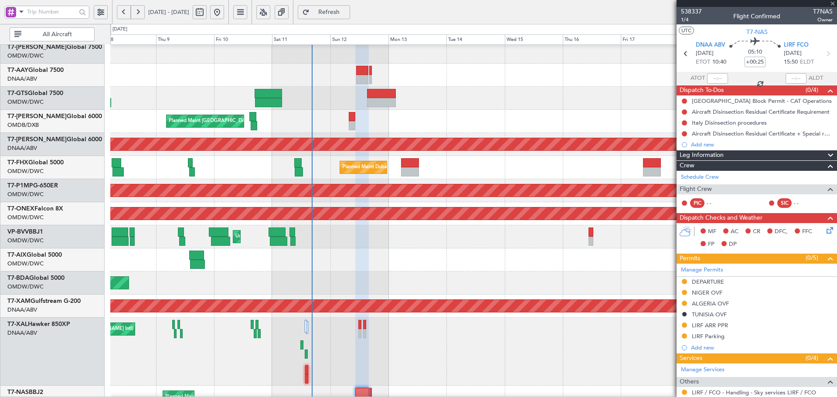
type input "12"
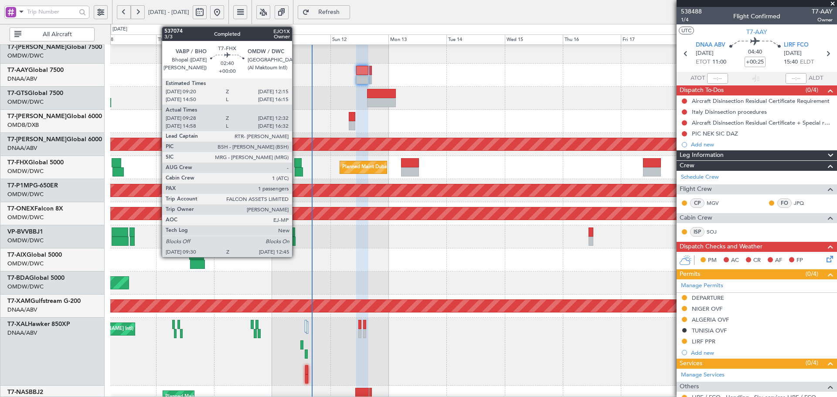
click at [296, 161] on div at bounding box center [297, 162] width 7 height 9
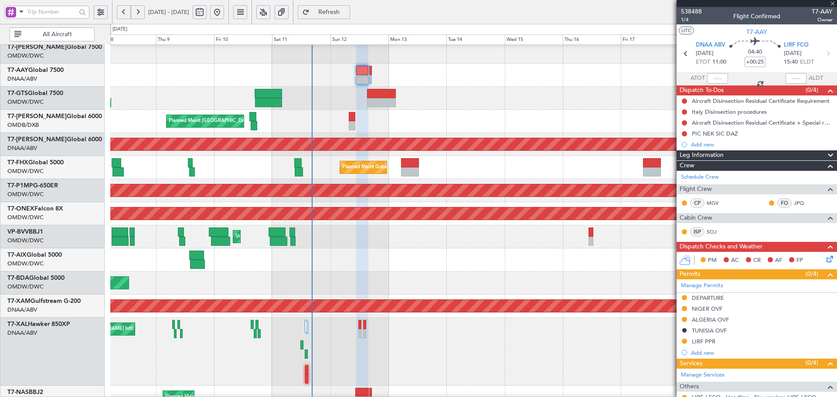
type input "09:38"
type input "12:27"
type input "1"
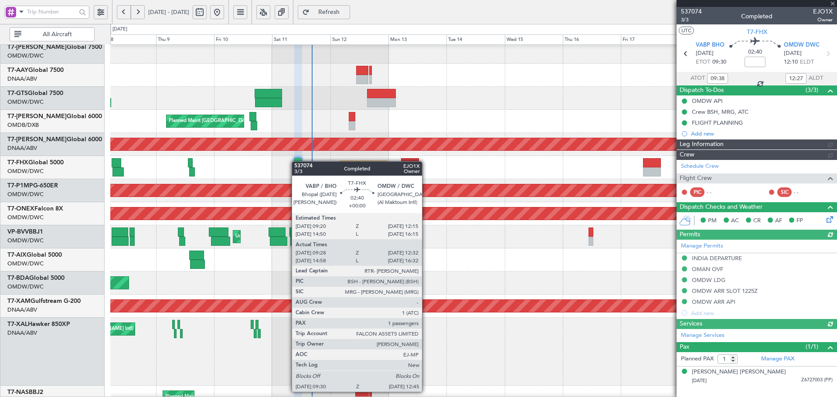
type input "Dherander Fithani (DHF)"
type input "7322"
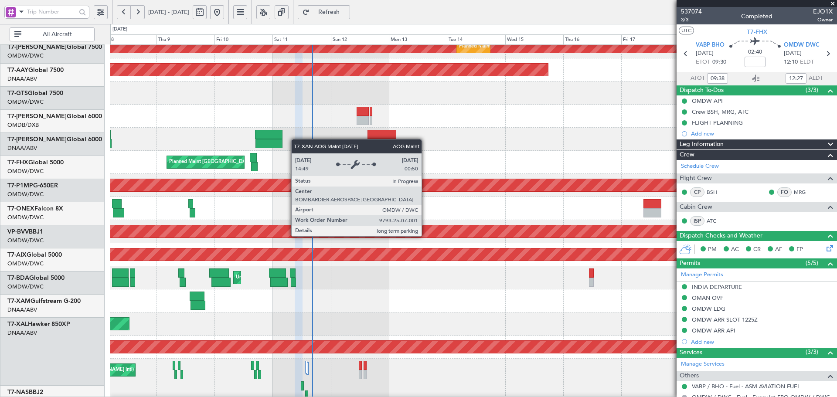
scroll to position [0, 0]
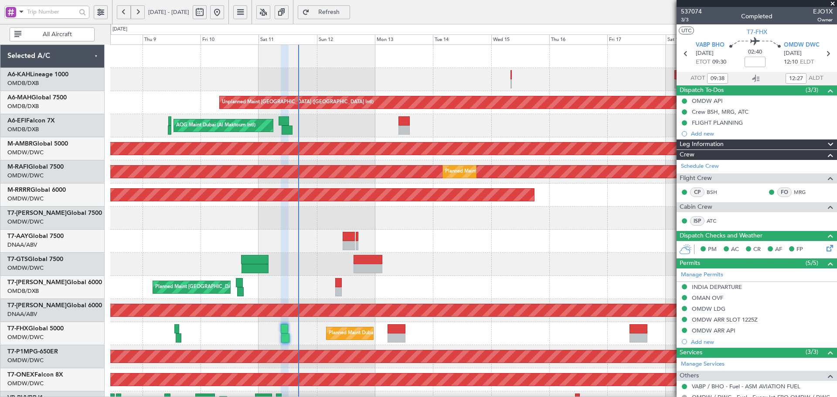
click at [287, 345] on div "Unplanned Maint [GEOGRAPHIC_DATA] ([GEOGRAPHIC_DATA] Intl) AOG Maint [GEOGRAPHI…" at bounding box center [473, 322] width 727 height 554
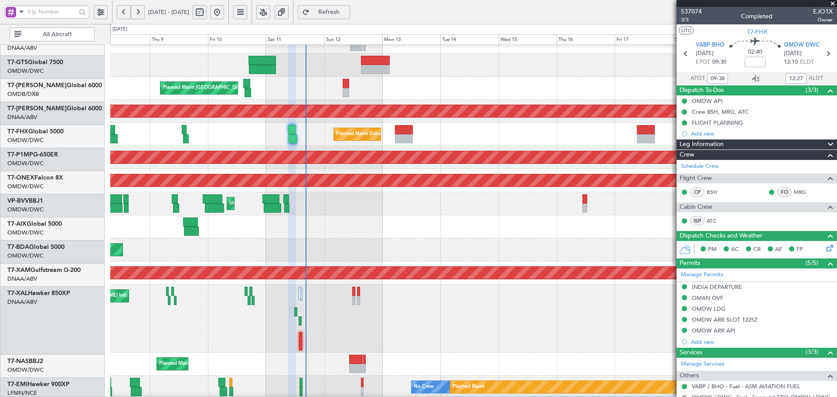
scroll to position [199, 0]
click at [275, 92] on div "Planned Maint Dubai (Dubai Intl) Planned Maint Dubai (Dubai Intl)" at bounding box center [473, 88] width 727 height 23
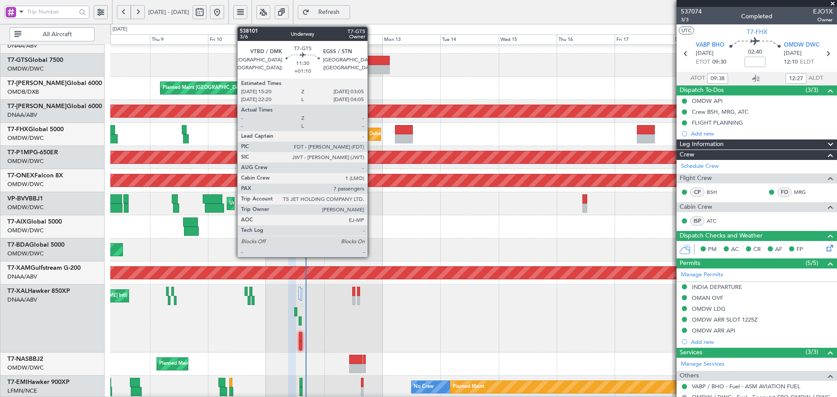
click at [372, 72] on div at bounding box center [375, 69] width 29 height 9
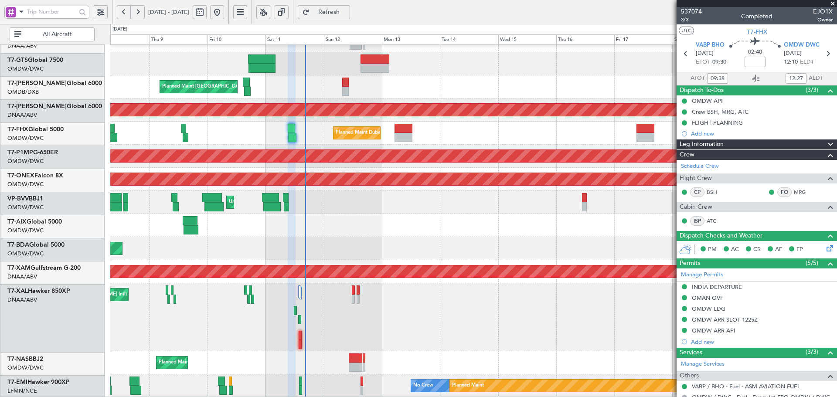
scroll to position [201, 0]
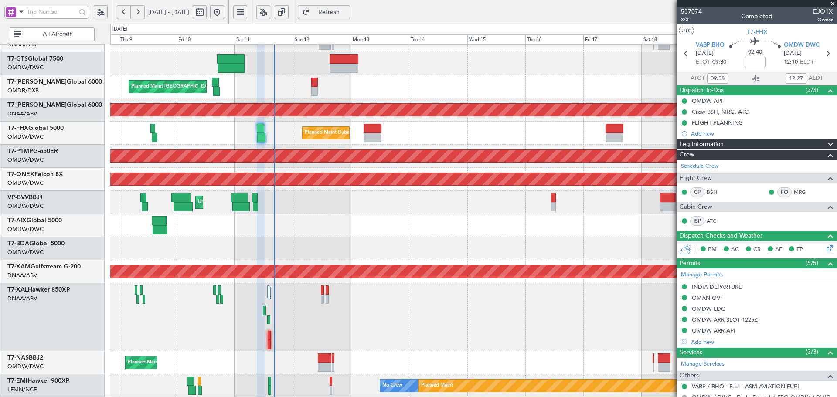
click at [307, 188] on div "Planned Maint Singapore (Seletar) Planned Maint Dubai (Dubai Intl) Planned Main…" at bounding box center [473, 121] width 727 height 554
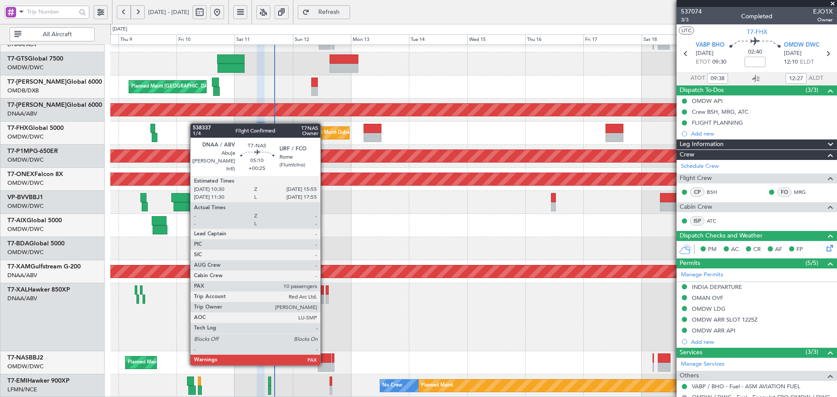
click at [325, 364] on div at bounding box center [325, 367] width 14 height 9
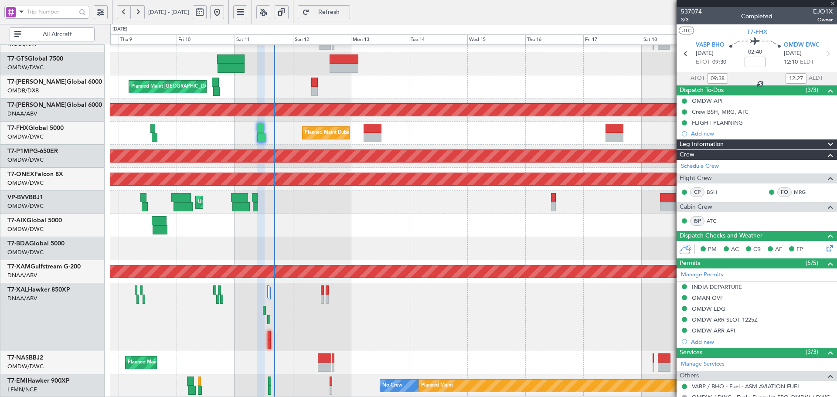
type input "+00:25"
type input "10"
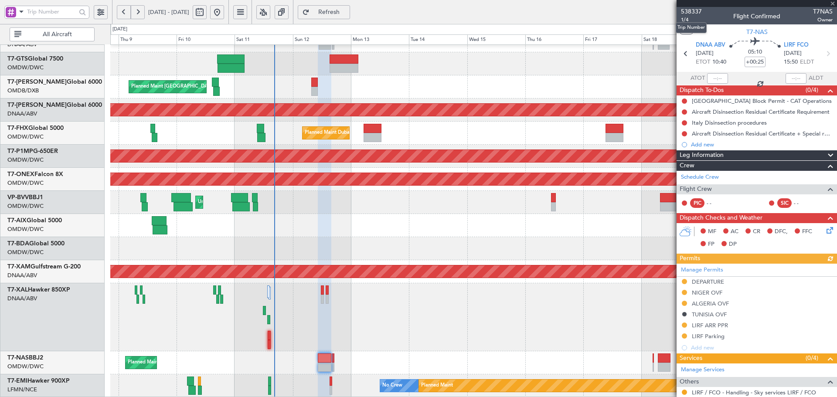
click at [687, 20] on mat-tooltip-component "Trip Number" at bounding box center [691, 27] width 43 height 23
click at [687, 18] on span "1/4" at bounding box center [691, 19] width 21 height 7
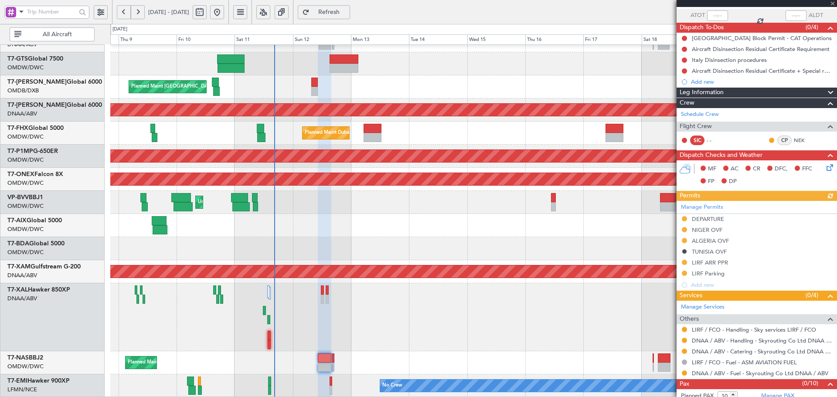
scroll to position [80, 0]
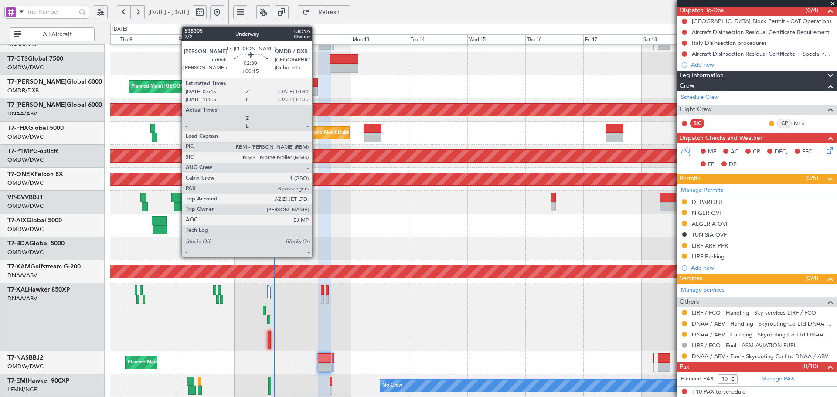
click at [316, 85] on div at bounding box center [314, 82] width 7 height 9
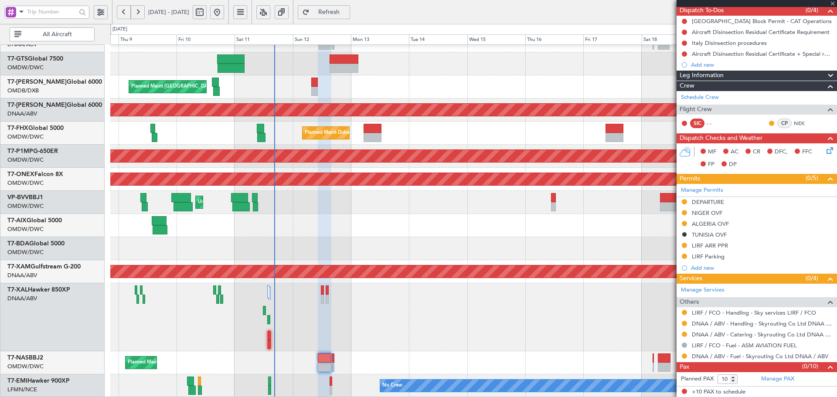
type input "+00:15"
type input "8"
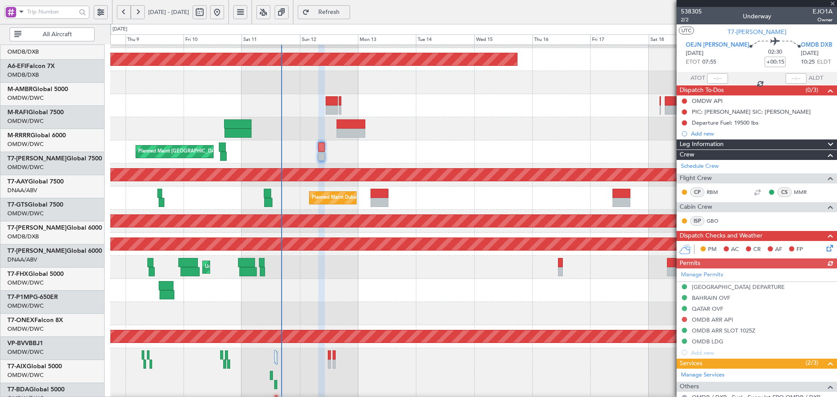
scroll to position [42, 0]
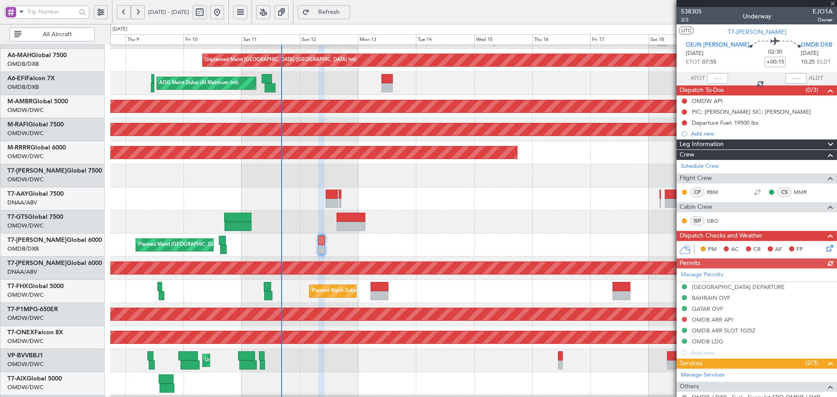
click at [375, 242] on div "Planned Maint Dubai (Dubai Intl) Planned Maint Dubai (Dubai Intl)" at bounding box center [473, 245] width 727 height 23
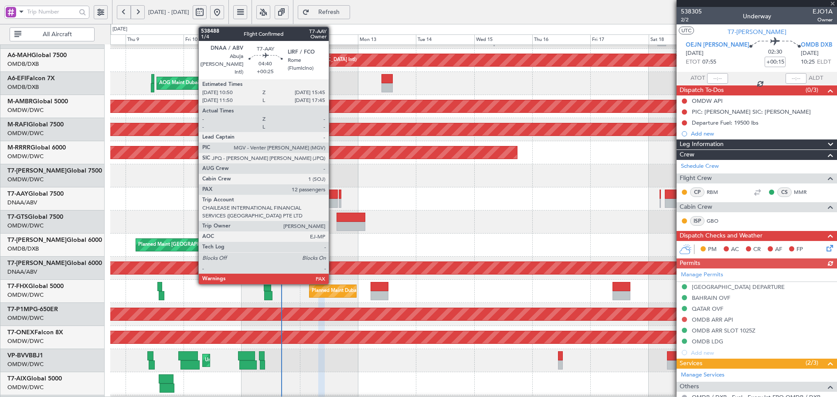
click at [333, 199] on div at bounding box center [332, 203] width 12 height 9
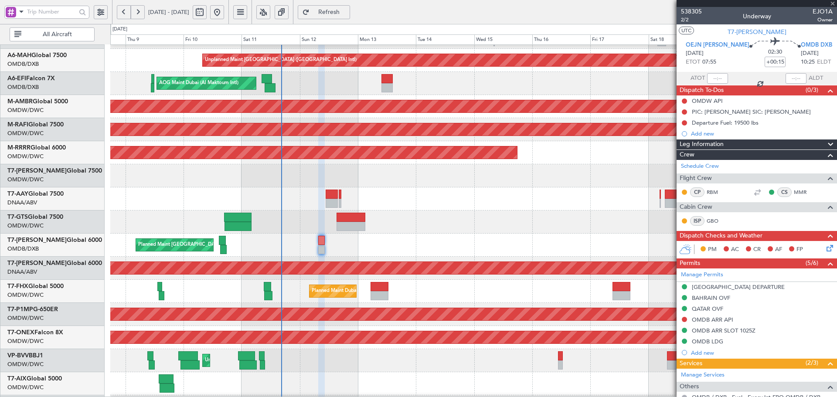
type input "+00:25"
type input "12"
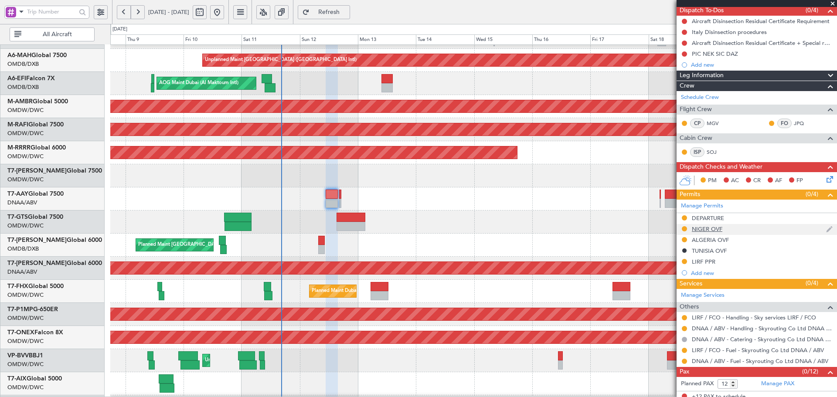
scroll to position [85, 0]
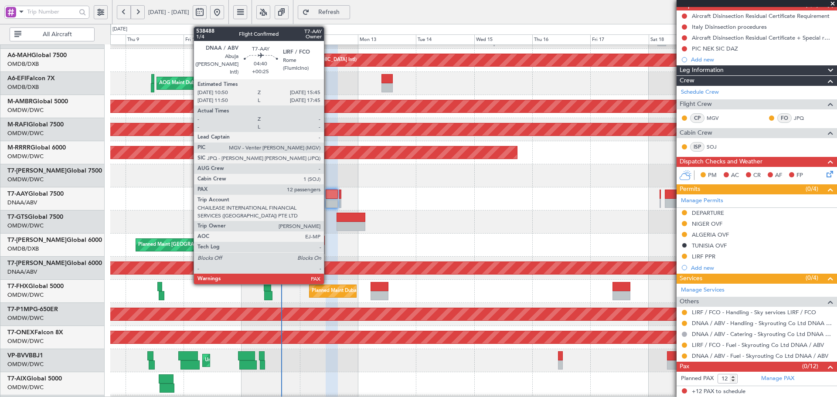
click at [328, 197] on div at bounding box center [332, 194] width 12 height 9
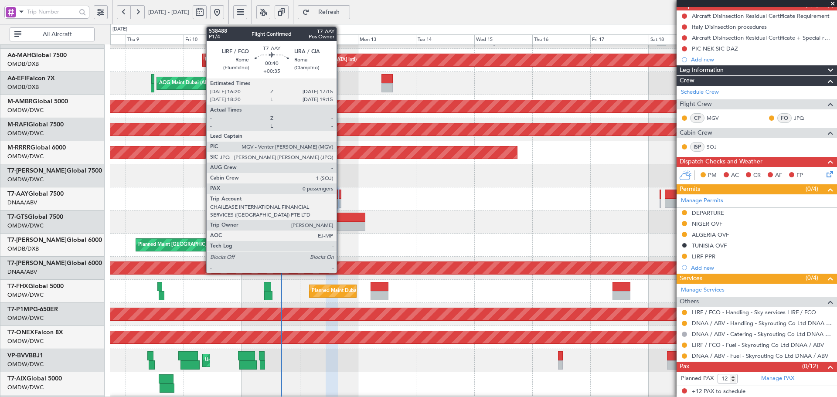
click at [341, 193] on div at bounding box center [340, 194] width 3 height 9
click at [339, 192] on div at bounding box center [340, 194] width 3 height 9
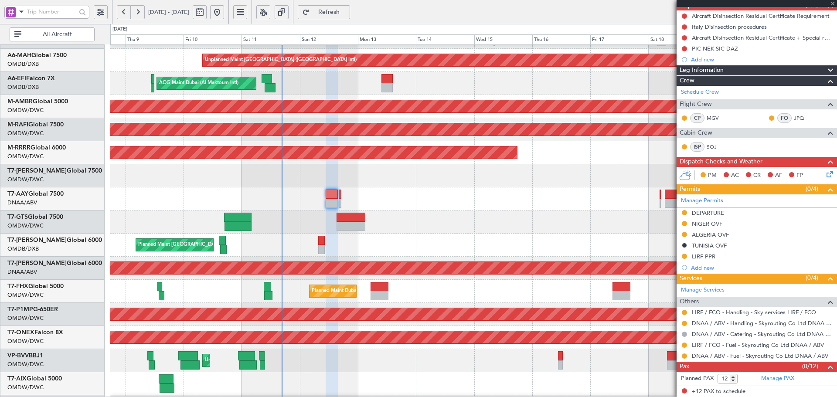
type input "+00:35"
type input "0"
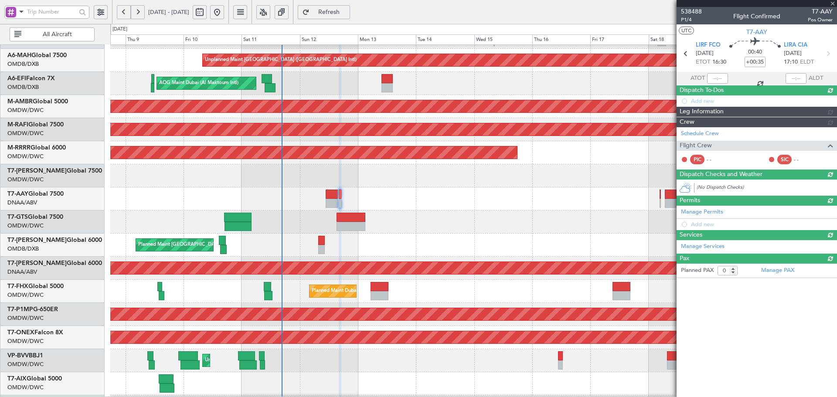
scroll to position [0, 0]
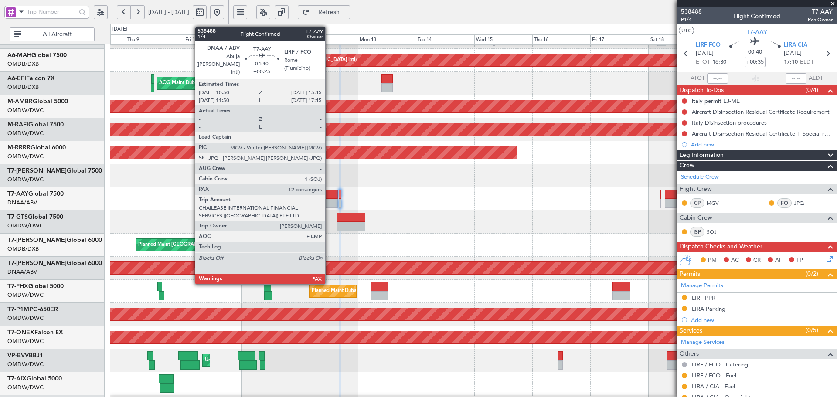
click at [329, 197] on div at bounding box center [332, 194] width 12 height 9
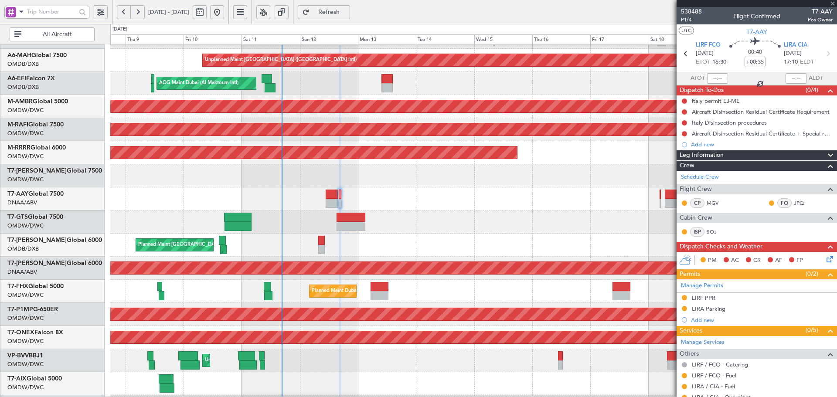
type input "+00:25"
type input "12"
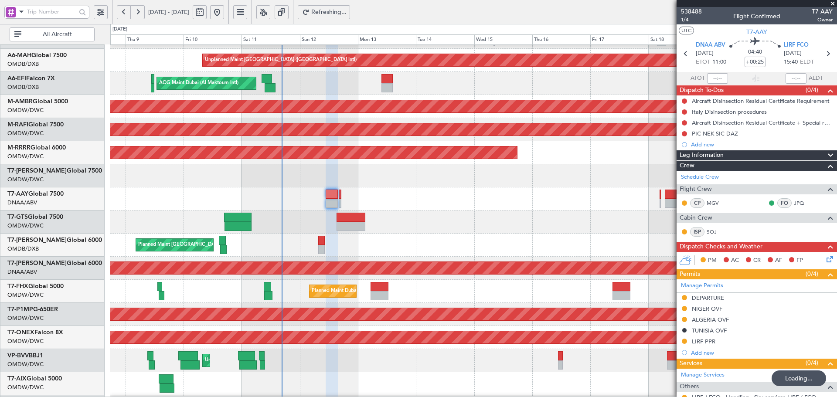
click at [347, 13] on span "Refreshing..." at bounding box center [329, 12] width 36 height 6
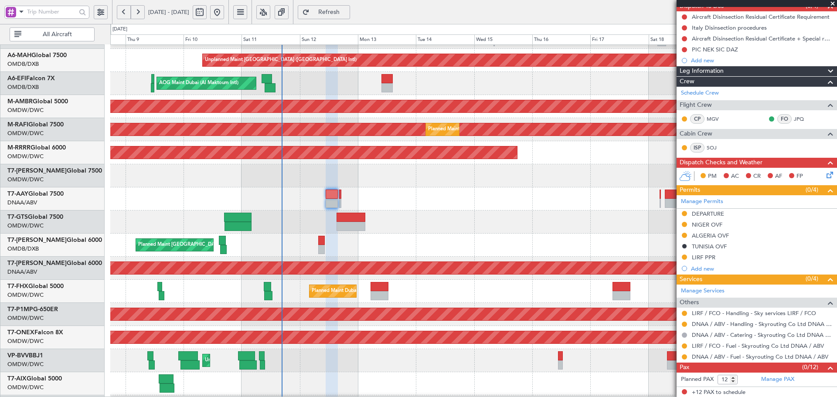
scroll to position [85, 0]
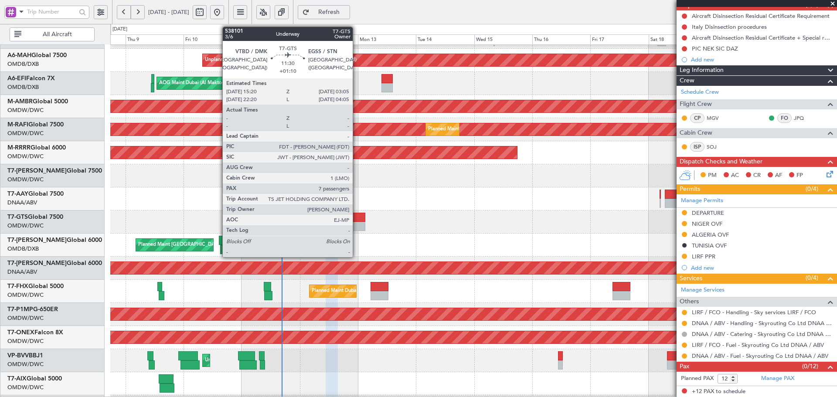
click at [357, 226] on div at bounding box center [351, 226] width 29 height 9
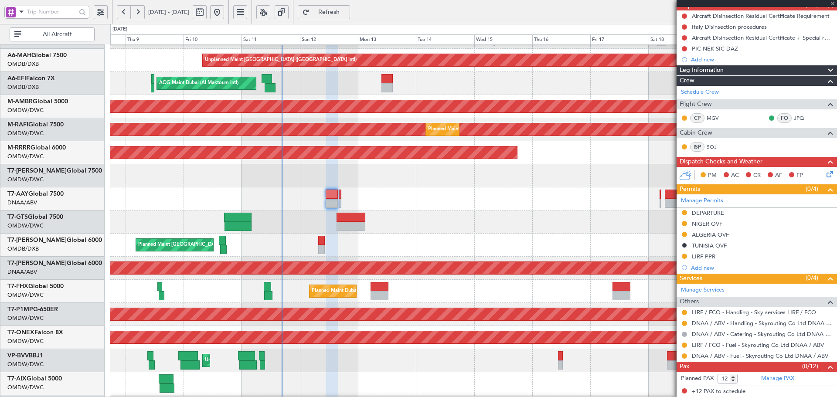
type input "+01:10"
type input "7"
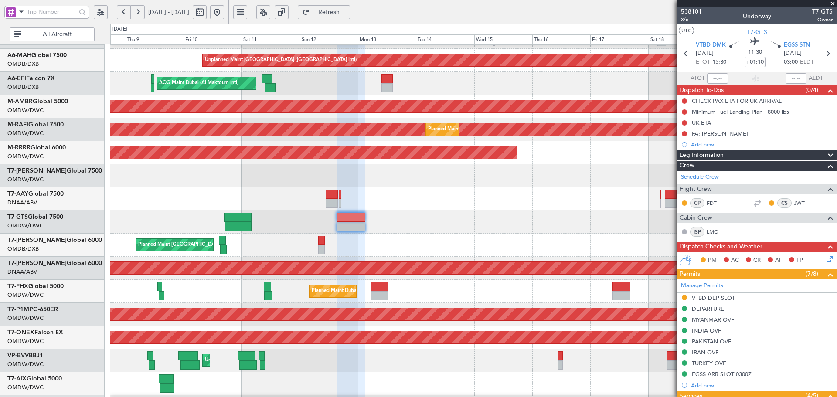
scroll to position [0, 0]
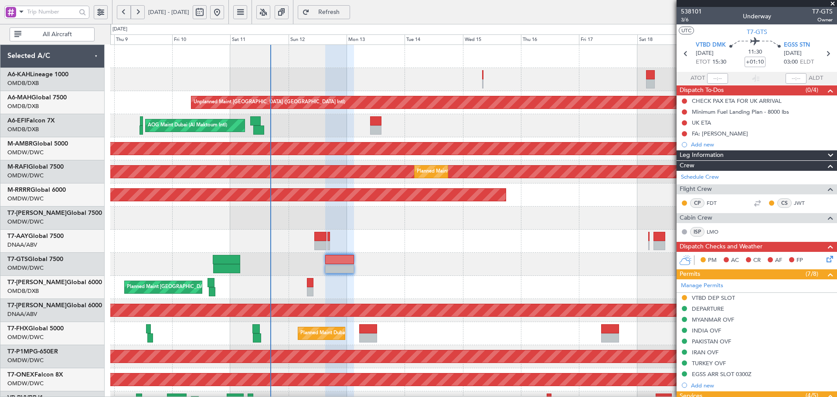
click at [391, 291] on div "Unplanned Maint [GEOGRAPHIC_DATA] ([GEOGRAPHIC_DATA] Intl) AOG Maint [GEOGRAPHI…" at bounding box center [473, 322] width 727 height 554
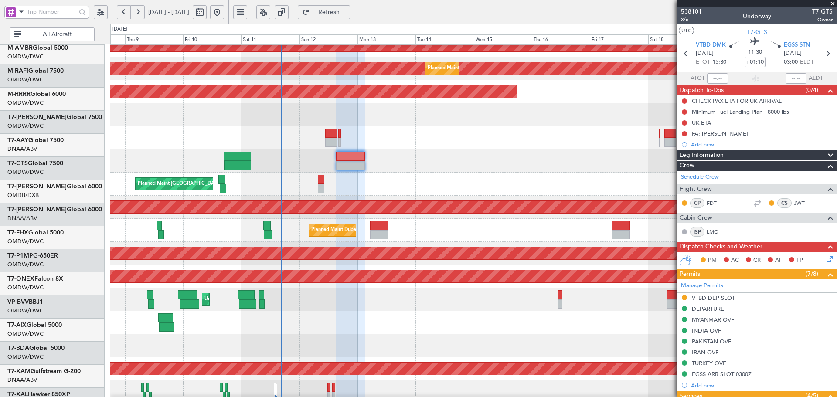
scroll to position [103, 0]
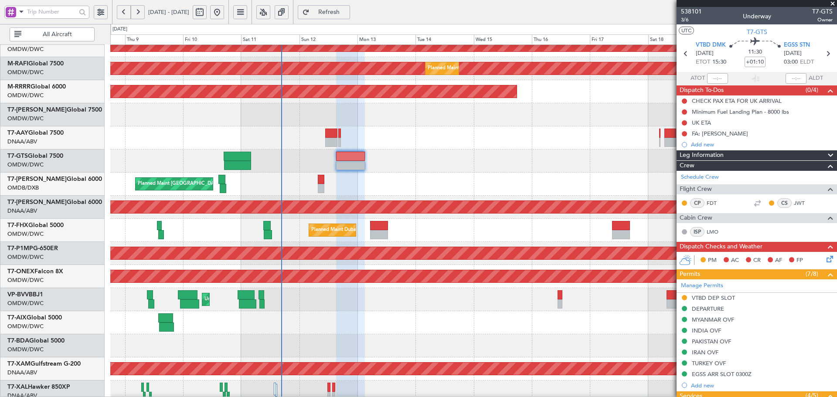
click at [398, 188] on div "Planned Maint Dubai (Dubai Intl) Planned Maint Dubai (Dubai Intl)" at bounding box center [473, 184] width 727 height 23
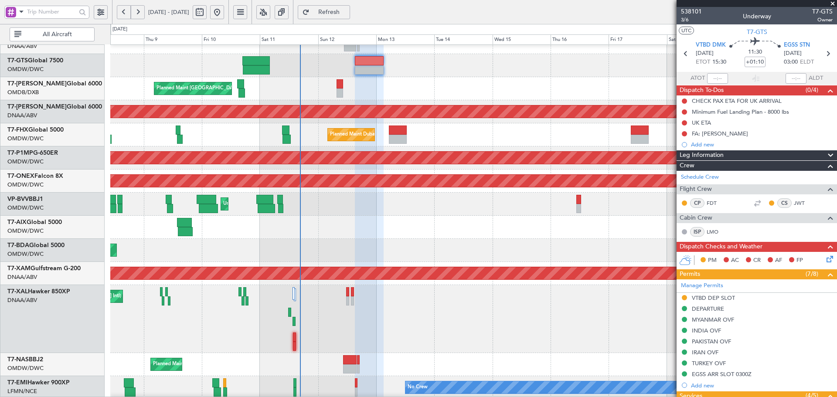
scroll to position [199, 0]
click at [383, 230] on div "Planned Maint Dubai (Al Maktoum Intl)" at bounding box center [473, 226] width 727 height 23
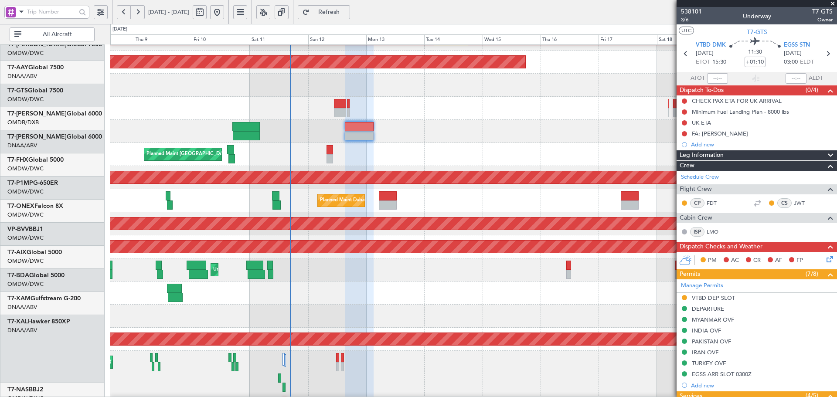
scroll to position [130, 0]
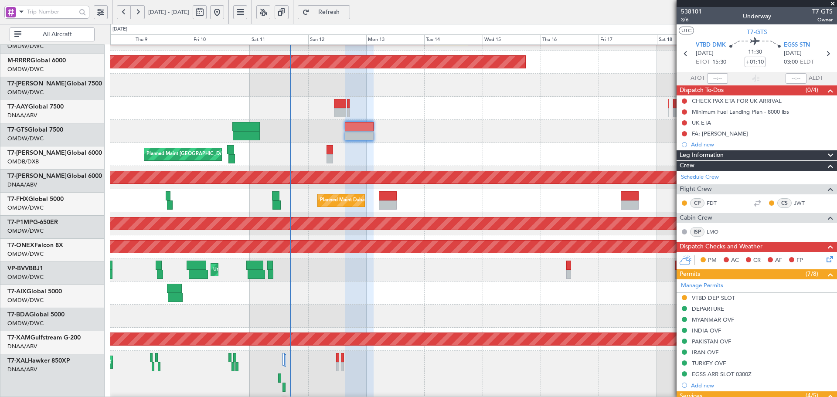
click at [414, 380] on div "[PERSON_NAME] ([PERSON_NAME] Intl)" at bounding box center [473, 385] width 727 height 68
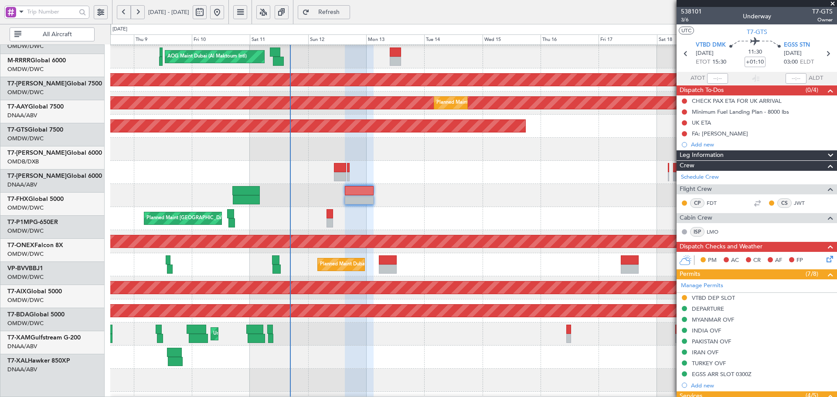
scroll to position [0, 0]
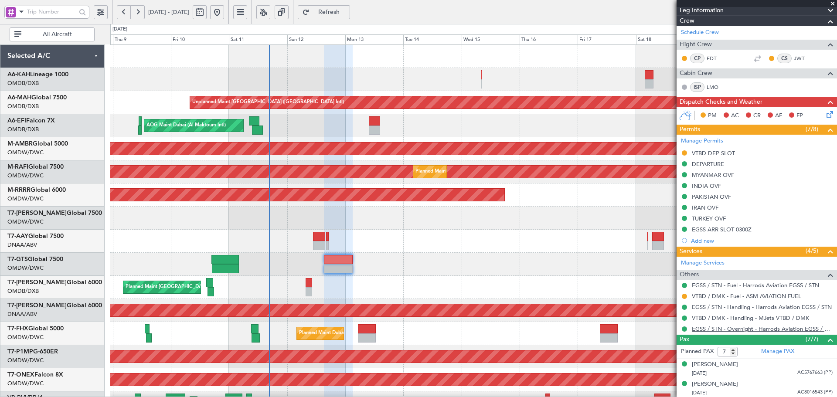
scroll to position [145, 0]
click at [684, 294] on button at bounding box center [684, 296] width 5 height 5
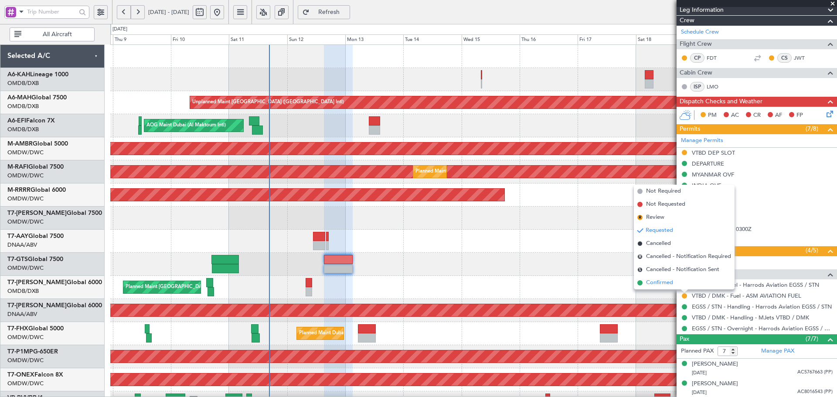
click at [655, 282] on span "Confirmed" at bounding box center [659, 283] width 27 height 9
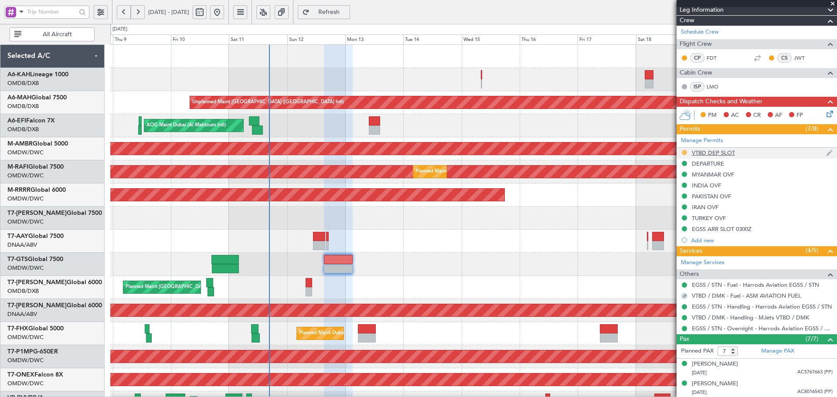
click at [684, 151] on button at bounding box center [684, 152] width 5 height 5
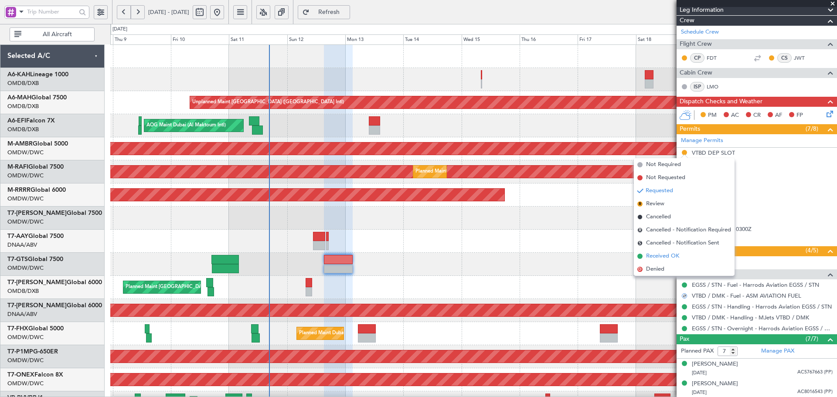
click at [670, 259] on span "Received OK" at bounding box center [662, 256] width 33 height 9
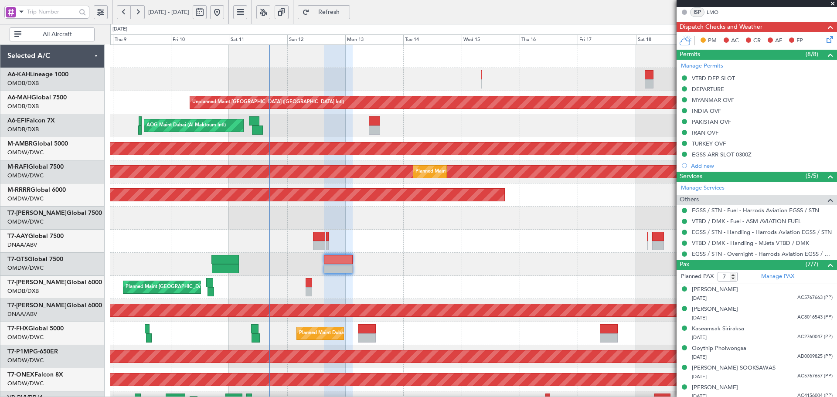
scroll to position [215, 0]
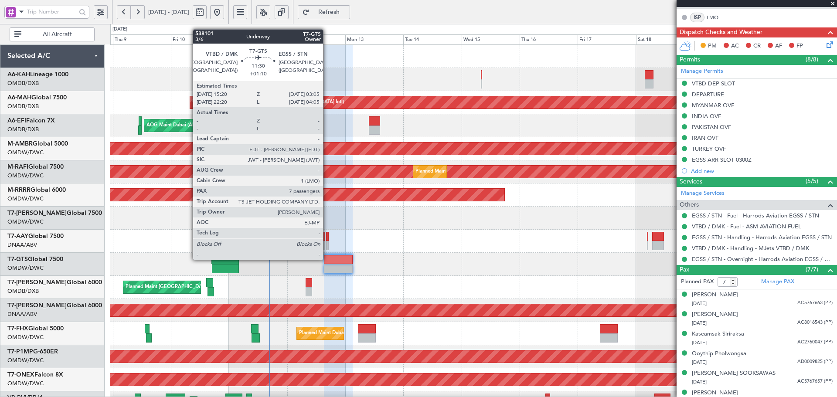
click at [327, 259] on div at bounding box center [338, 259] width 29 height 9
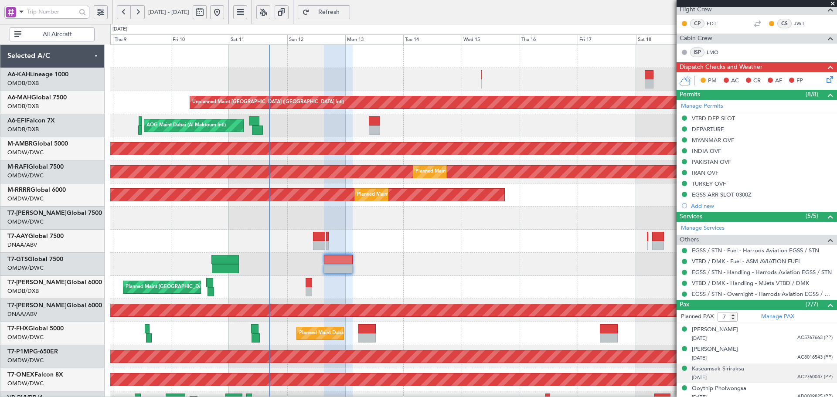
scroll to position [204, 0]
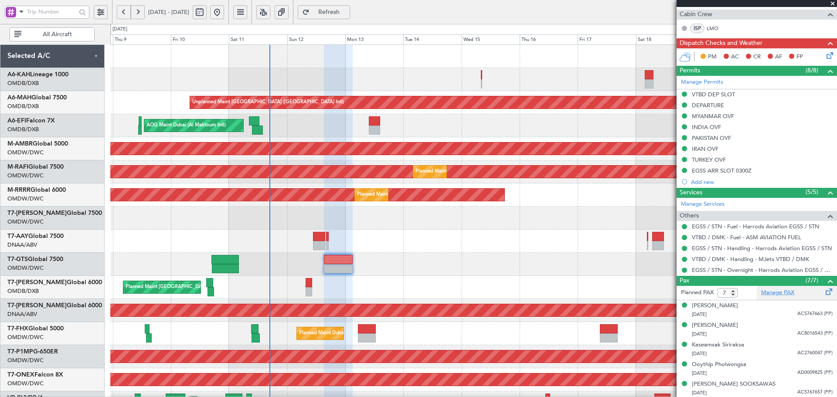
click at [769, 292] on link "Manage PAX" at bounding box center [778, 293] width 33 height 9
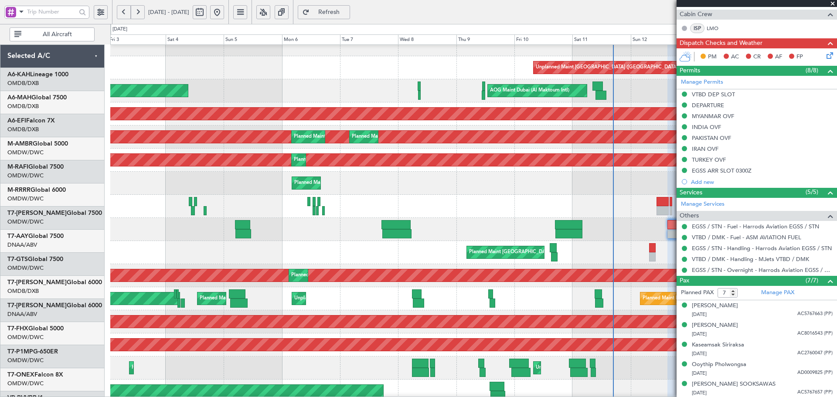
scroll to position [35, 0]
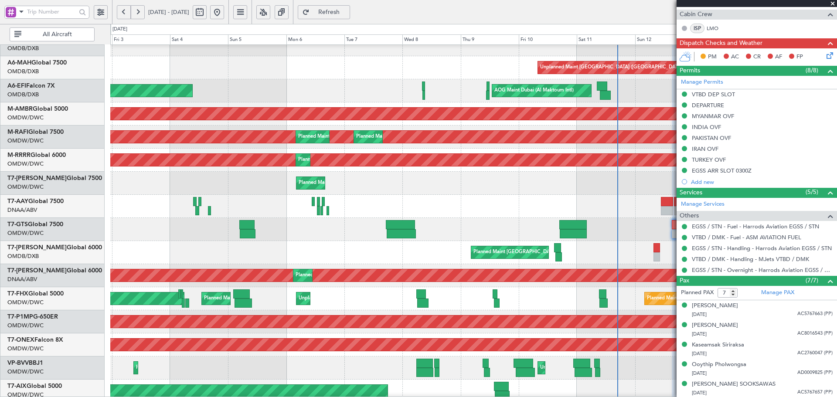
click at [513, 222] on div "Planned Maint Dubai (Al Maktoum Intl)" at bounding box center [473, 229] width 727 height 23
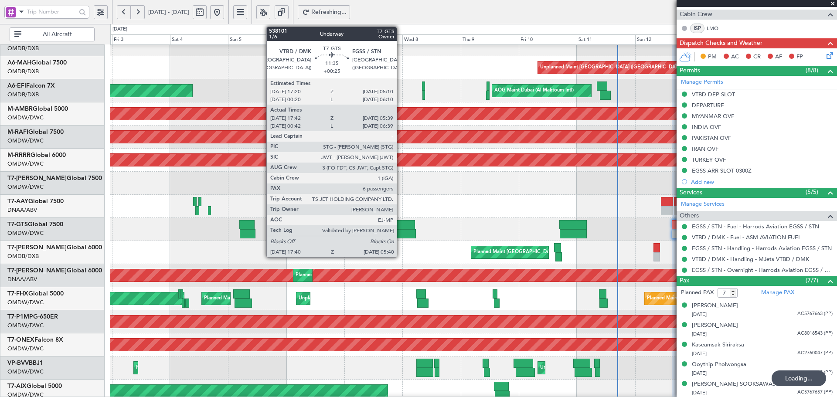
click at [401, 229] on div at bounding box center [400, 224] width 29 height 9
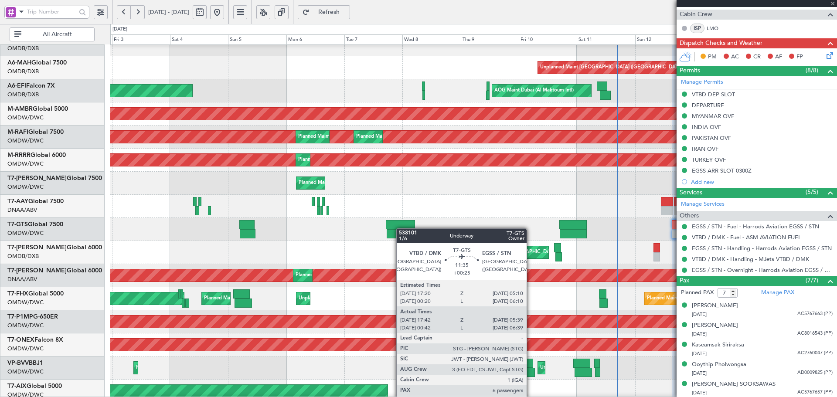
type input "+00:25"
type input "17:52"
type input "05:34"
type input "6"
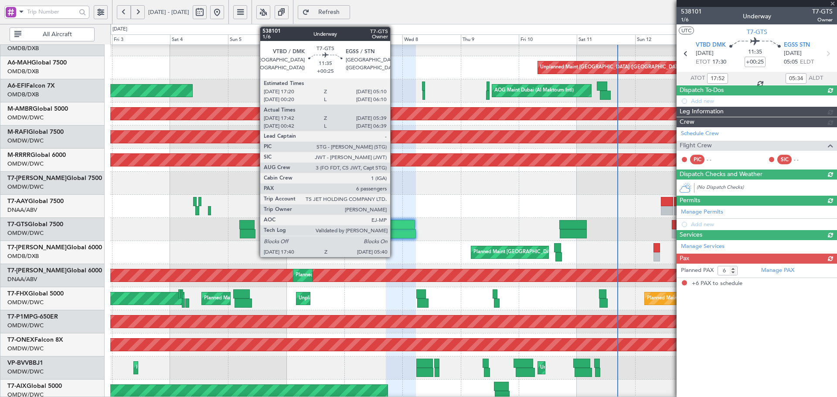
scroll to position [0, 0]
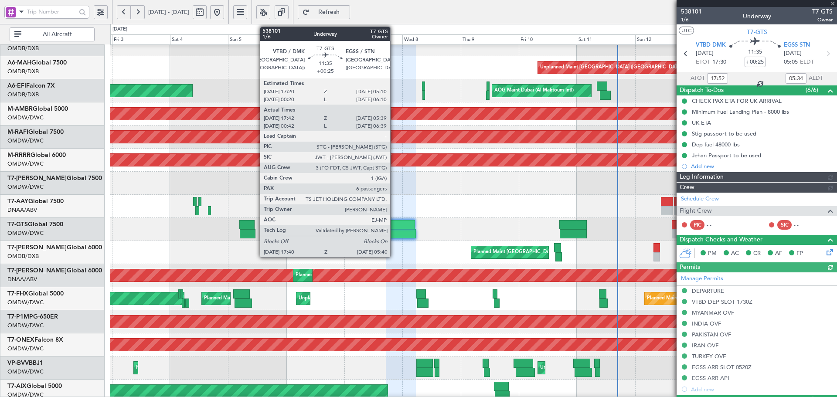
click at [394, 226] on div at bounding box center [400, 224] width 29 height 9
type input "Rohit Roy (ROY)"
type input "7422"
click at [394, 226] on div at bounding box center [400, 224] width 29 height 9
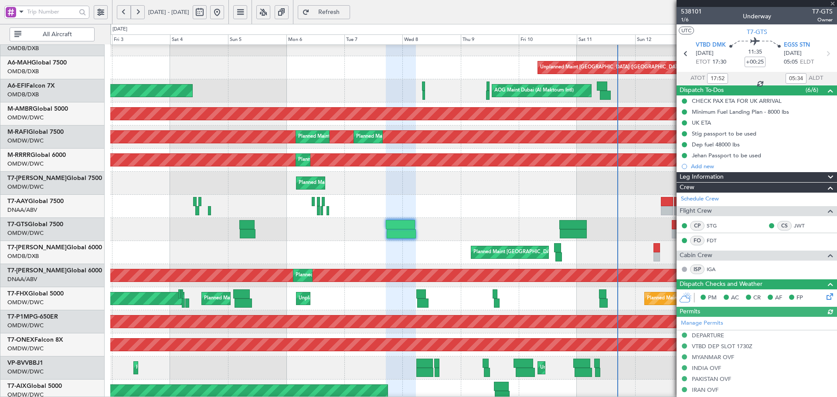
type input "Rohit Roy (ROY)"
type input "7422"
type input "Rohit Roy (ROY)"
type input "7422"
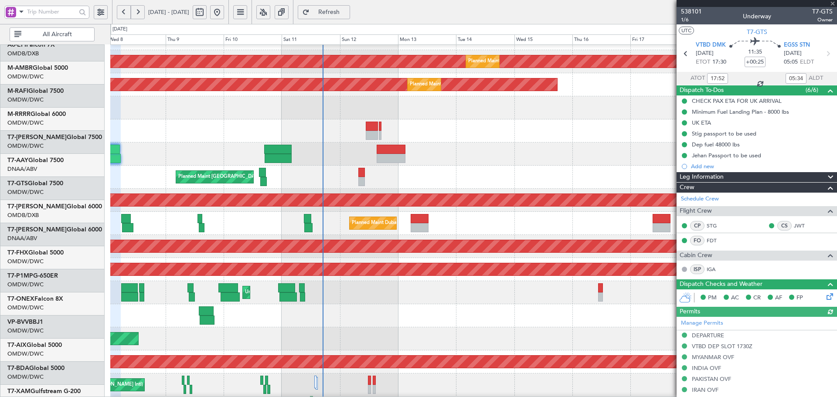
scroll to position [111, 0]
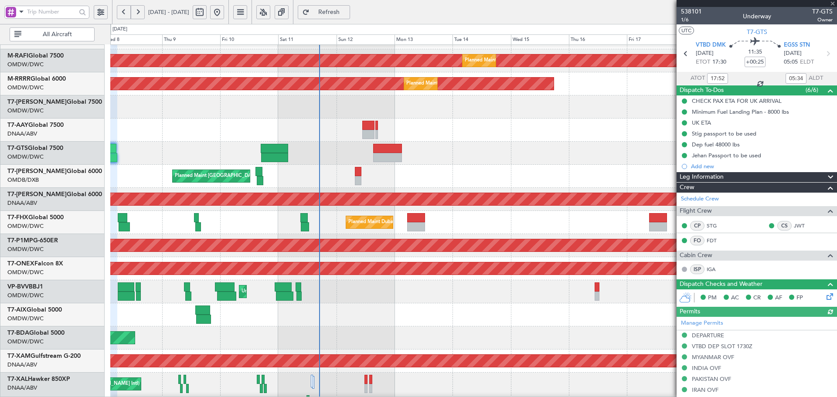
click at [224, 188] on div "Planned Maint [GEOGRAPHIC_DATA] ([GEOGRAPHIC_DATA] Intl) Planned Maint [GEOGRAP…" at bounding box center [473, 176] width 727 height 23
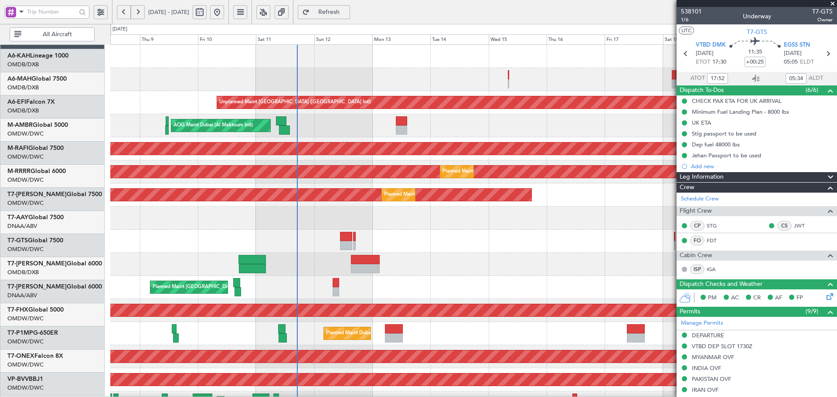
scroll to position [0, 0]
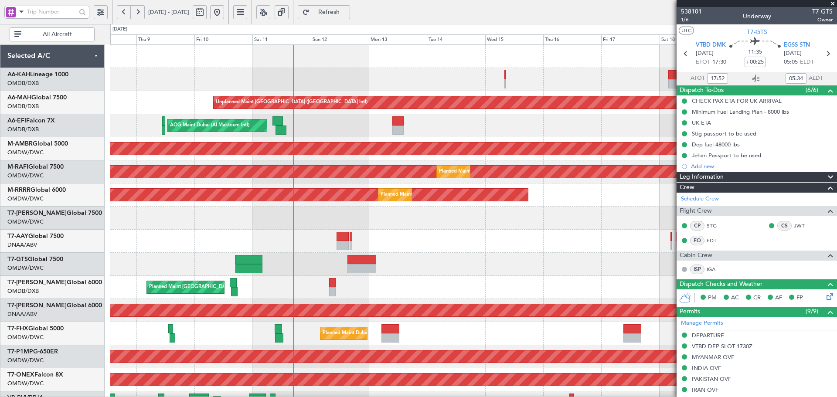
click at [302, 263] on div "Unplanned Maint [GEOGRAPHIC_DATA] ([GEOGRAPHIC_DATA] Intl) AOG Maint [GEOGRAPHI…" at bounding box center [473, 322] width 727 height 554
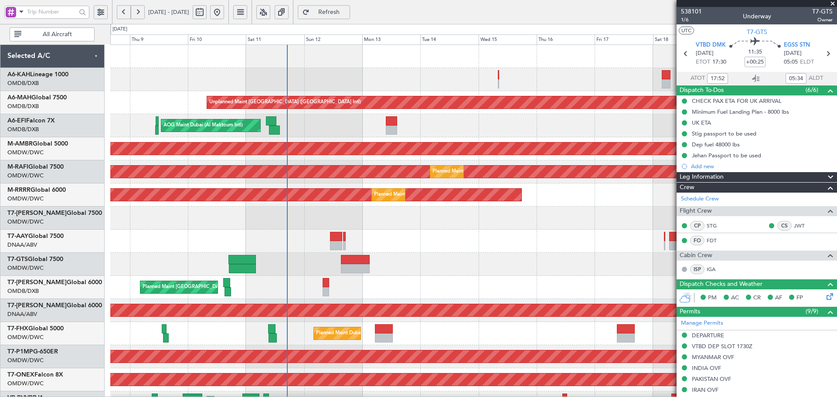
scroll to position [15, 0]
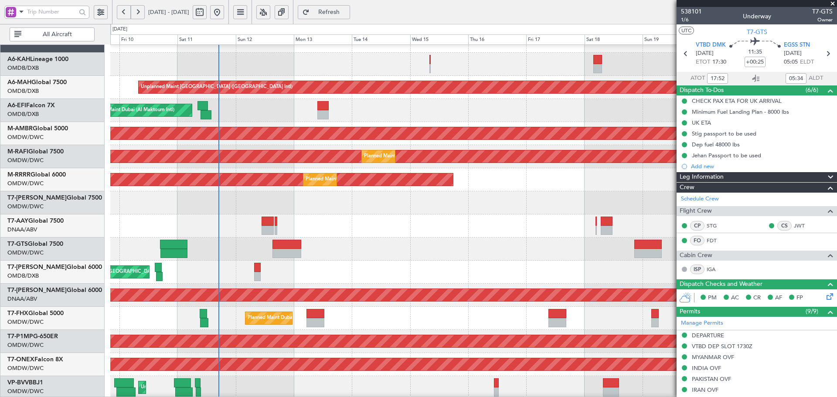
click at [234, 206] on div at bounding box center [473, 202] width 727 height 23
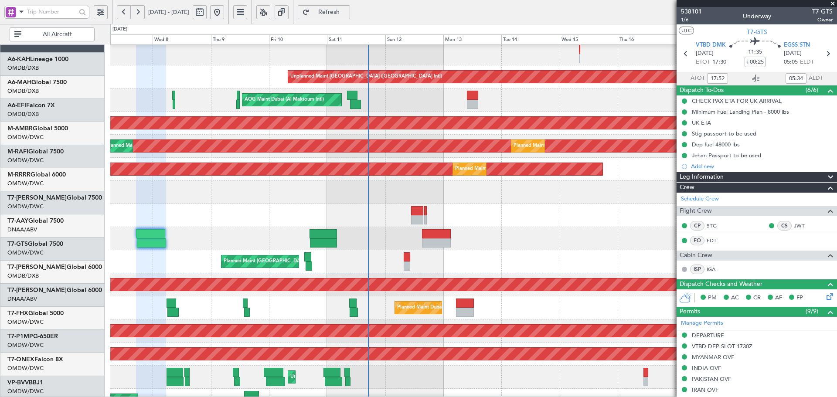
scroll to position [26, 0]
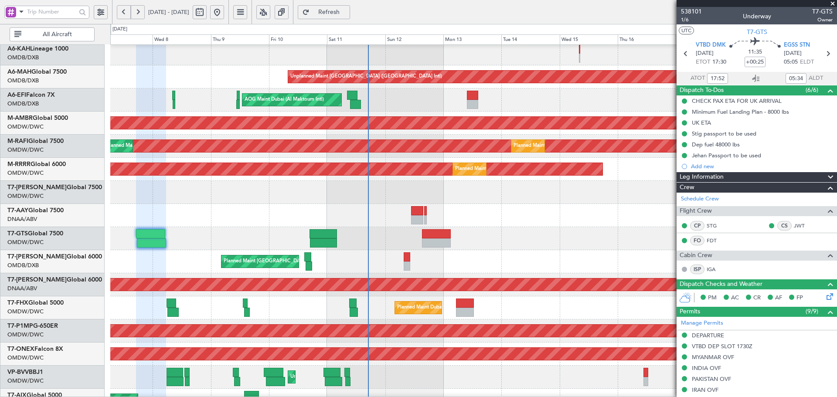
click at [434, 215] on div at bounding box center [473, 215] width 727 height 23
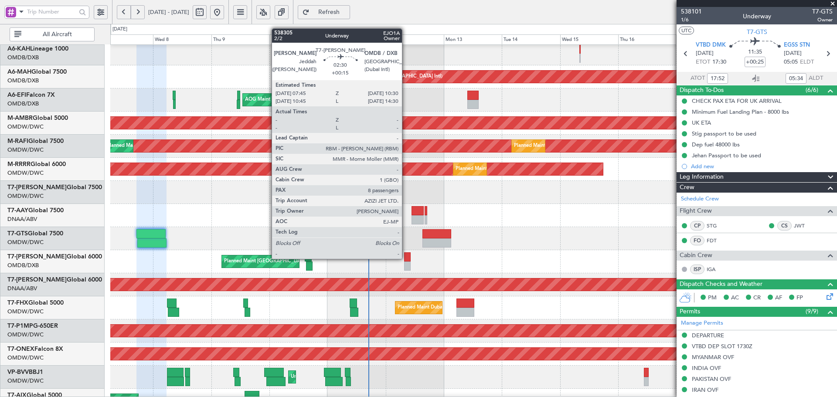
click at [406, 258] on div at bounding box center [407, 257] width 7 height 9
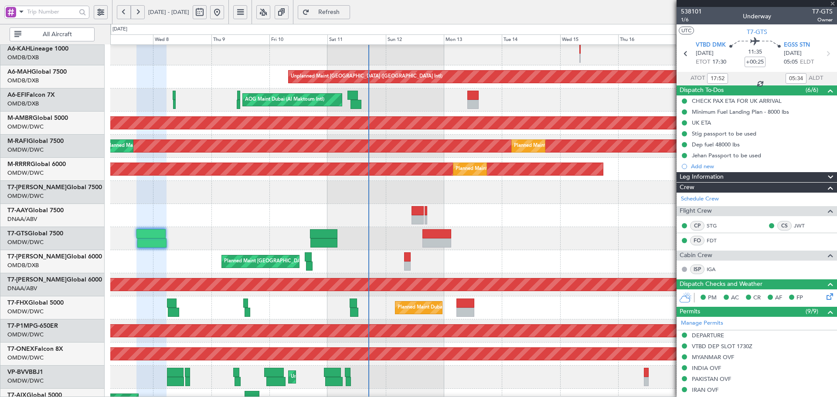
type input "+00:15"
type input "8"
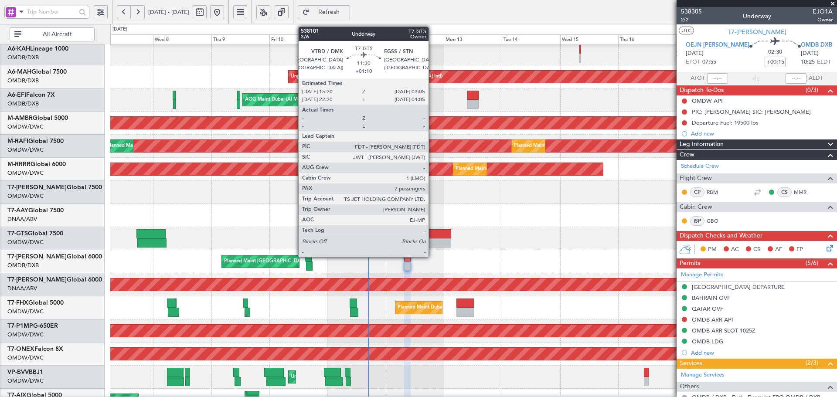
click at [433, 239] on div at bounding box center [437, 243] width 29 height 9
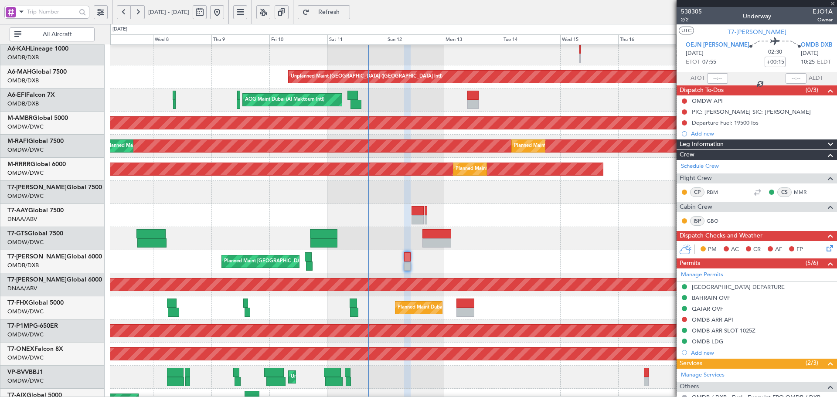
type input "+01:10"
type input "7"
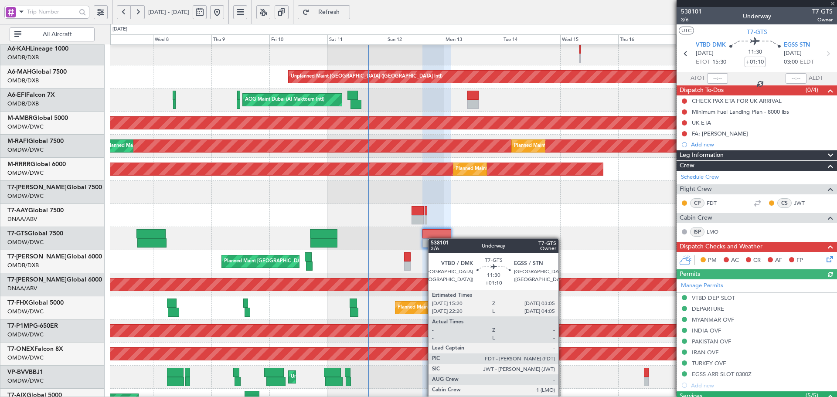
click at [433, 239] on div at bounding box center [437, 243] width 29 height 9
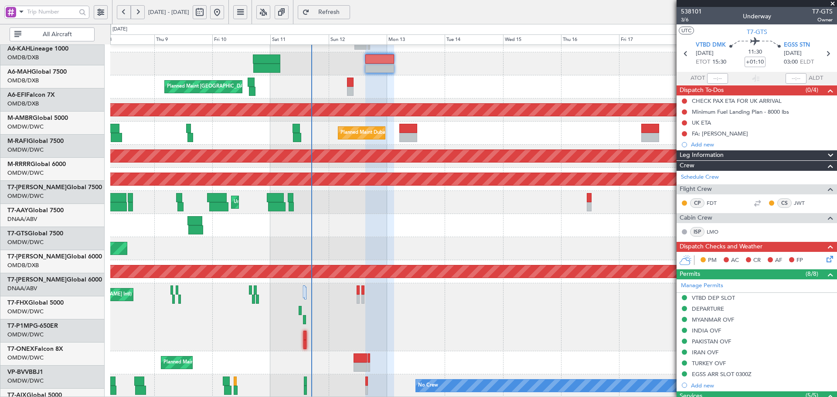
scroll to position [201, 0]
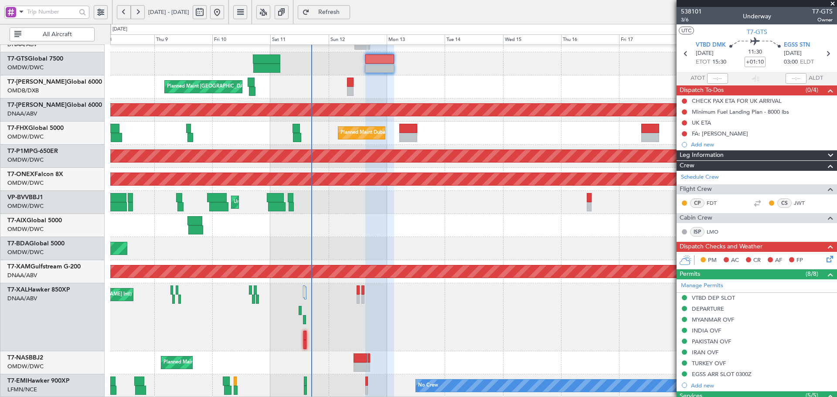
click at [379, 170] on div "Planned Maint Nurnberg" at bounding box center [473, 179] width 727 height 23
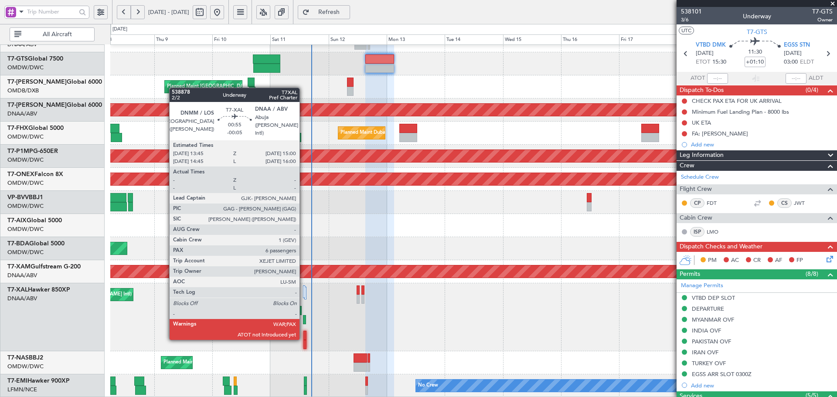
click at [304, 338] on div at bounding box center [305, 335] width 3 height 9
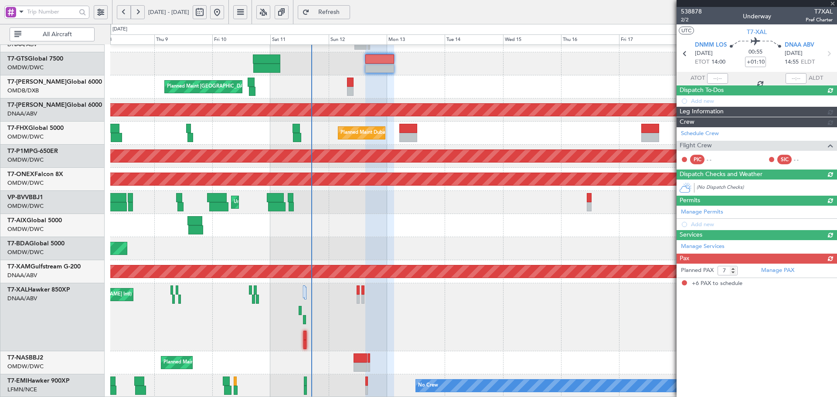
type input "-00:05"
type input "6"
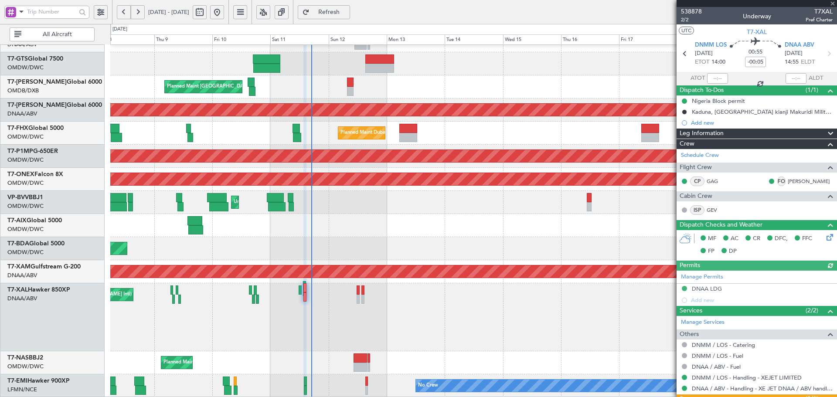
type input "Dherander Fithani (DHF)"
type input "7536"
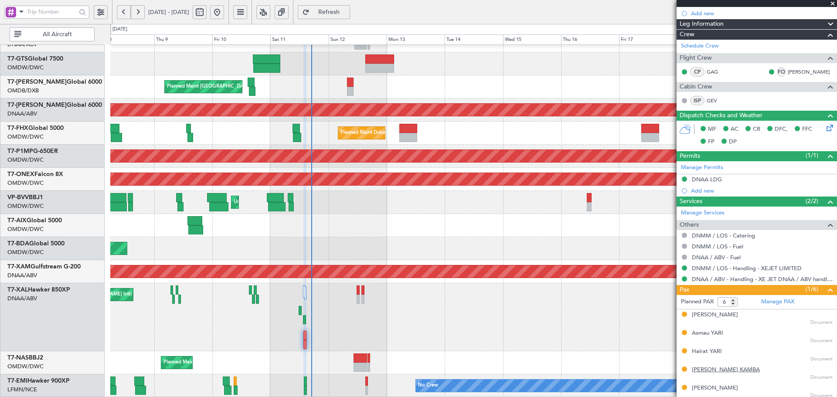
scroll to position [131, 0]
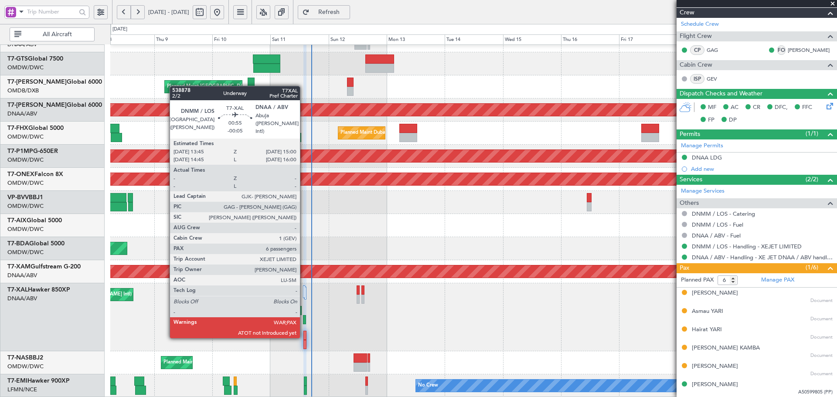
click at [304, 336] on div at bounding box center [305, 335] width 3 height 9
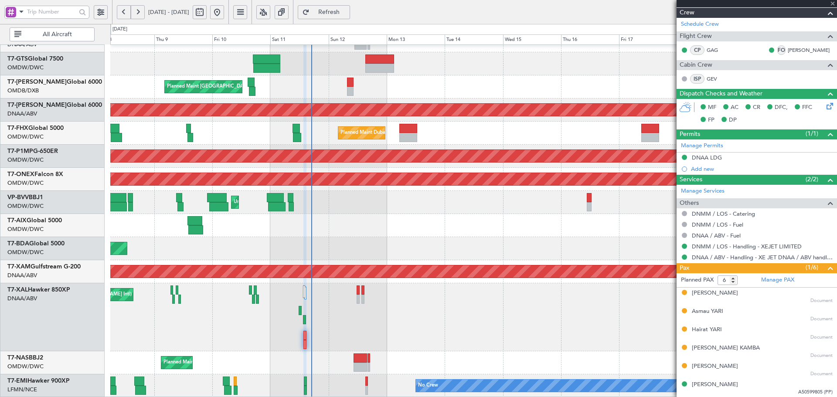
scroll to position [0, 0]
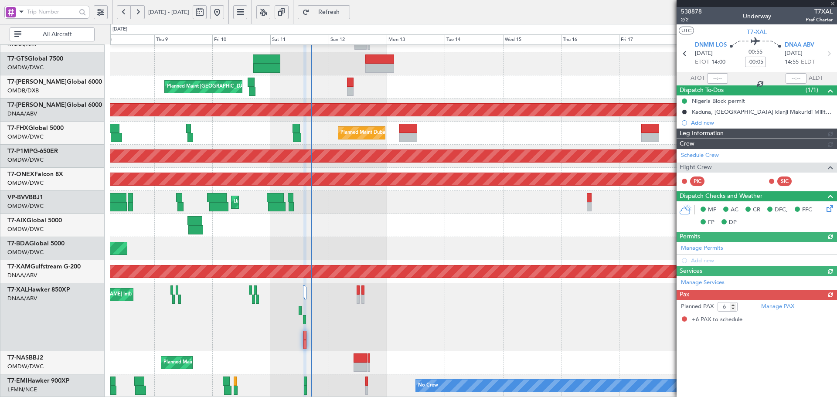
type input "Dherander Fithani (DHF)"
type input "7536"
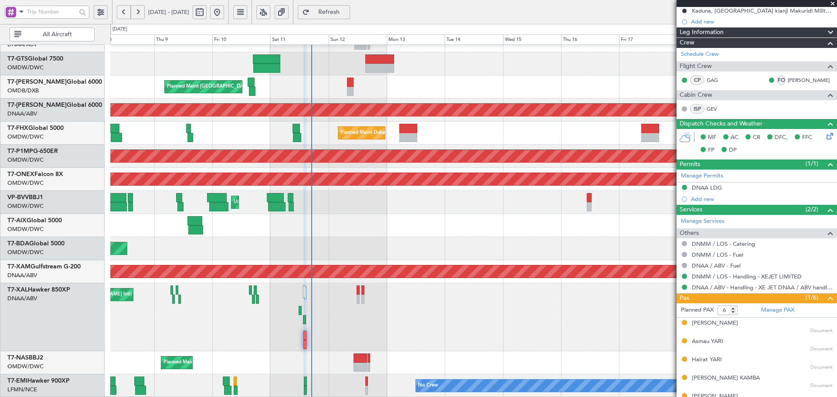
scroll to position [102, 0]
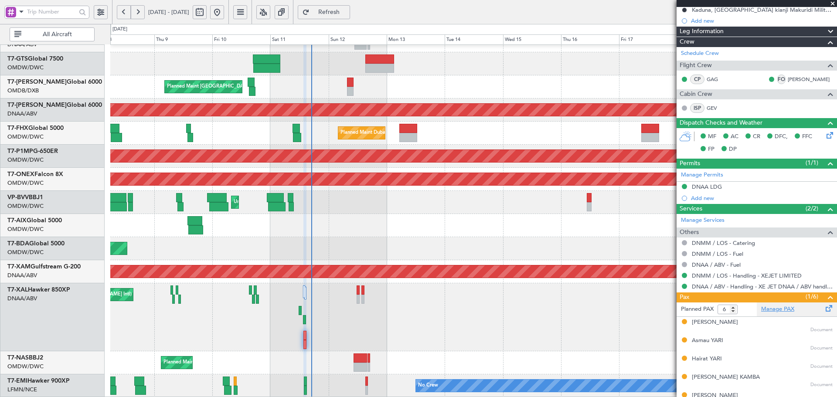
click at [779, 308] on link "Manage PAX" at bounding box center [778, 309] width 33 height 9
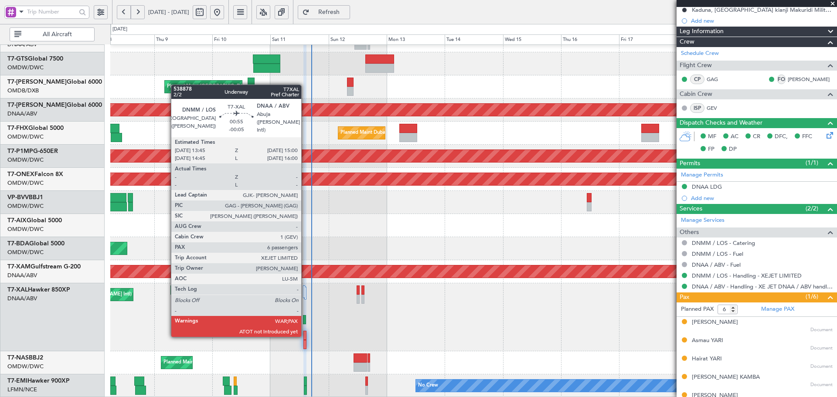
click at [305, 335] on div at bounding box center [305, 335] width 3 height 9
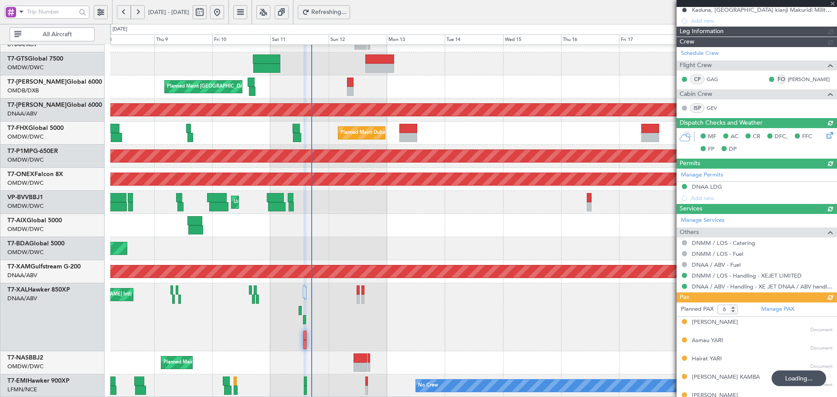
scroll to position [17, 0]
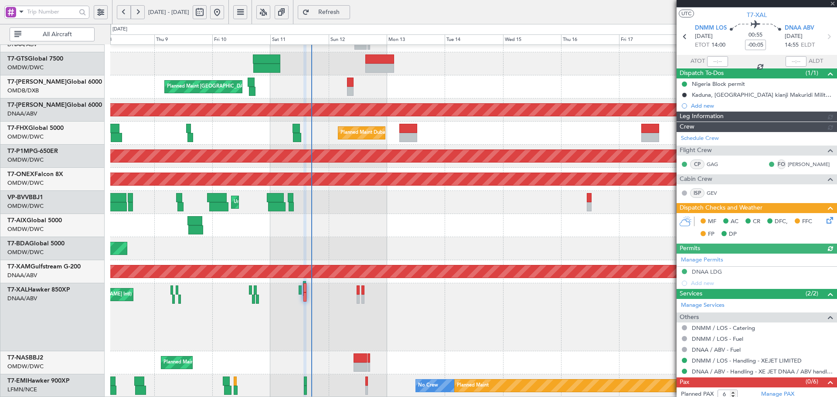
type input "Dherander Fithani (DHF)"
type input "7536"
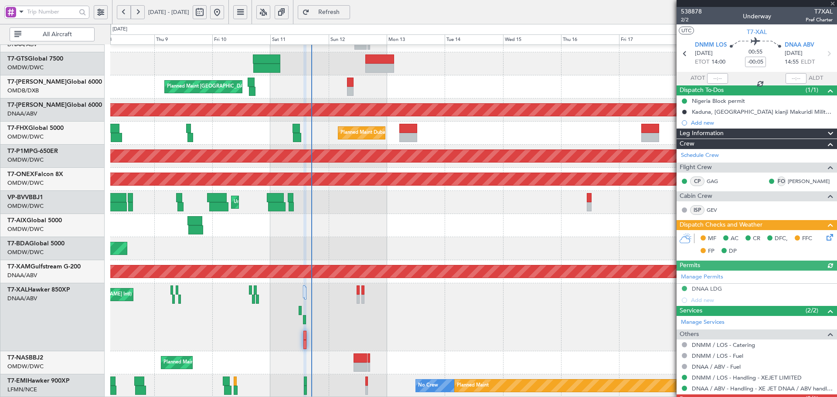
click at [713, 77] on div at bounding box center [718, 78] width 21 height 10
click at [713, 76] on input "text" at bounding box center [718, 78] width 21 height 10
type input "16:57"
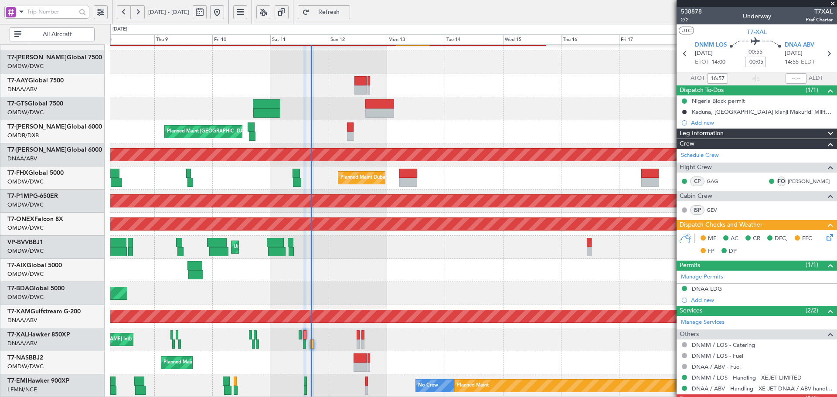
click at [347, 10] on span "Refresh" at bounding box center [329, 12] width 36 height 6
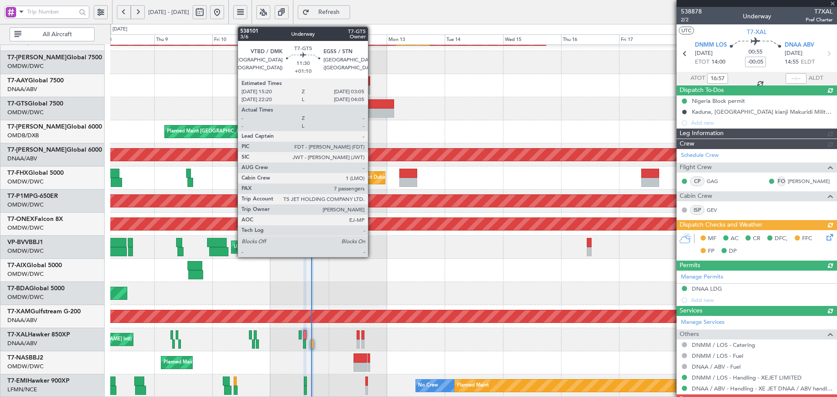
click at [372, 112] on div at bounding box center [380, 113] width 29 height 9
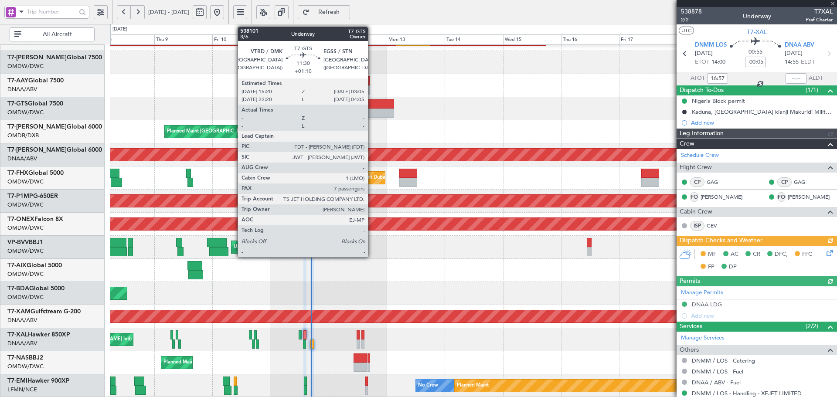
type input "Dherander Fithani (DHF)"
type input "7536"
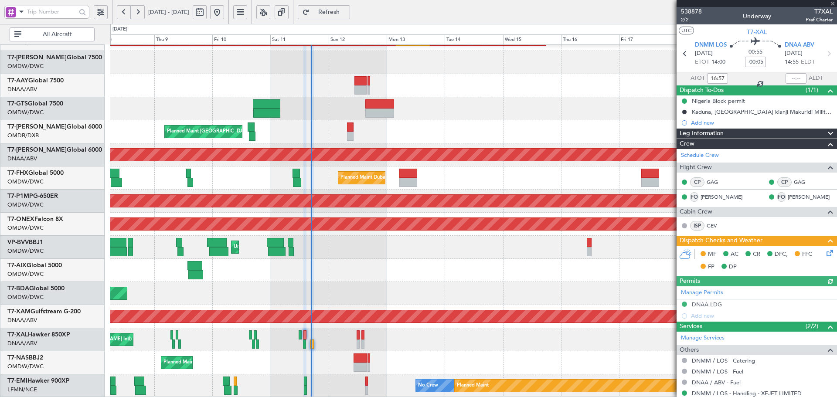
click at [372, 112] on div at bounding box center [380, 113] width 29 height 9
type input "+01:10"
type input "7"
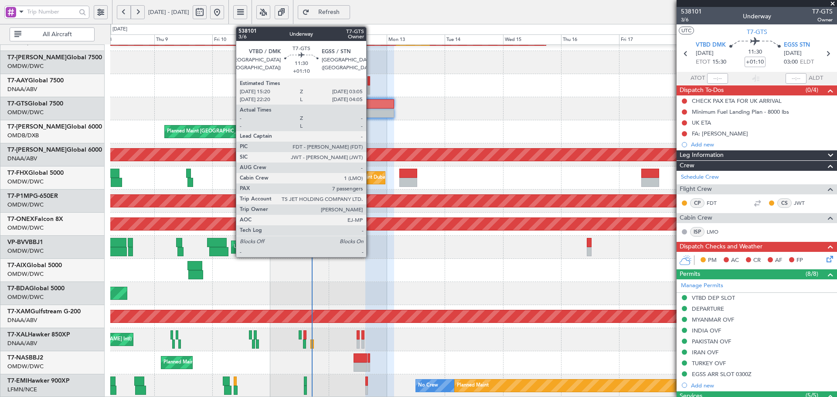
click at [370, 104] on div at bounding box center [380, 103] width 29 height 9
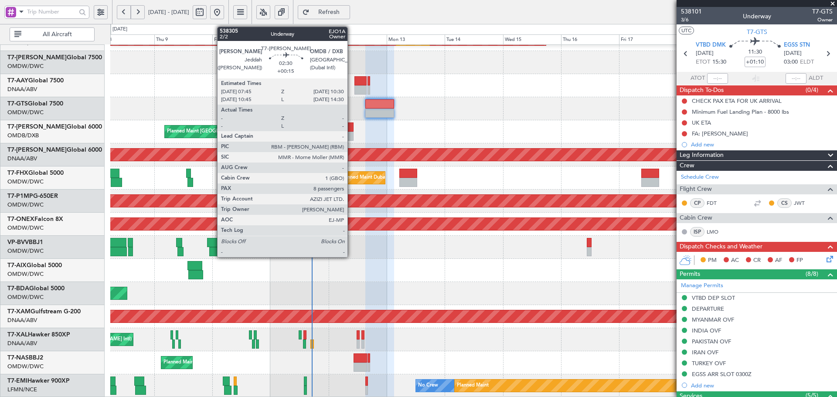
click at [352, 131] on div at bounding box center [350, 127] width 7 height 9
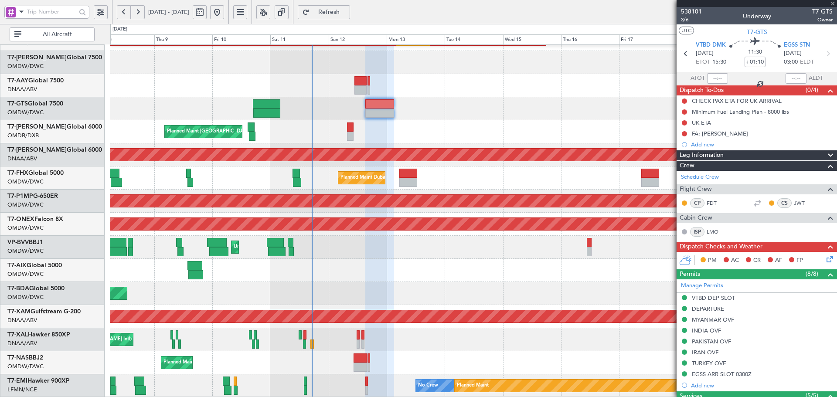
type input "+00:15"
type input "8"
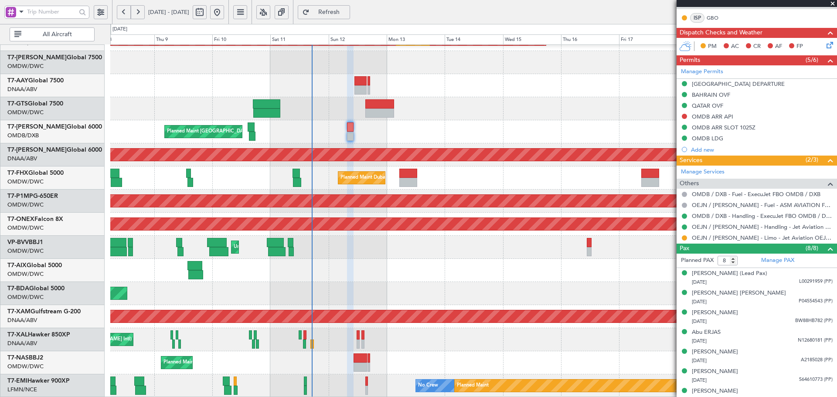
scroll to position [204, 0]
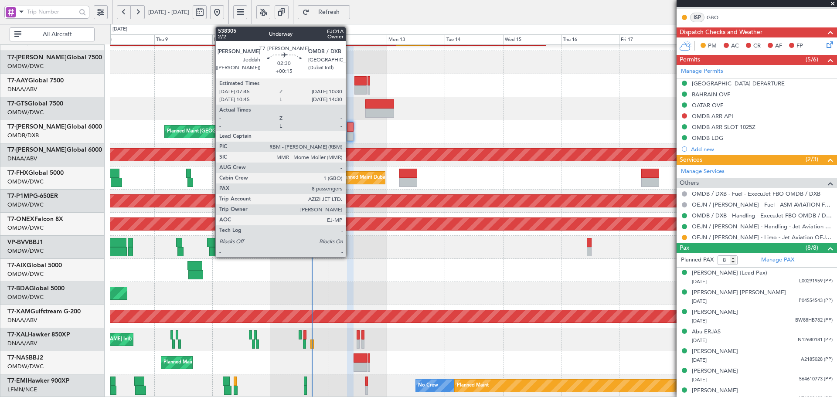
click at [350, 134] on div at bounding box center [350, 136] width 7 height 9
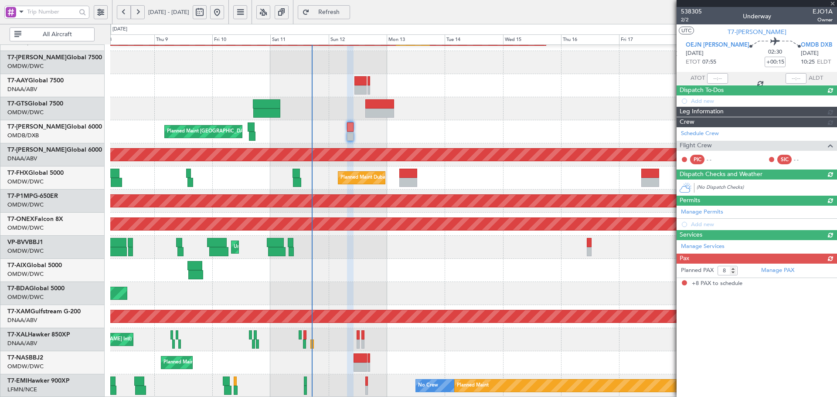
scroll to position [0, 0]
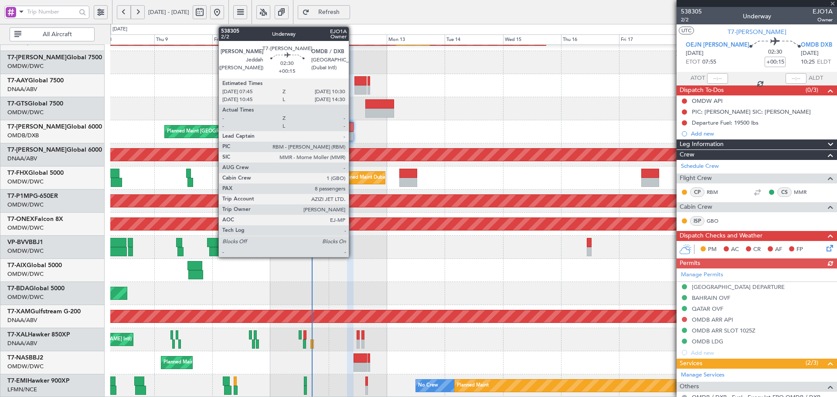
click at [352, 132] on div at bounding box center [350, 136] width 7 height 9
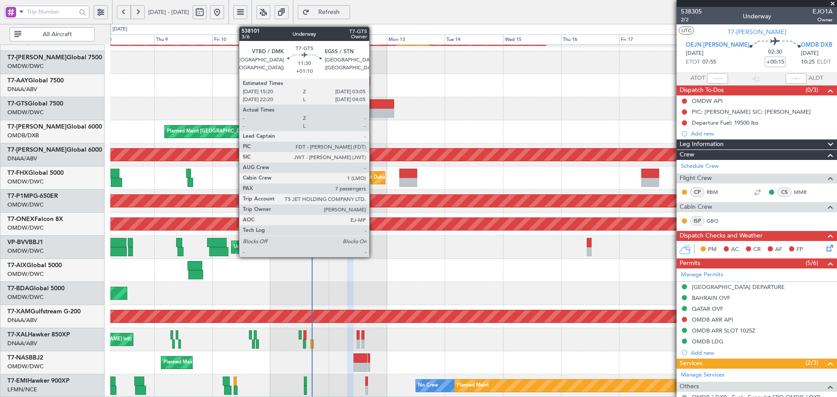
click at [373, 113] on div at bounding box center [380, 113] width 29 height 9
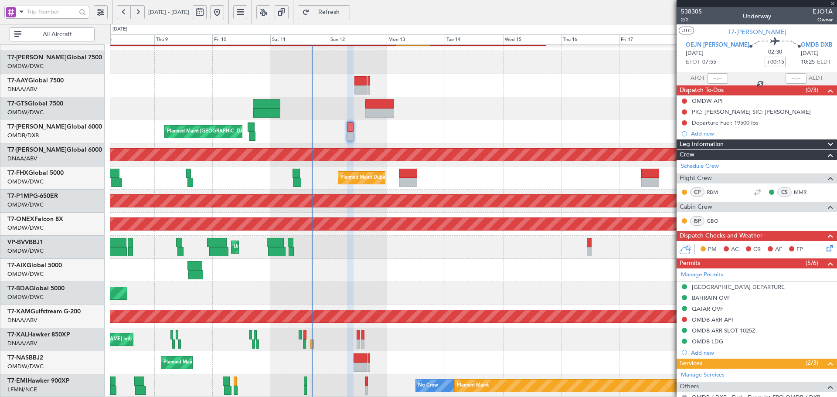
type input "+01:10"
type input "7"
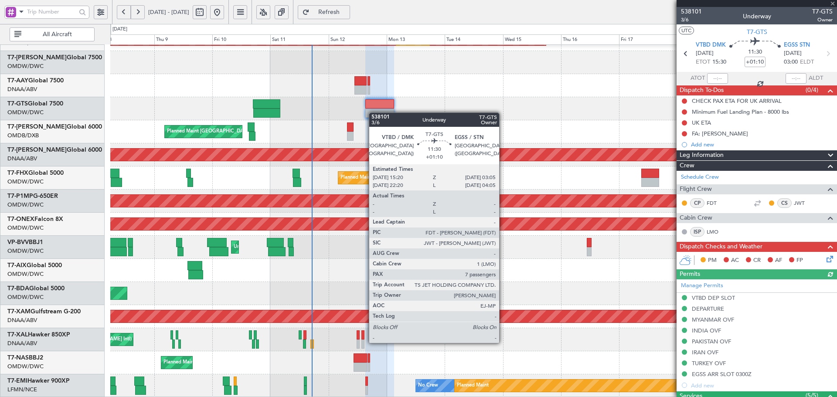
click at [376, 113] on div at bounding box center [380, 113] width 29 height 9
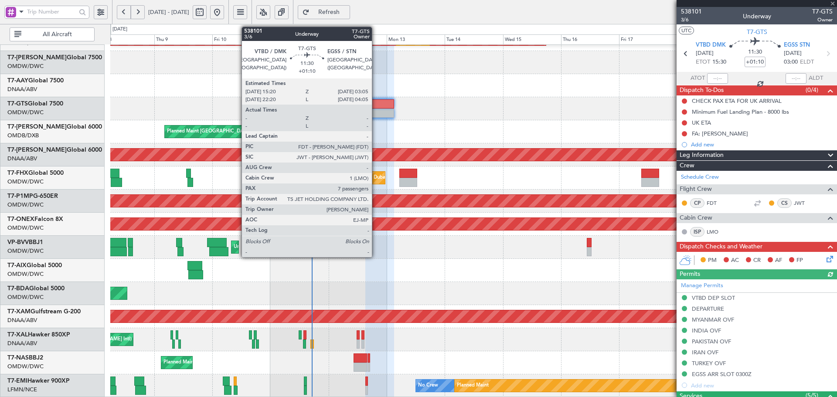
click at [376, 112] on div at bounding box center [380, 113] width 29 height 9
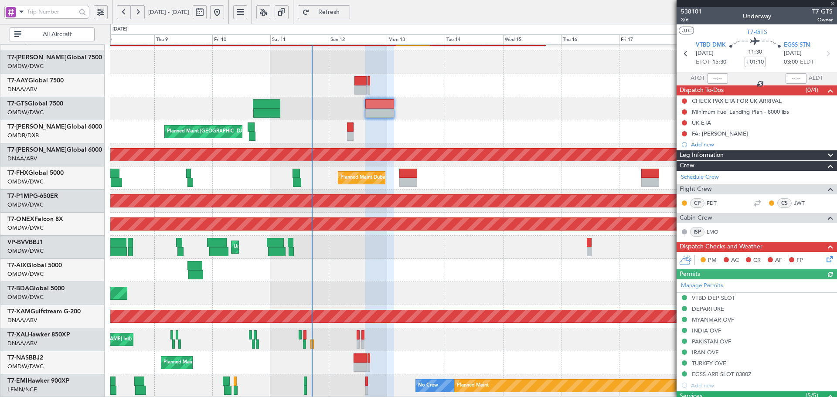
click at [376, 112] on div at bounding box center [380, 113] width 29 height 9
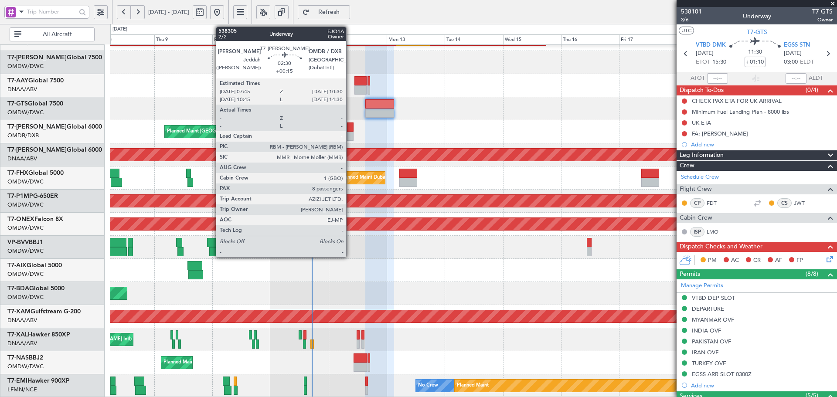
click at [350, 125] on div at bounding box center [350, 127] width 7 height 9
click at [350, 129] on div at bounding box center [350, 127] width 7 height 9
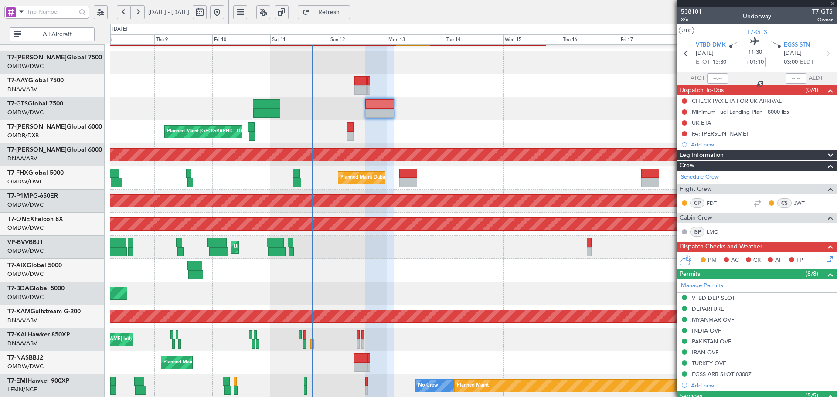
type input "+00:15"
type input "8"
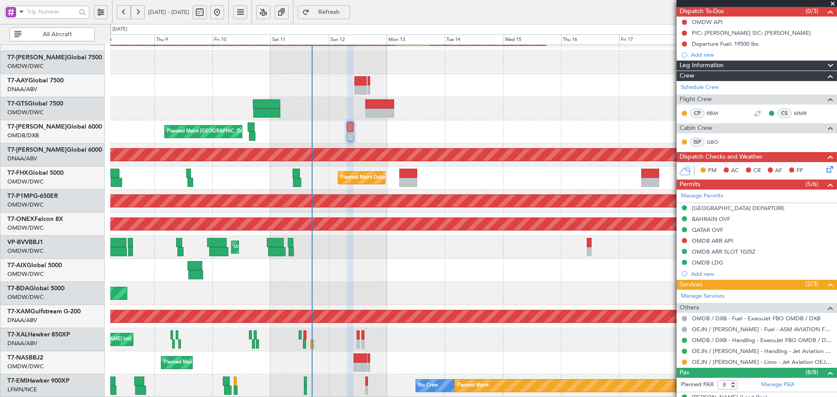
scroll to position [116, 0]
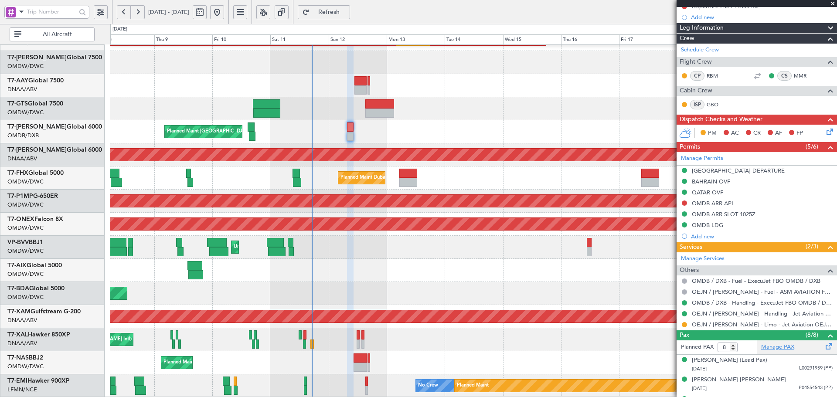
click at [765, 349] on link "Manage PAX" at bounding box center [778, 347] width 33 height 9
click at [684, 202] on button at bounding box center [684, 203] width 5 height 5
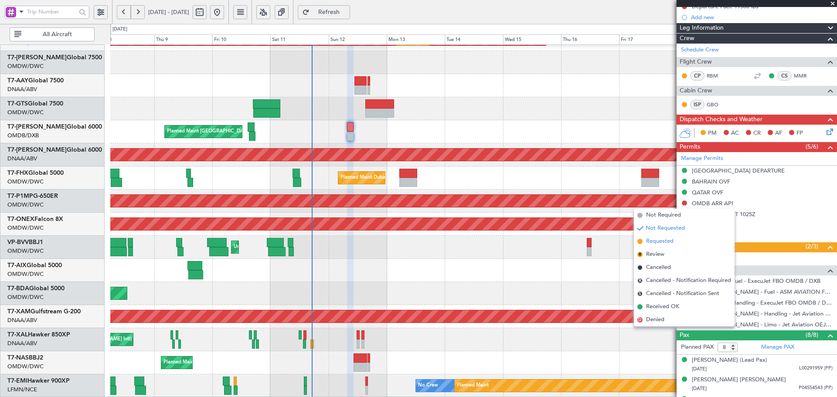
click at [657, 244] on span "Requested" at bounding box center [659, 241] width 27 height 9
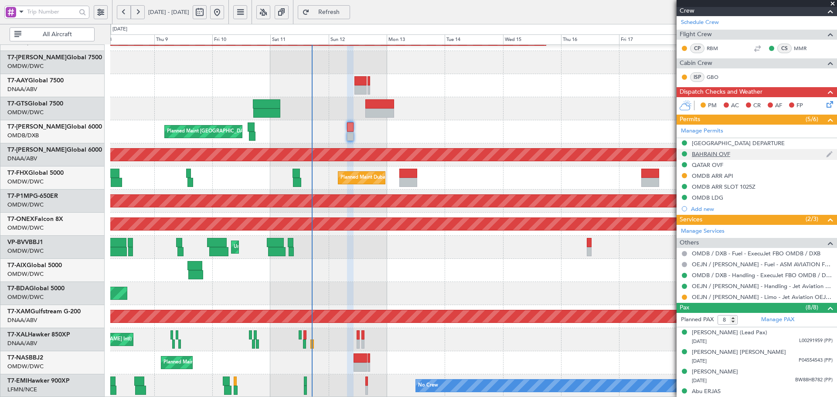
scroll to position [145, 0]
